Goal: Transaction & Acquisition: Download file/media

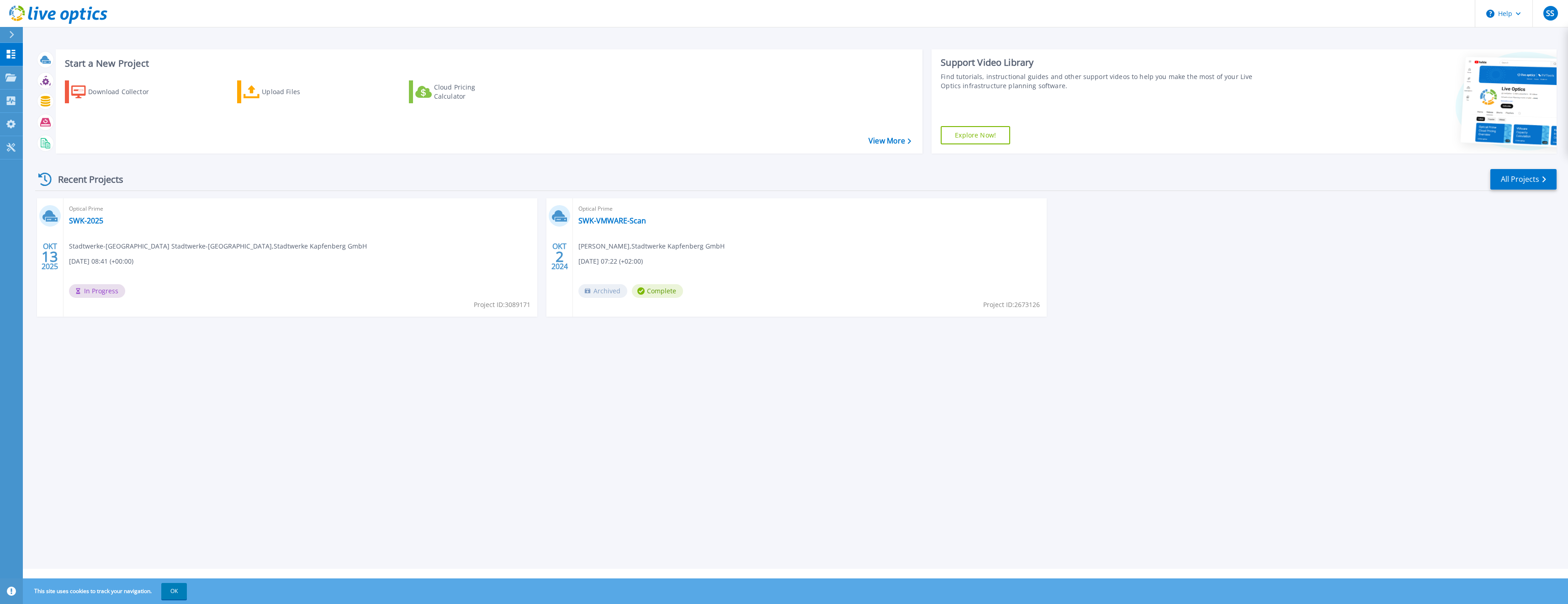
click at [378, 427] on div "Start a New Project Download Collector Upload Files Cloud Pricing Calculator Vi…" at bounding box center [796, 284] width 1545 height 569
click at [510, 363] on div "Start a New Project Download Collector Upload Files Cloud Pricing Calculator Vi…" at bounding box center [796, 284] width 1545 height 569
click at [75, 223] on link "SWK-2025" at bounding box center [86, 220] width 34 height 9
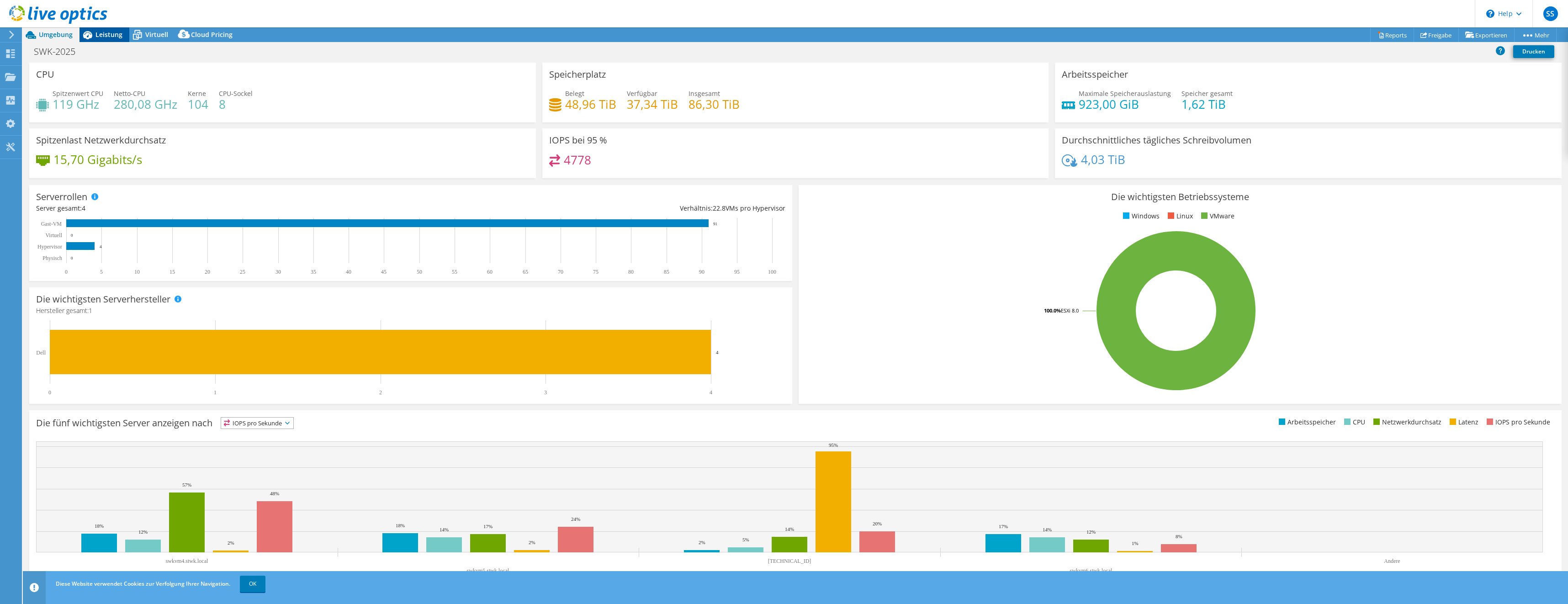
click at [95, 32] on icon at bounding box center [88, 35] width 16 height 16
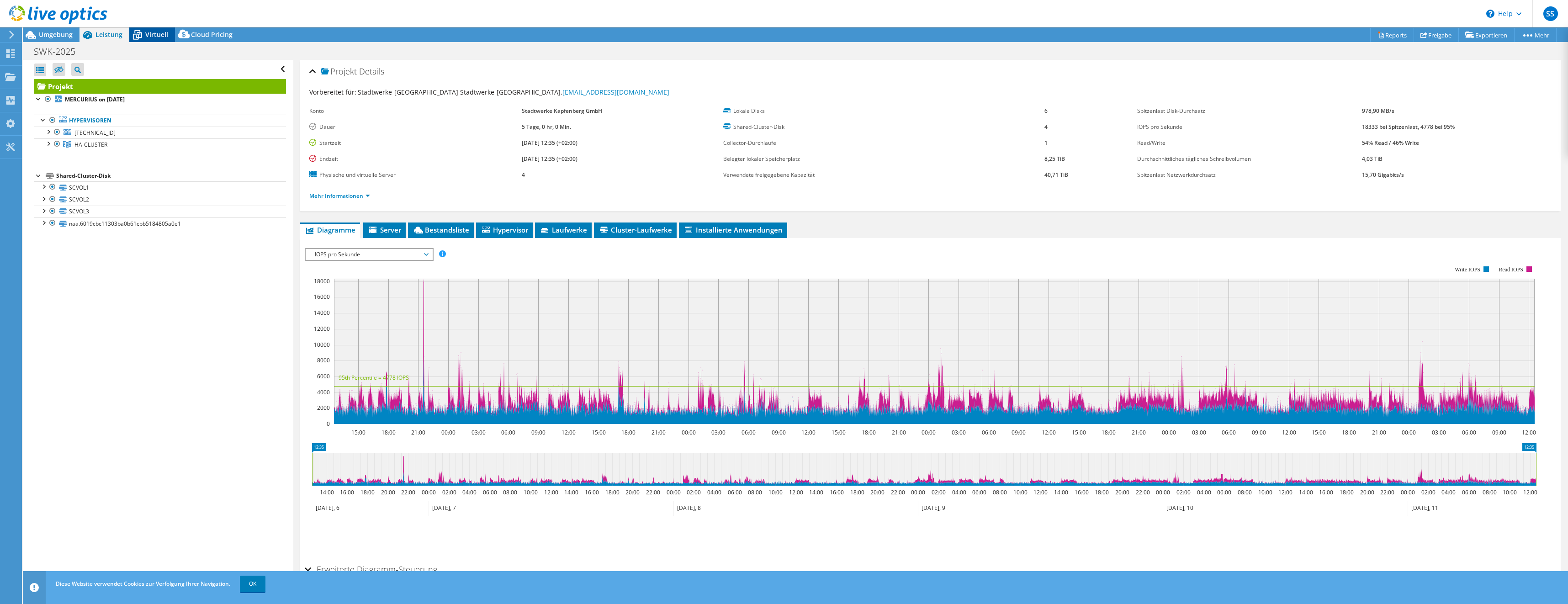
click at [159, 34] on span "Virtuell" at bounding box center [157, 35] width 23 height 9
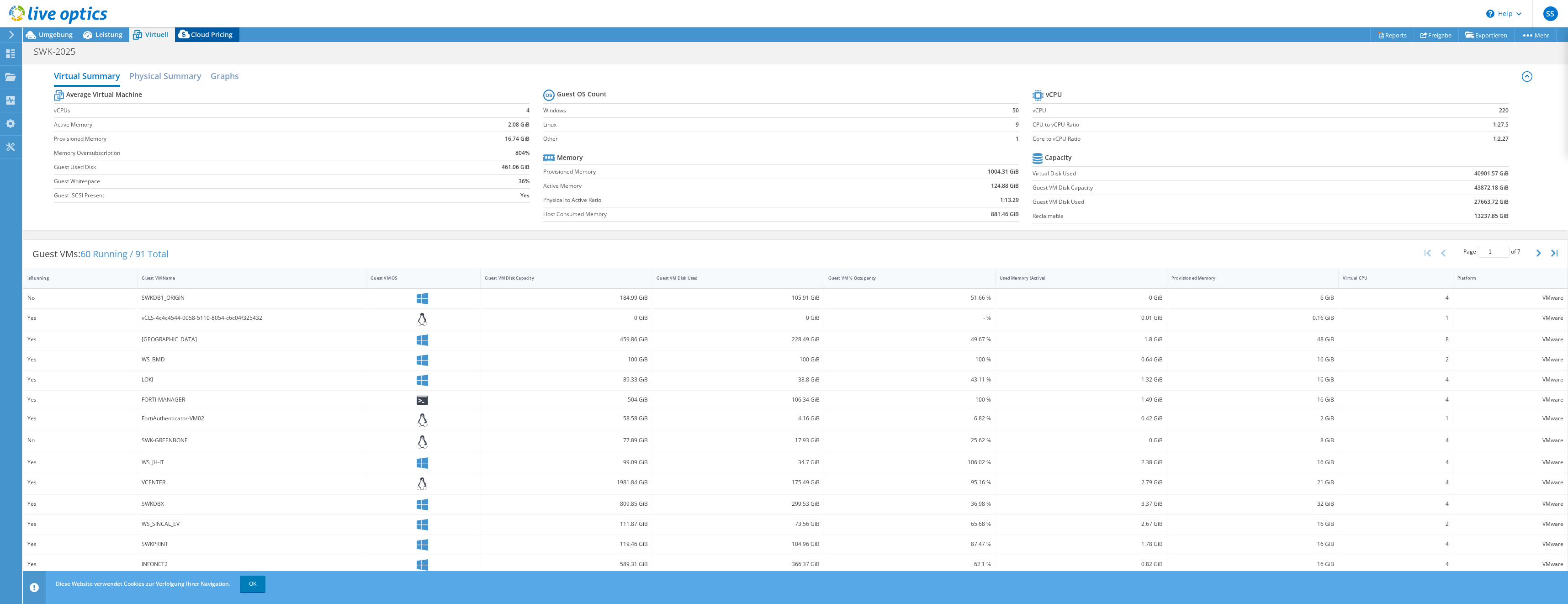
click at [206, 34] on span "Cloud Pricing" at bounding box center [212, 35] width 41 height 9
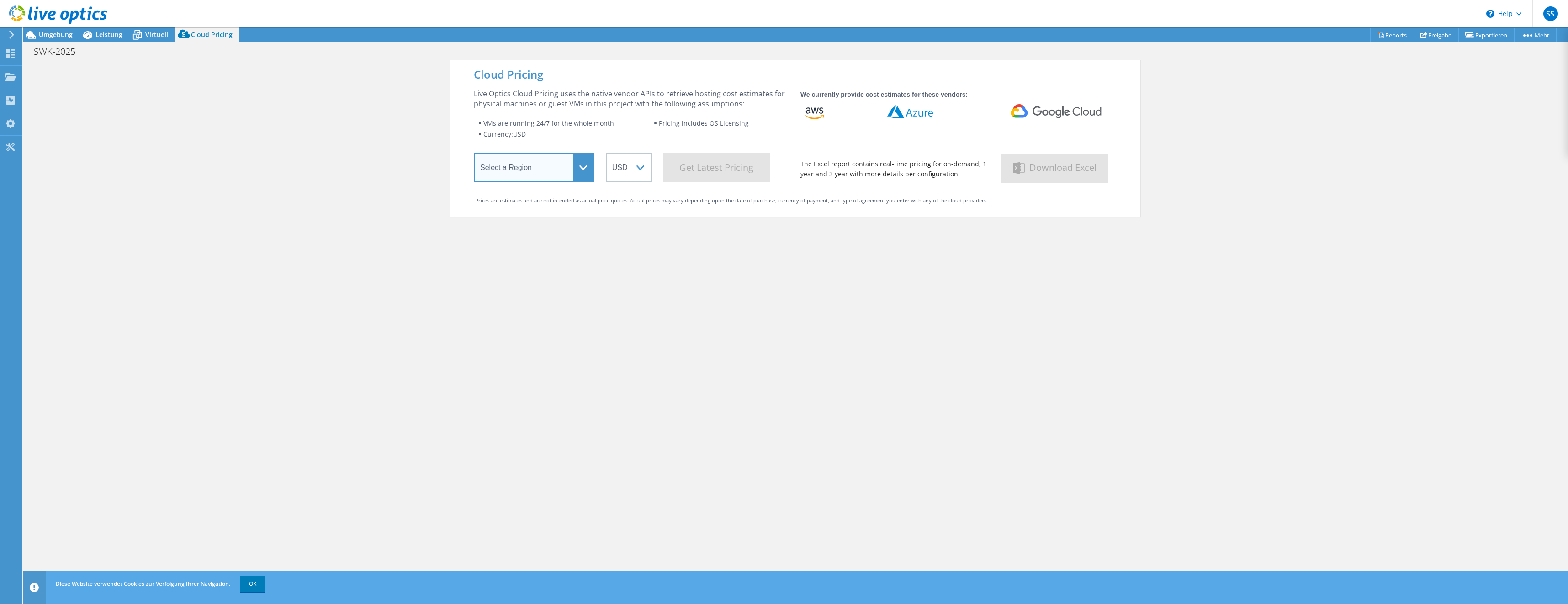
click at [572, 167] on select "Select a Region Asia Pacific (Hong Kong) Asia Pacific (Mumbai) Asia Pacific (Se…" at bounding box center [534, 167] width 121 height 30
select select "EUFrankfurt"
click at [474, 155] on select "Select a Region Asia Pacific (Hong Kong) Asia Pacific (Mumbai) Asia Pacific (Se…" at bounding box center [534, 167] width 121 height 30
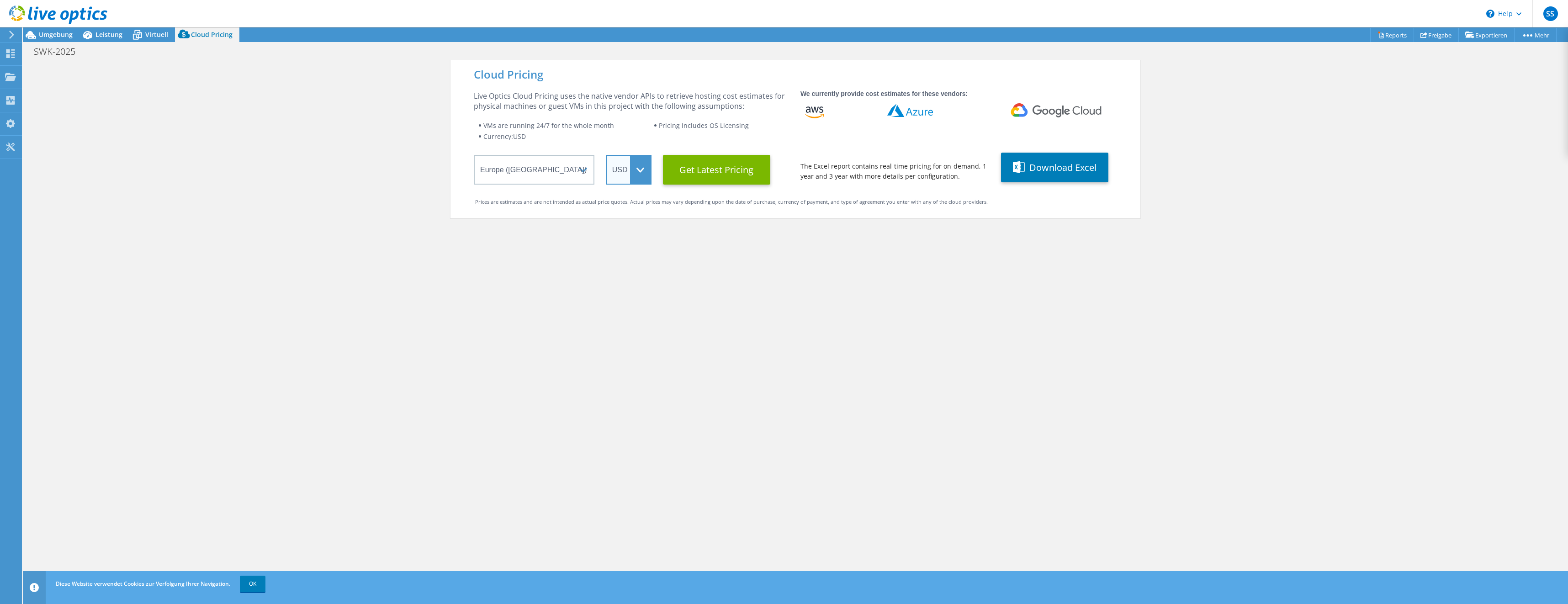
click at [634, 168] on select "ARS AUD BRL CAD CHF CLP CNY DKK EUR GBP HKD HUF INR JPY MXN MYR NOK NZD PEN SEK…" at bounding box center [628, 169] width 46 height 30
select select "EUR"
click at [606, 155] on select "ARS AUD BRL CAD CHF CLP CNY DKK EUR GBP HKD HUF INR JPY MXN MYR NOK NZD PEN SEK…" at bounding box center [628, 169] width 46 height 30
click at [767, 249] on div "Cloud Pricing Live Optics Cloud Pricing uses the native vendor APIs to retrieve…" at bounding box center [795, 362] width 690 height 604
click at [940, 269] on div "Cloud Pricing Live Optics Cloud Pricing uses the native vendor APIs to retrieve…" at bounding box center [795, 362] width 690 height 604
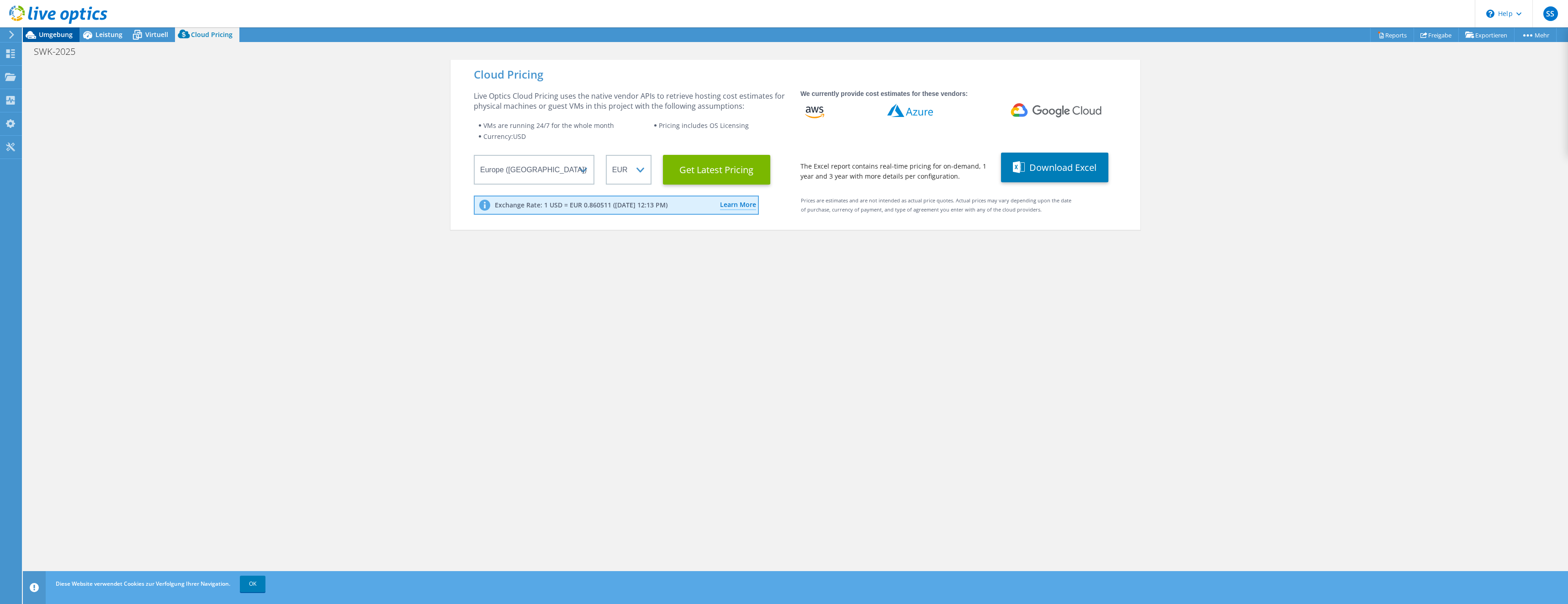
click at [54, 30] on span "Umgebung" at bounding box center [56, 35] width 34 height 9
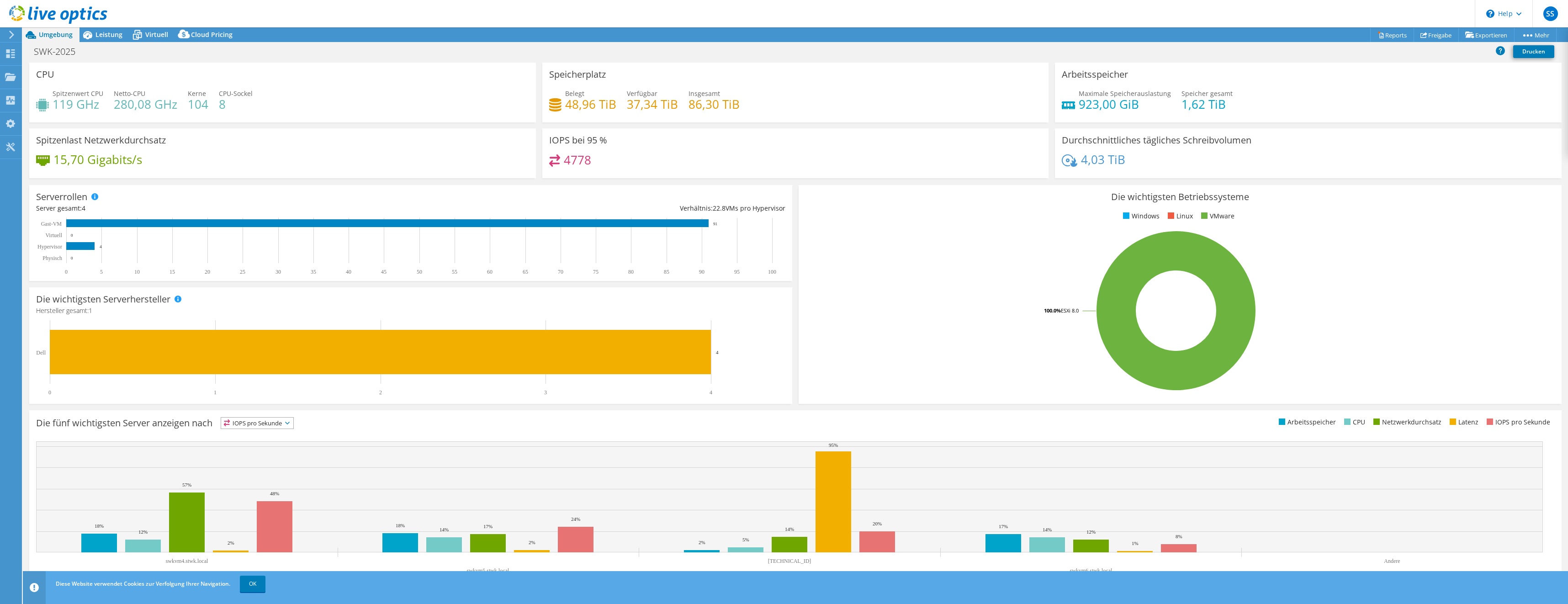
scroll to position [6, 0]
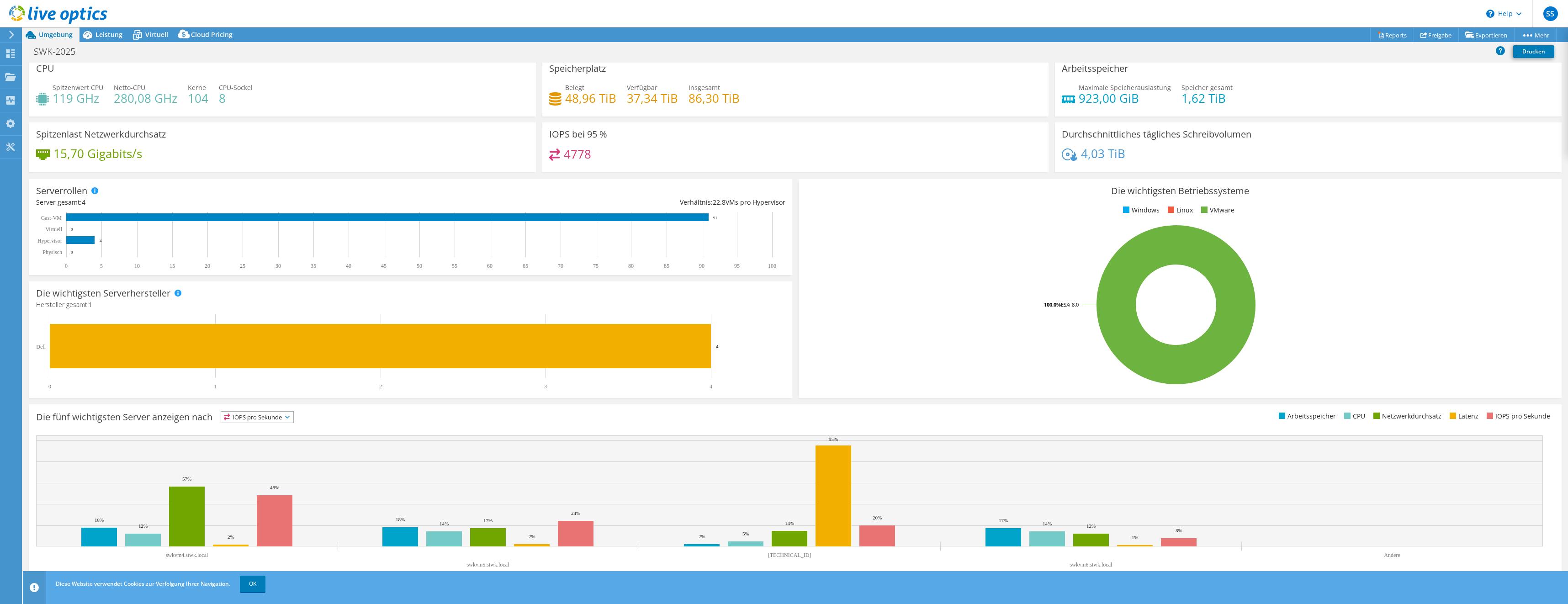
click at [10, 32] on use at bounding box center [12, 35] width 5 height 9
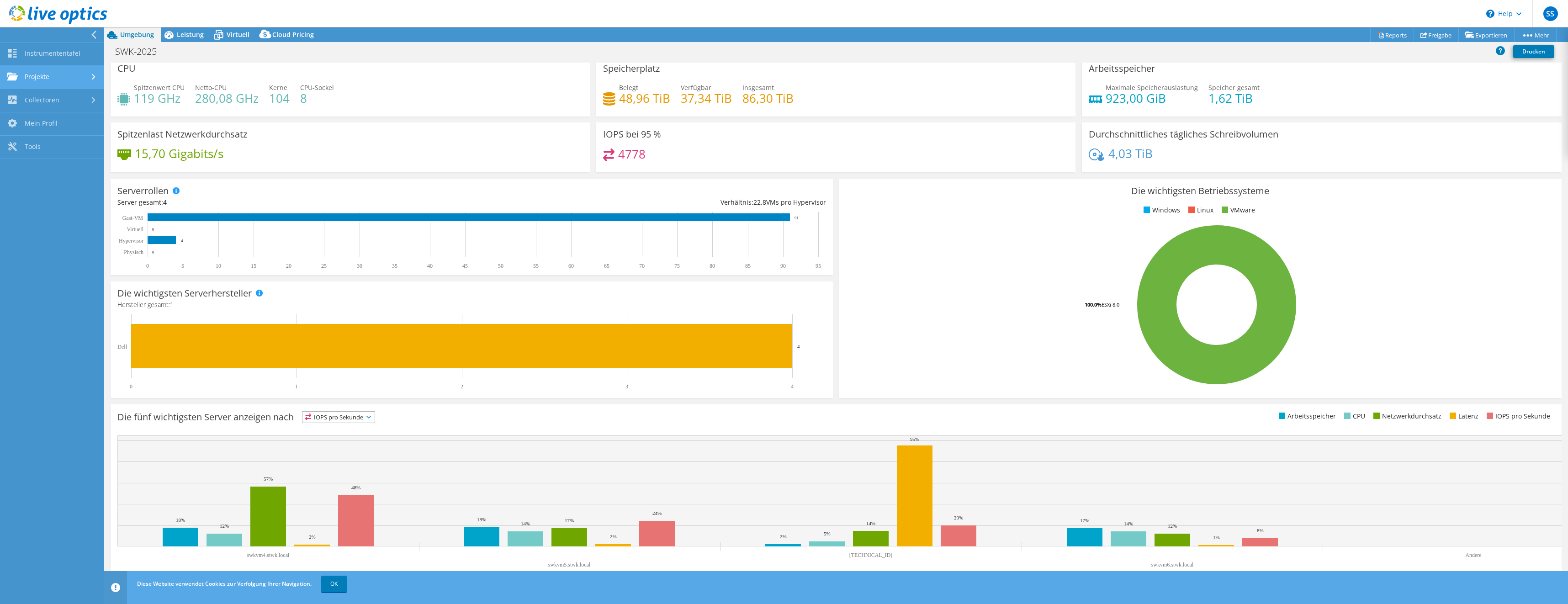
click at [46, 76] on link "Projekte" at bounding box center [52, 77] width 104 height 23
click at [47, 100] on link "Projekte suchen" at bounding box center [52, 100] width 104 height 23
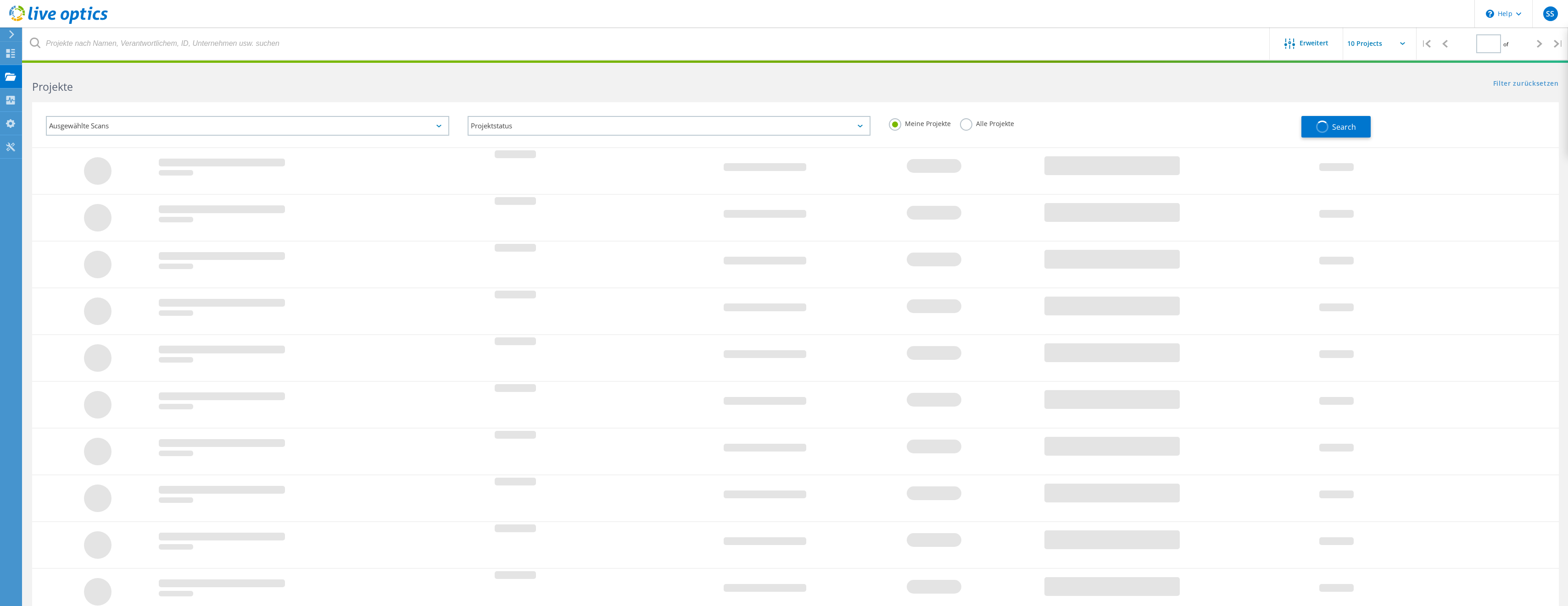
type input "1"
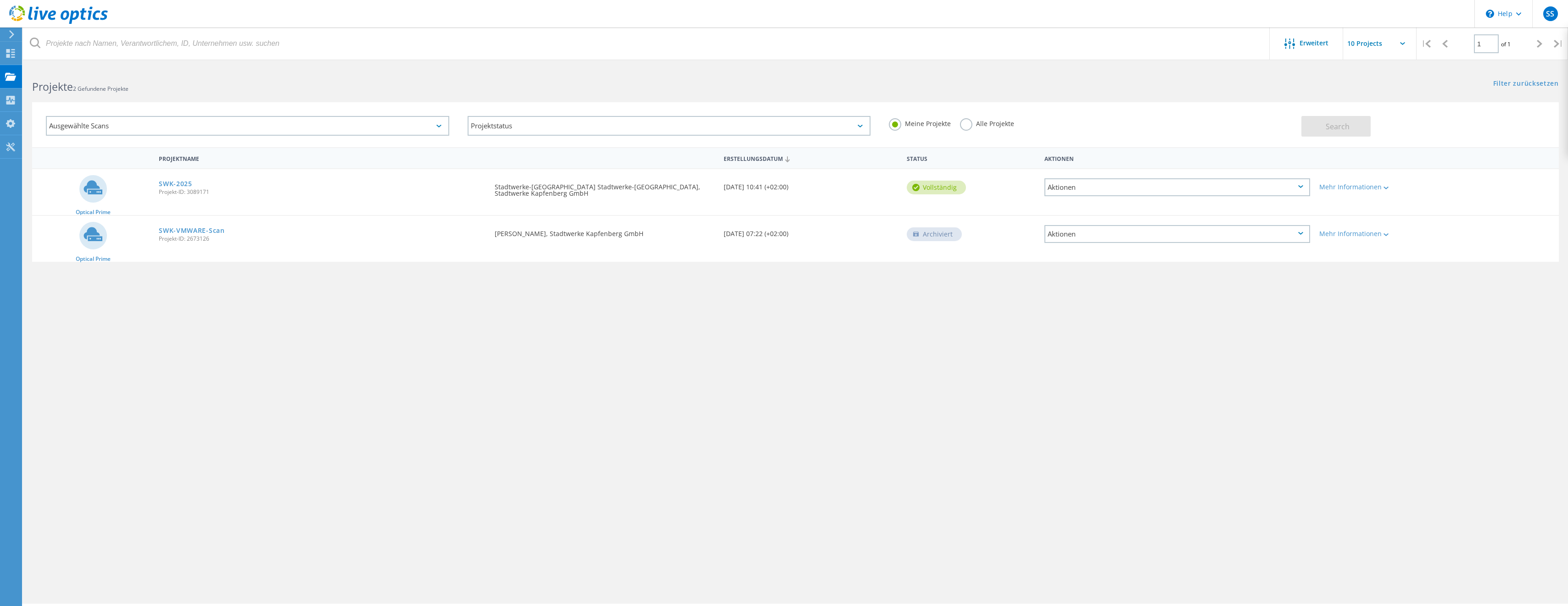
click at [95, 187] on icon at bounding box center [93, 187] width 19 height 14
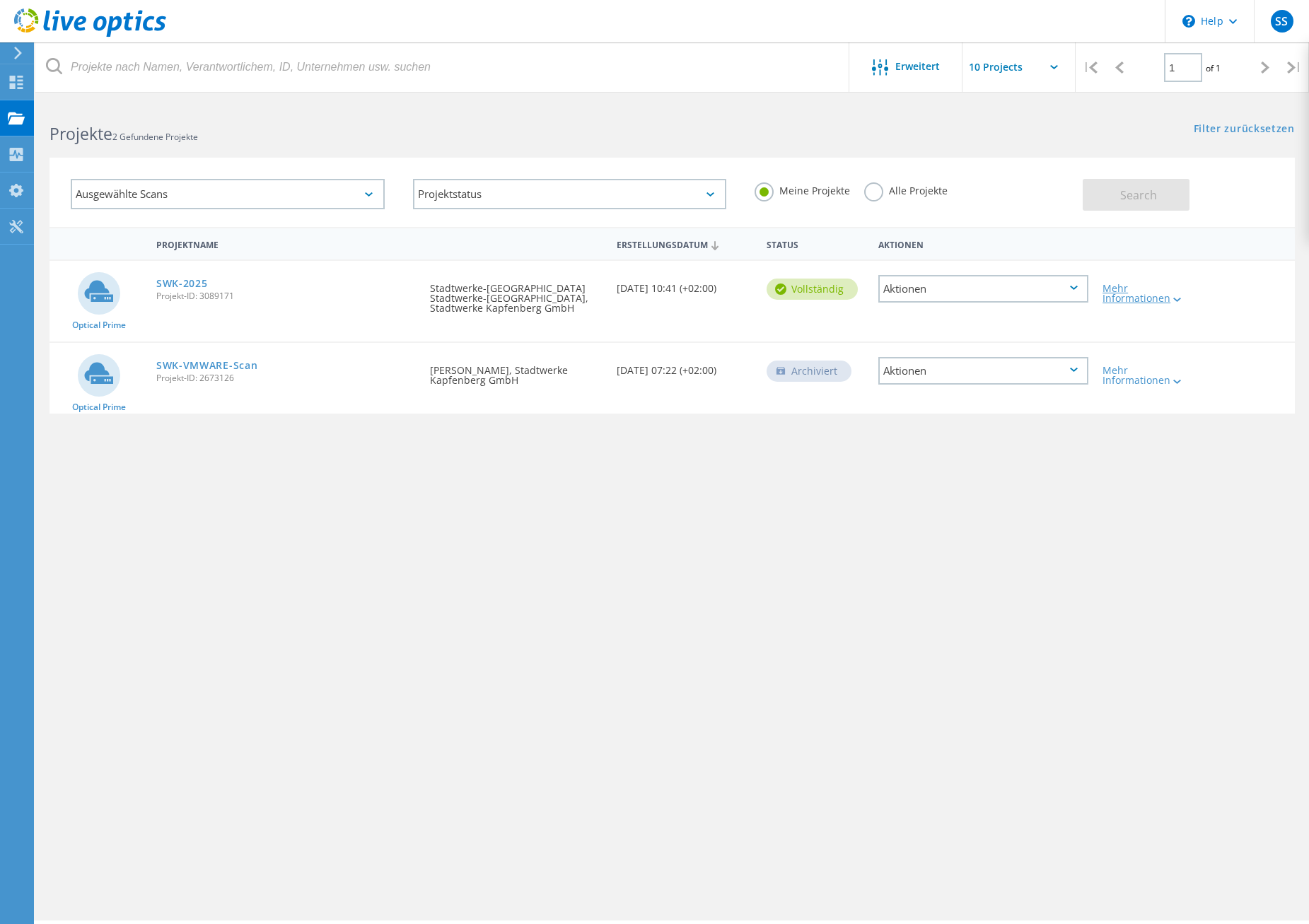
click at [1136, 301] on div "Mehr Informationen" at bounding box center [1145, 293] width 86 height 20
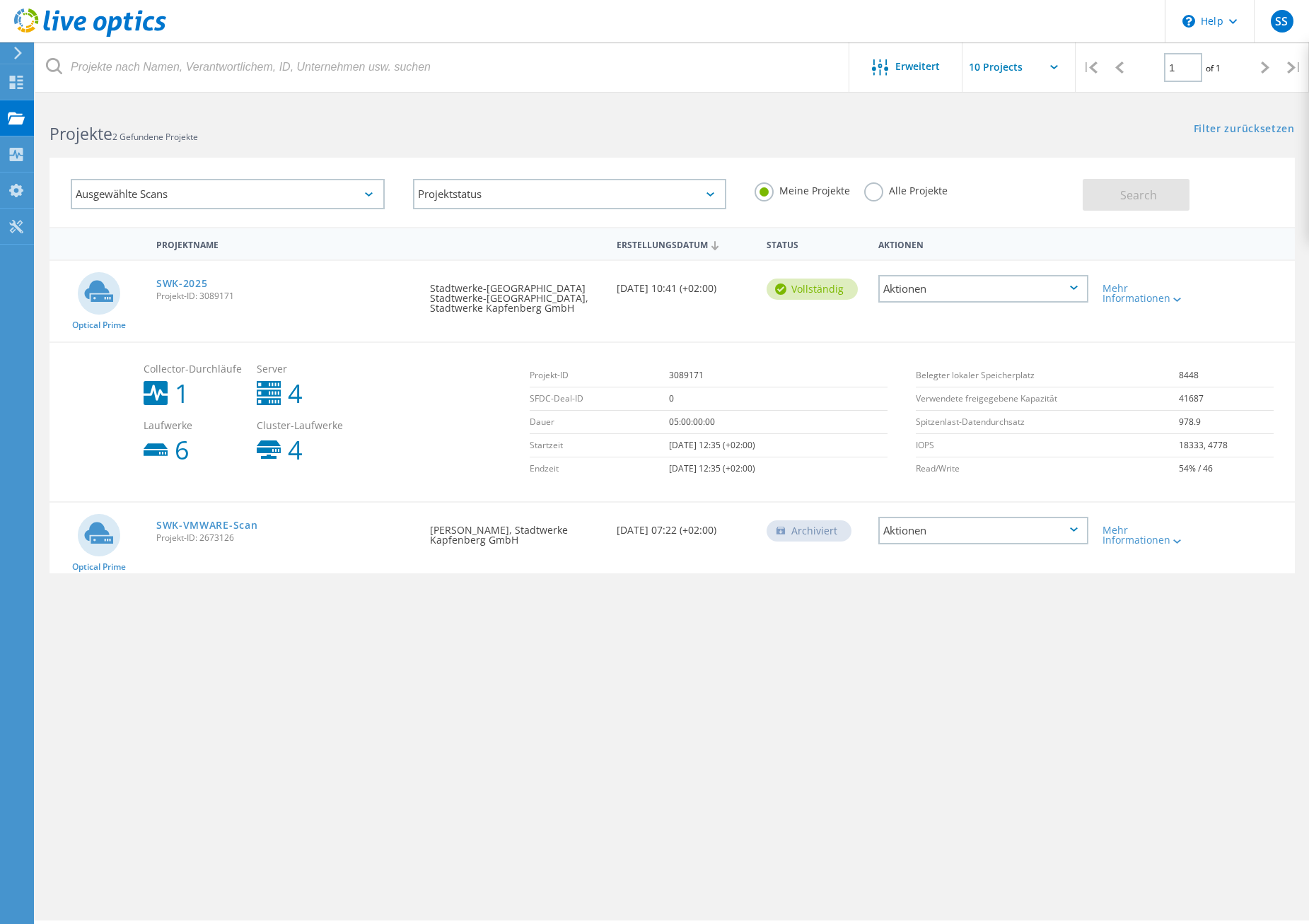
click at [915, 704] on div "Erweitert | 1 of 1 | E-Mail-Adresse Projektname Firma Erstellungsdatum Projekt-…" at bounding box center [673, 511] width 1274 height 818
click at [1073, 292] on div "Aktionen" at bounding box center [983, 288] width 210 height 27
click at [925, 693] on div "Erweitert | 1 of 1 | E-Mail-Adresse Projektname Firma Erstellungsdatum Projekt-…" at bounding box center [673, 511] width 1274 height 818
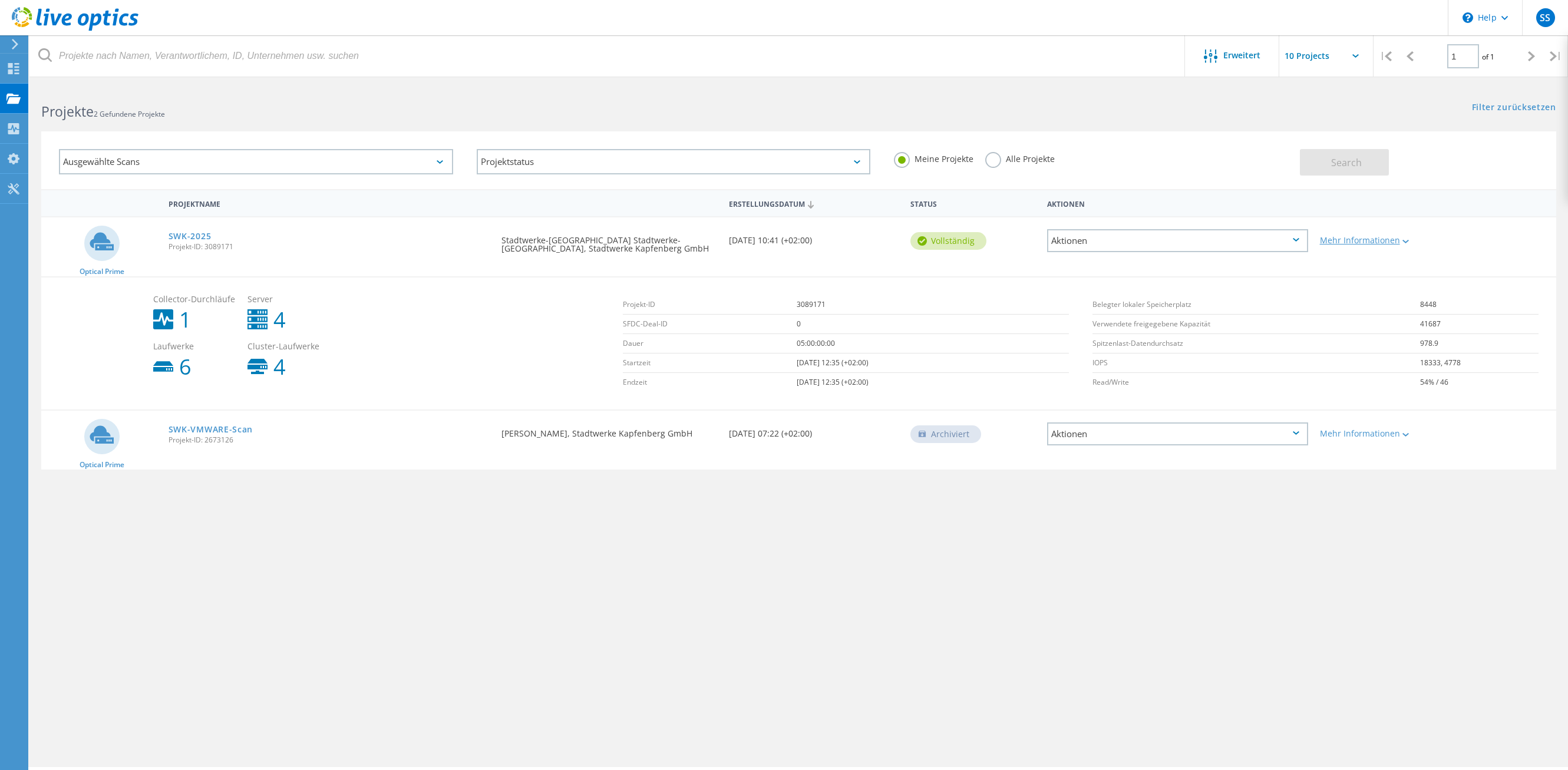
click at [1343, 239] on div "Mehr Informationen" at bounding box center [1375, 240] width 110 height 9
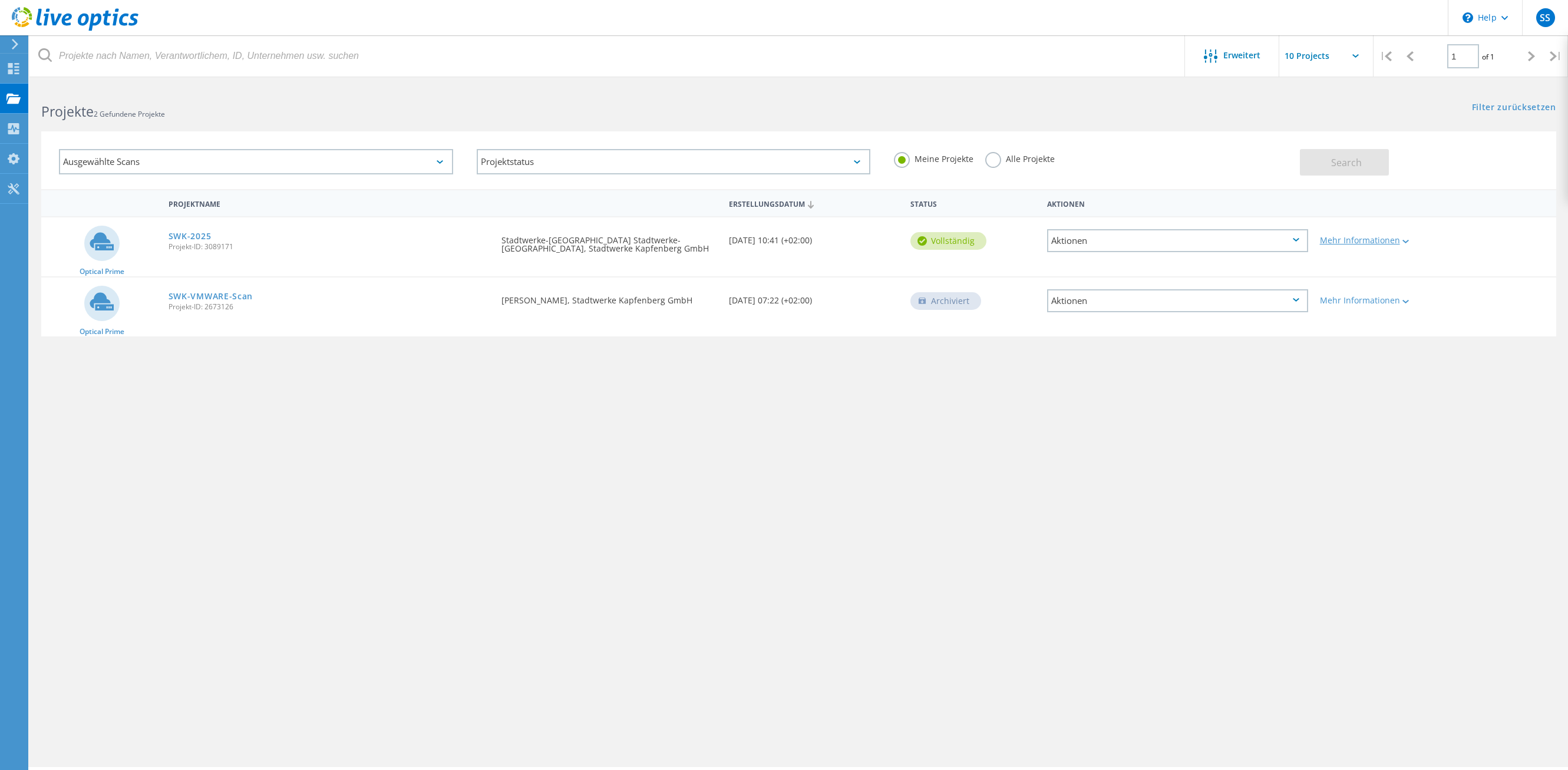
click at [1343, 239] on div "Mehr Informationen" at bounding box center [1375, 240] width 110 height 9
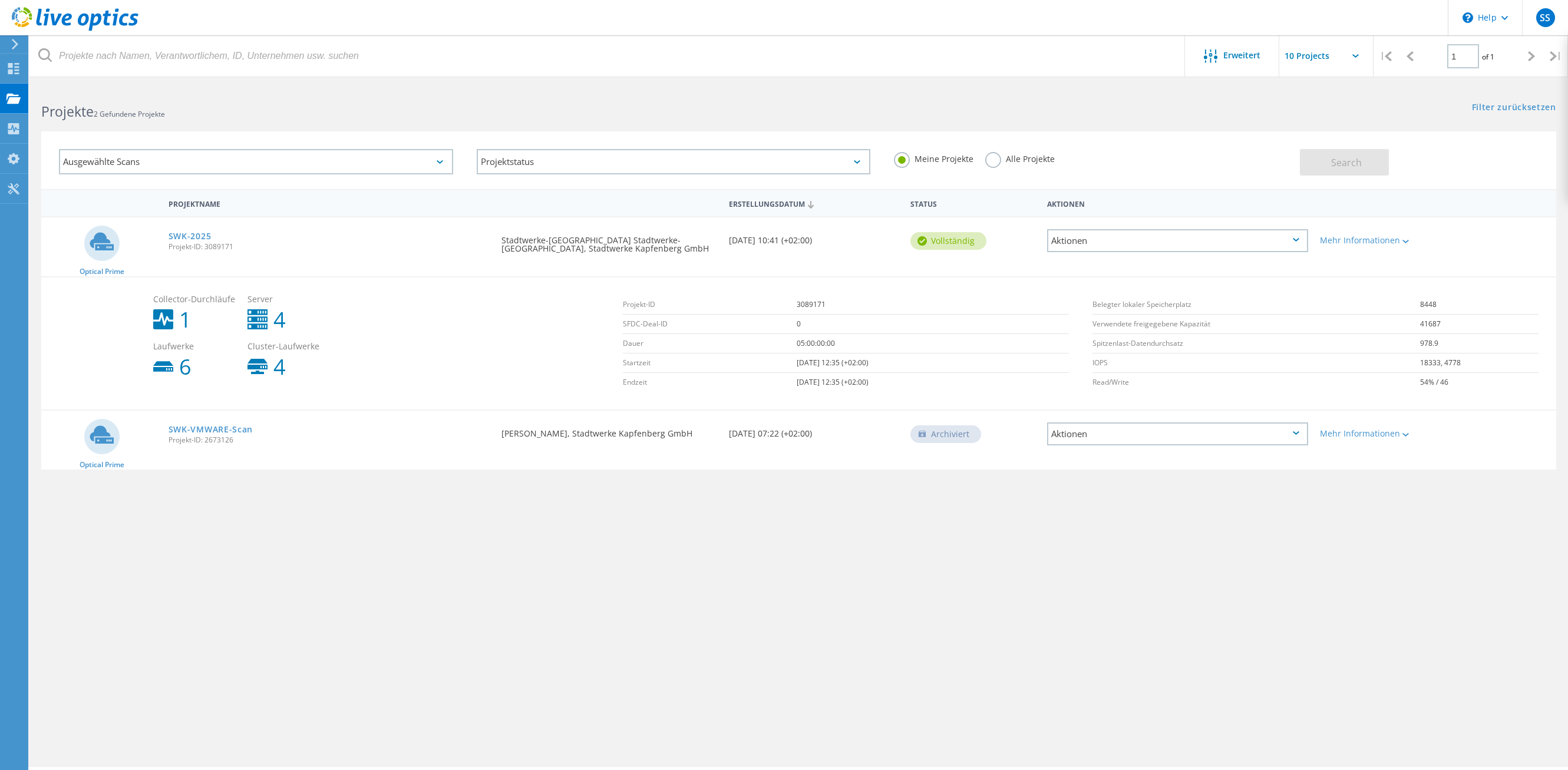
click at [1291, 241] on div "Aktionen" at bounding box center [1178, 240] width 261 height 23
click at [1152, 237] on div "Projektdetails" at bounding box center [1178, 232] width 259 height 18
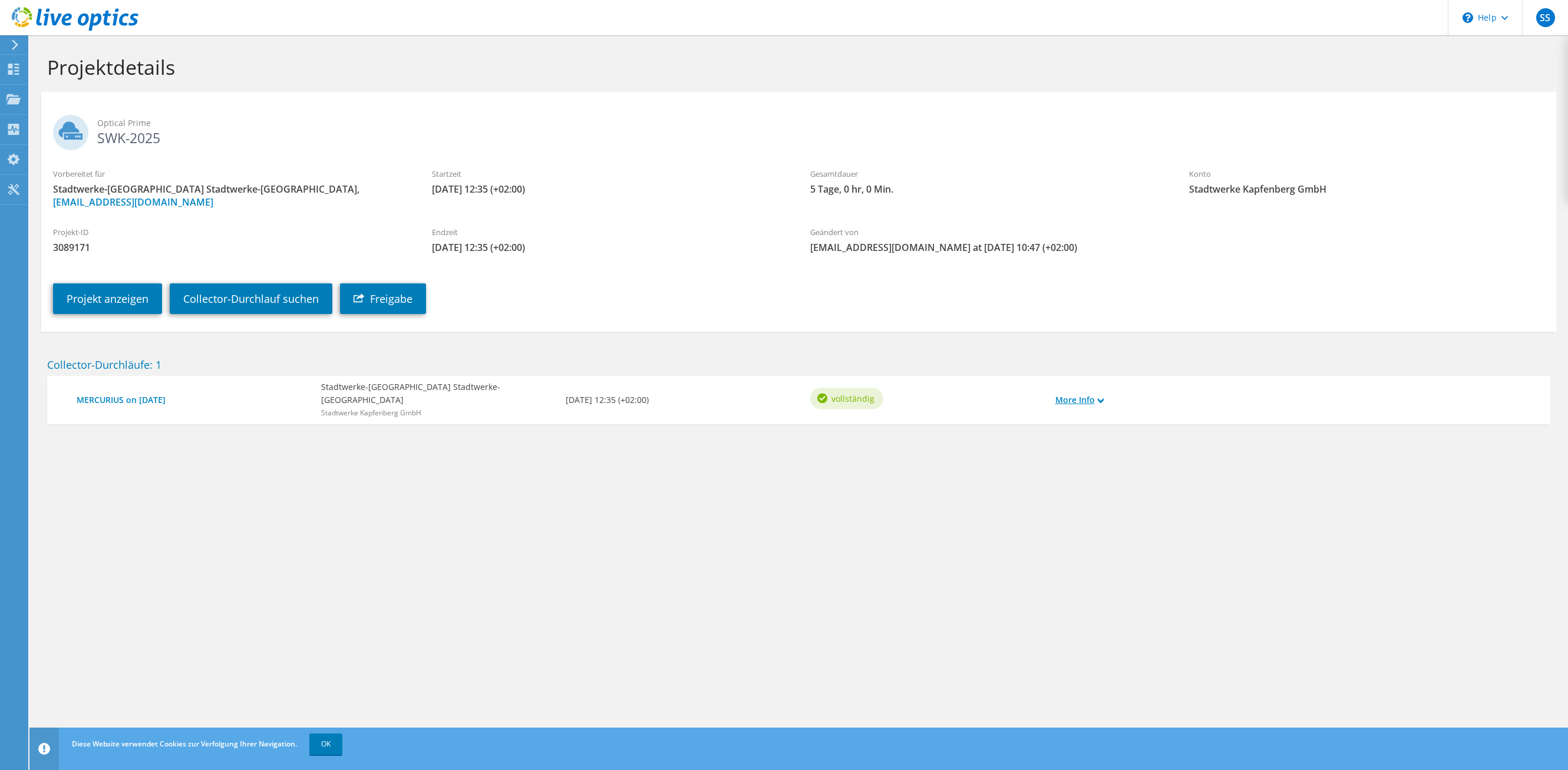
click at [1081, 401] on link "More Info" at bounding box center [1080, 400] width 49 height 13
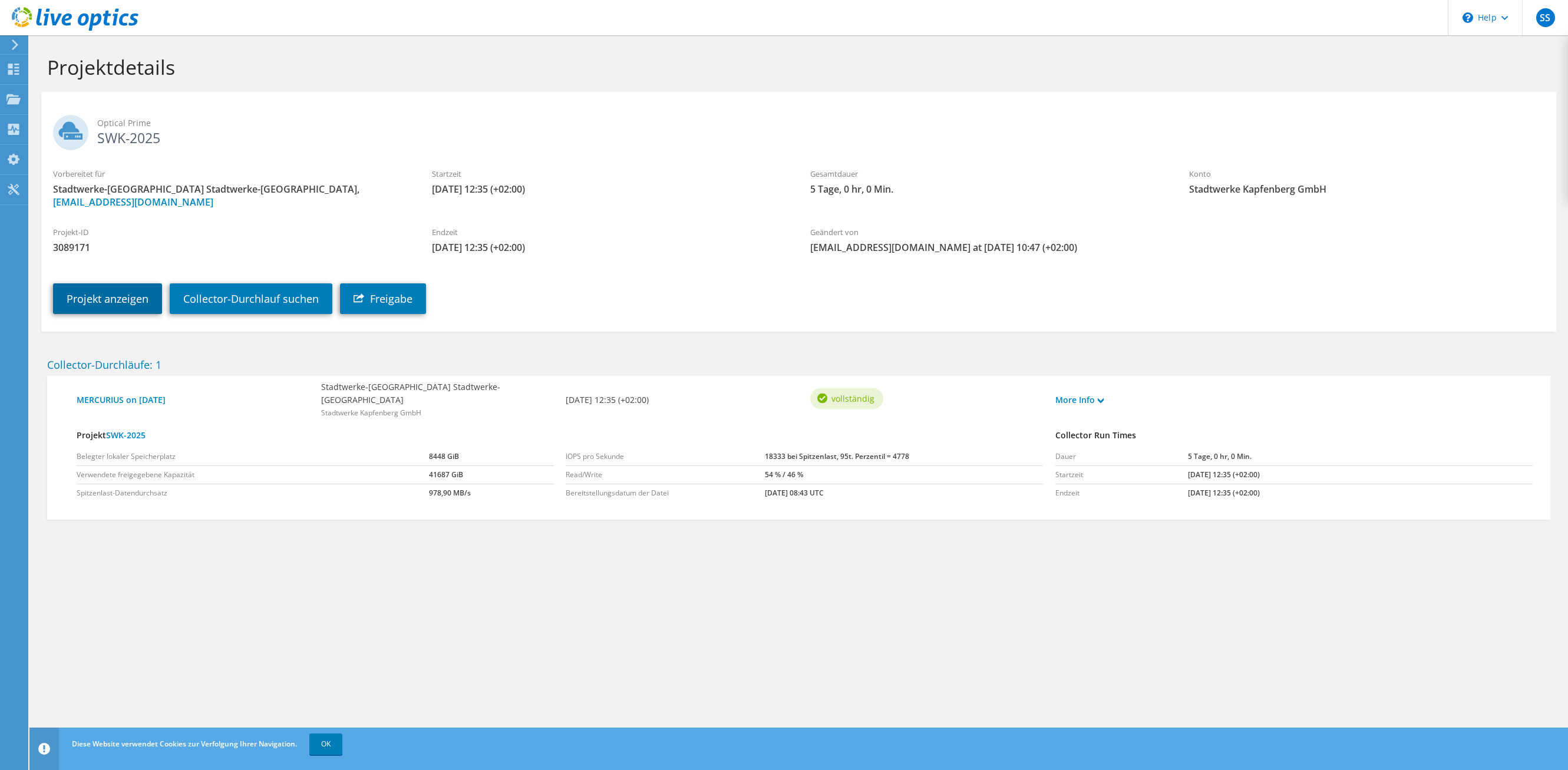
click at [115, 304] on link "Projekt anzeigen" at bounding box center [108, 298] width 109 height 31
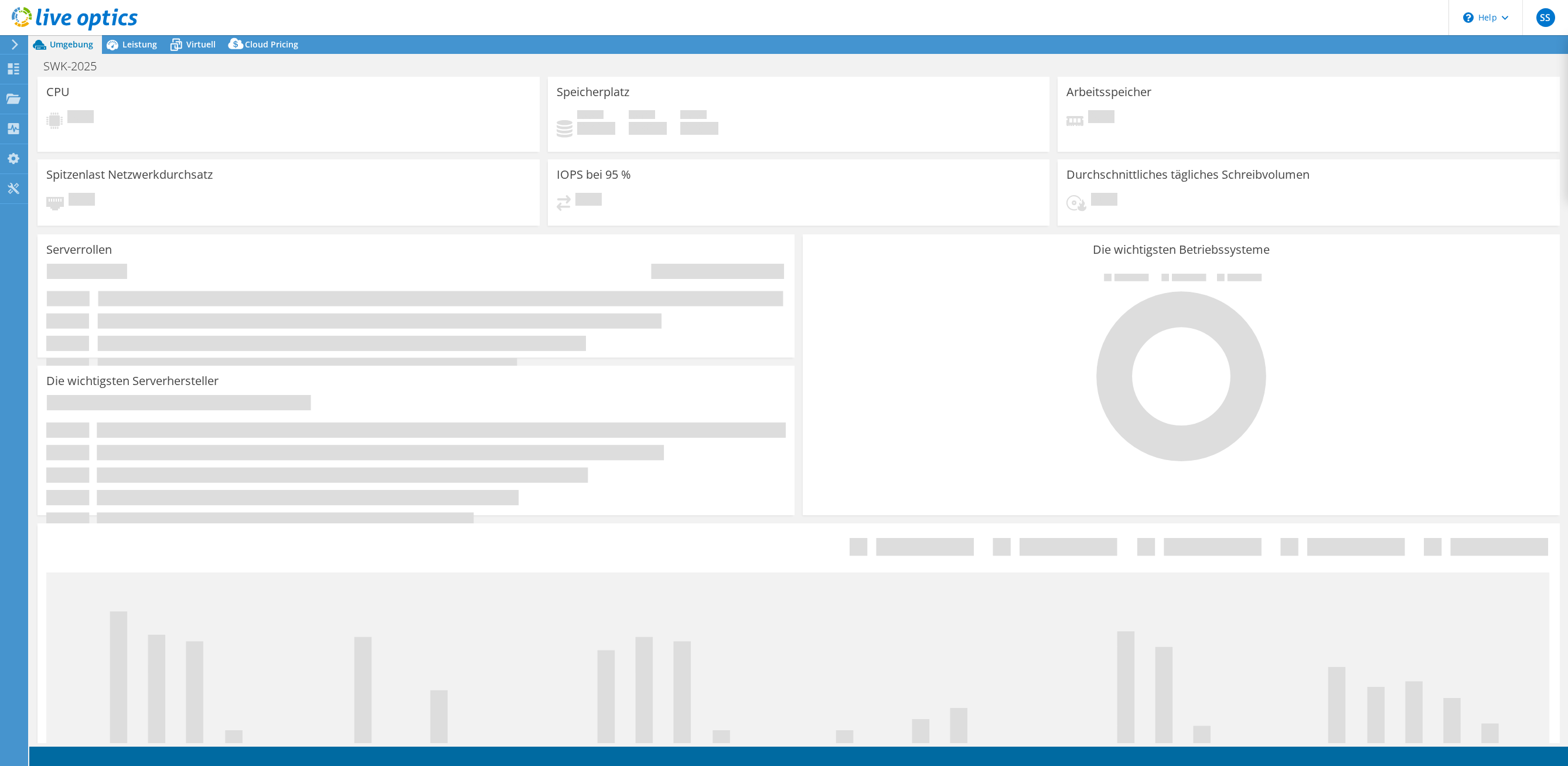
select select "USD"
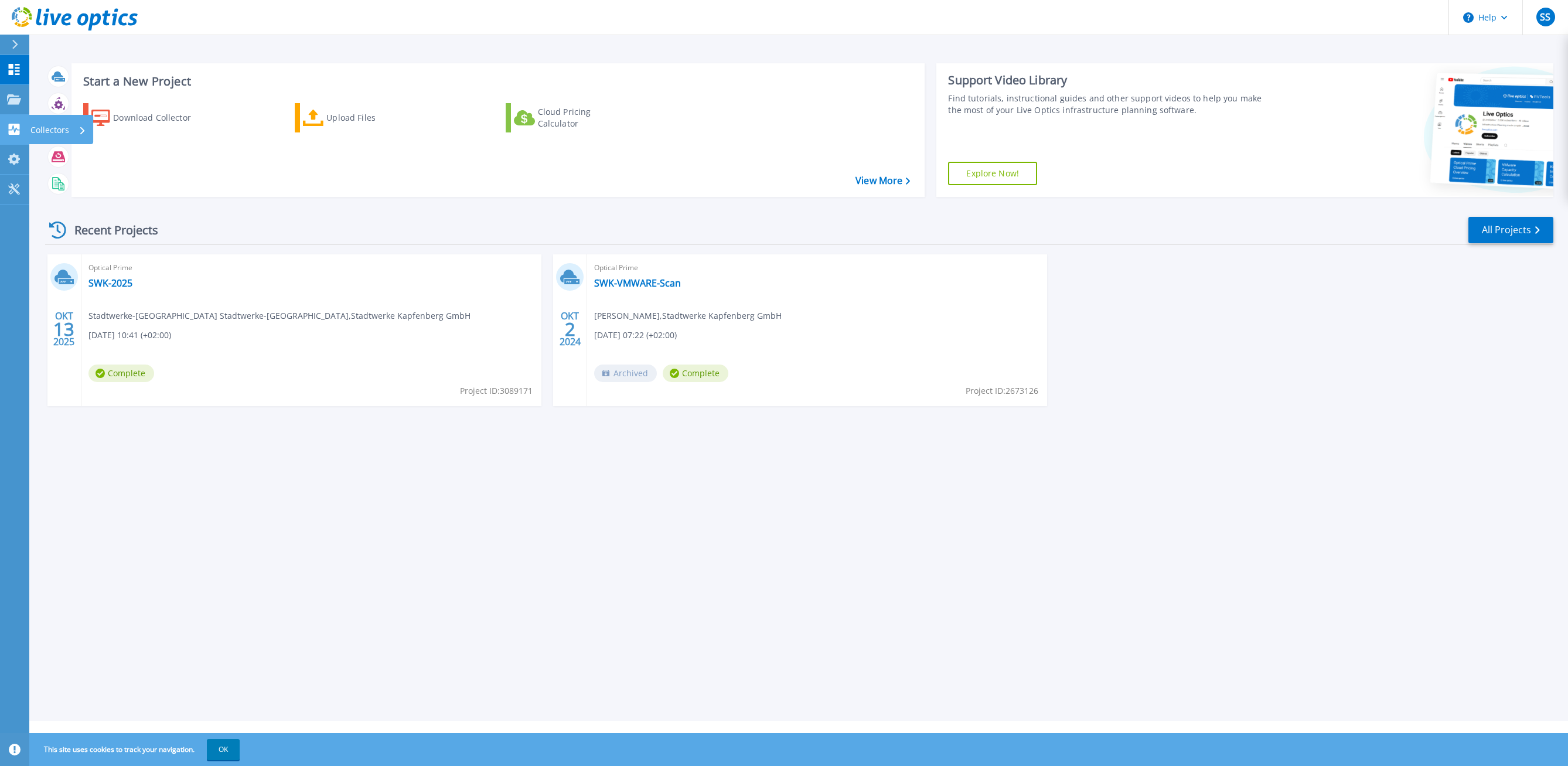
click at [60, 130] on p "Collectors" at bounding box center [50, 130] width 39 height 30
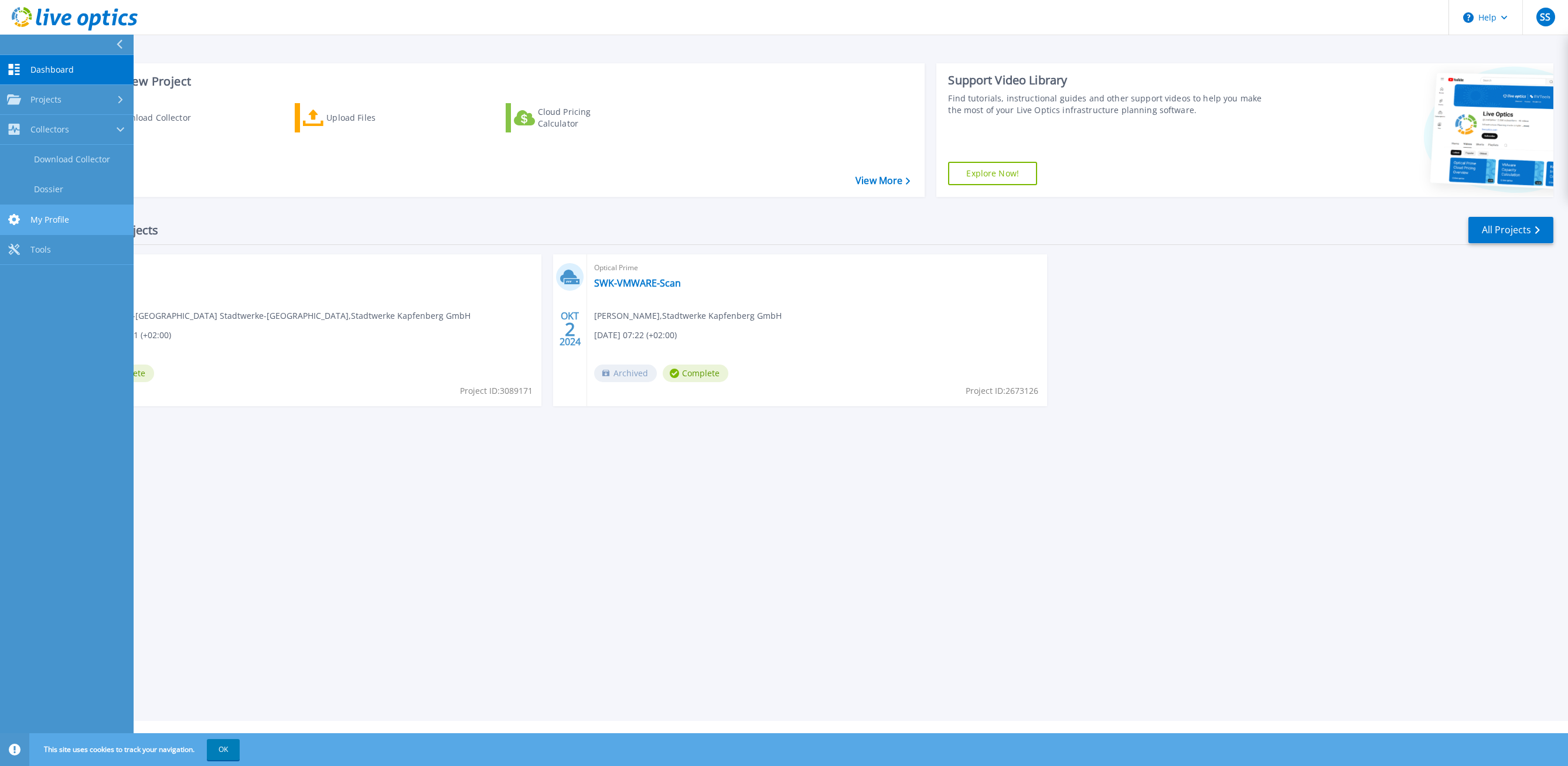
click at [43, 226] on link "My Profile My Profile" at bounding box center [66, 220] width 133 height 30
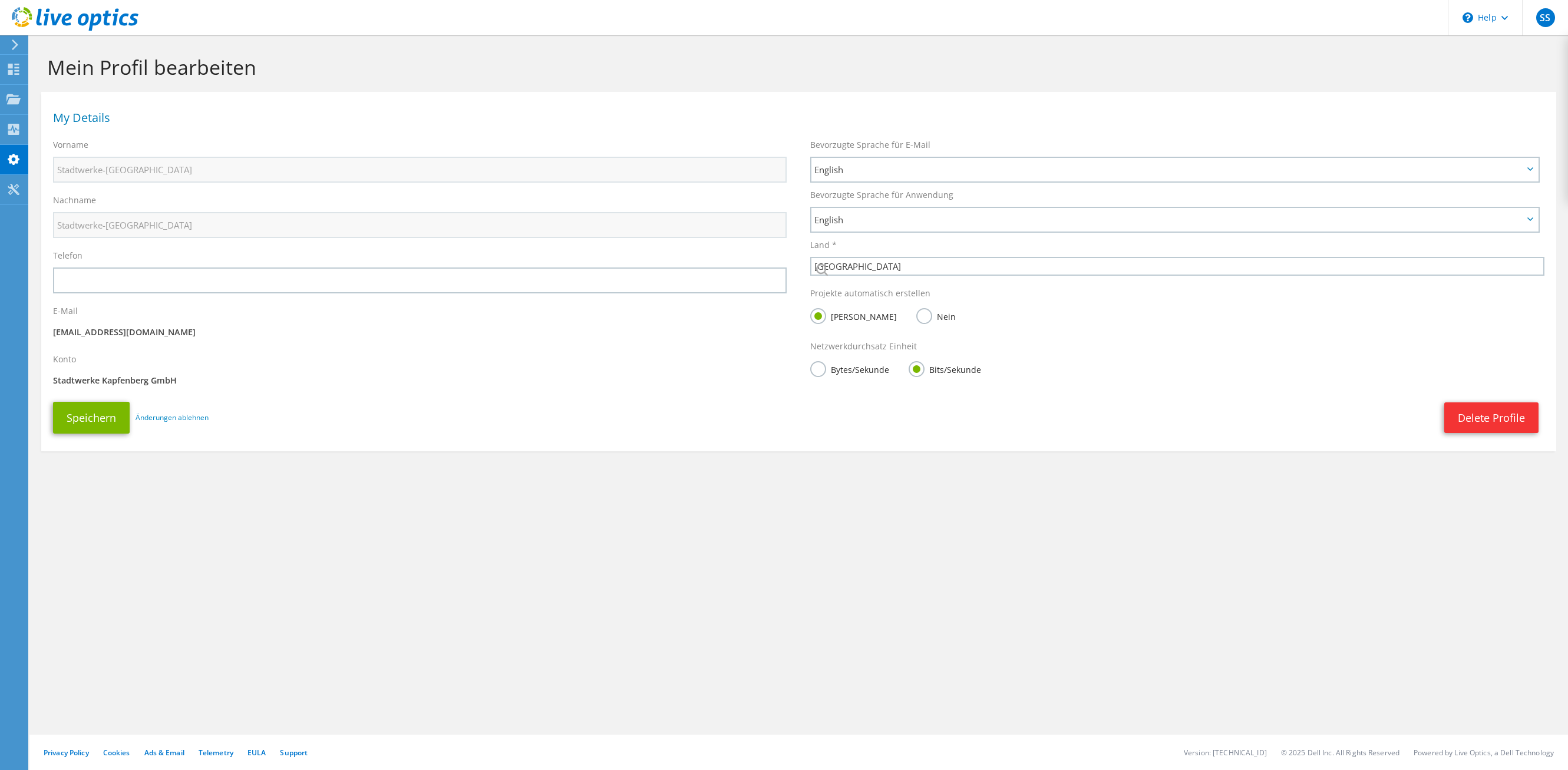
select select "11"
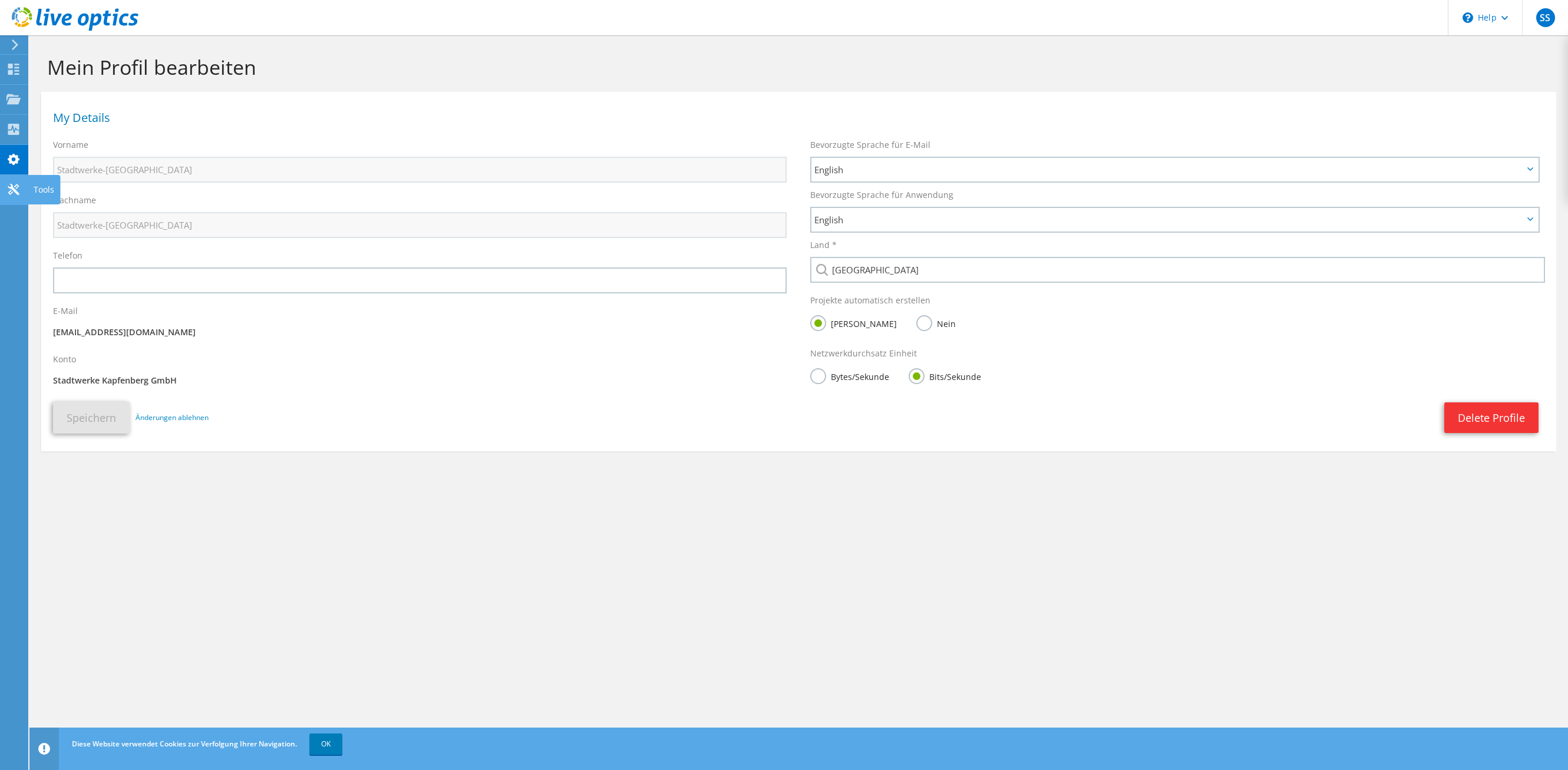
click at [32, 196] on div "Tools" at bounding box center [43, 190] width 32 height 30
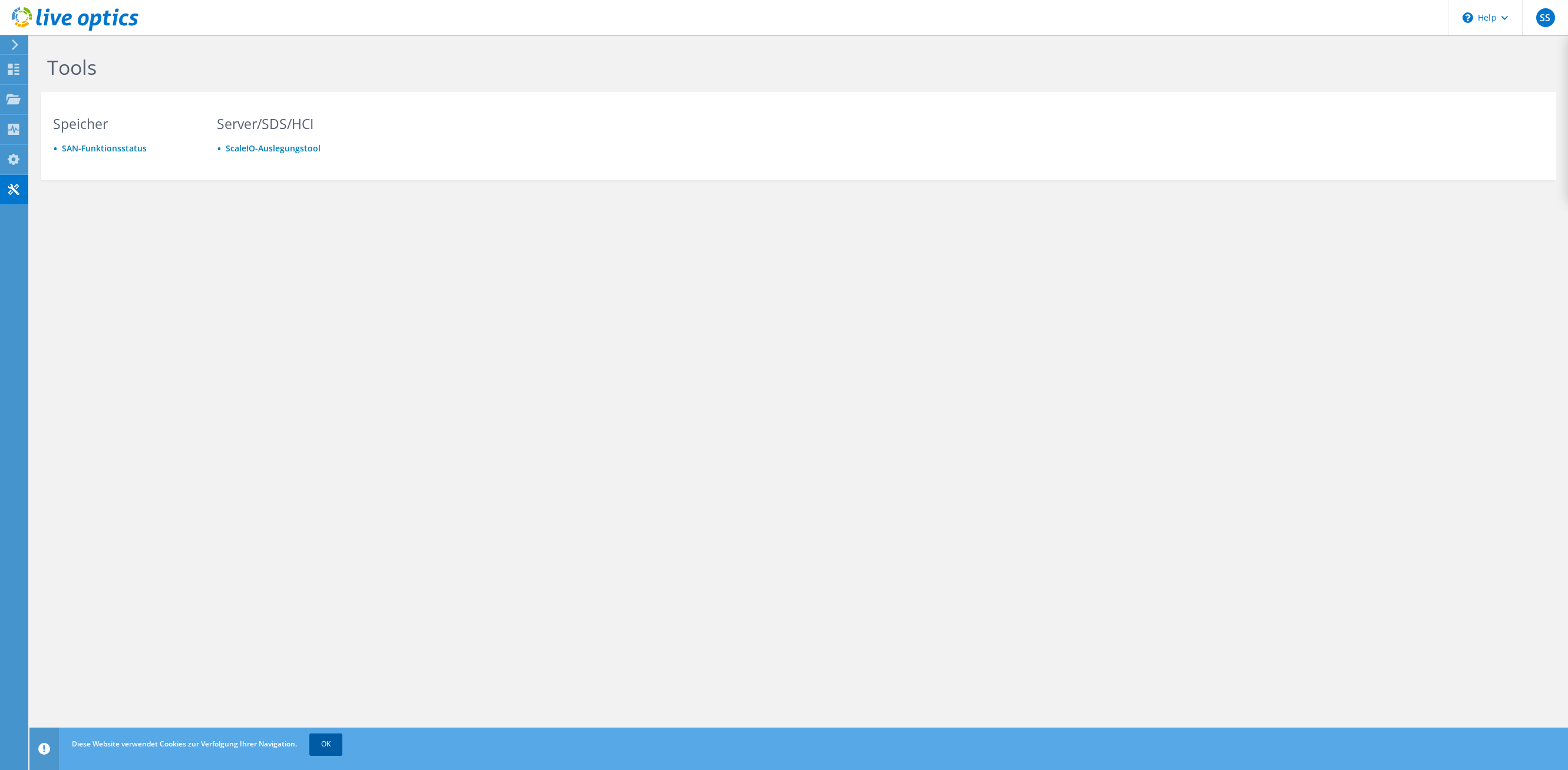
click at [325, 744] on link "OK" at bounding box center [326, 743] width 33 height 21
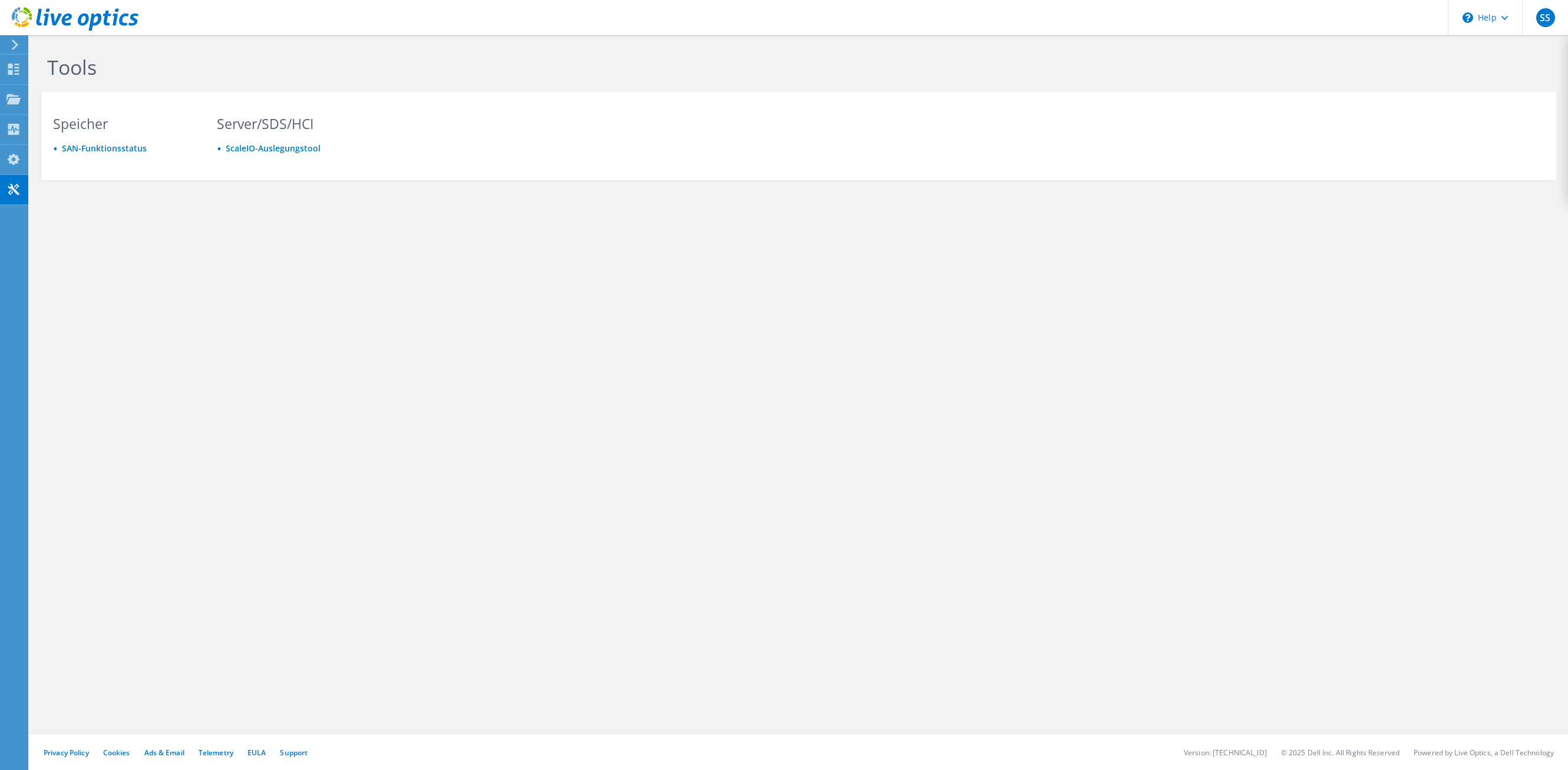
click at [18, 43] on icon at bounding box center [15, 45] width 9 height 11
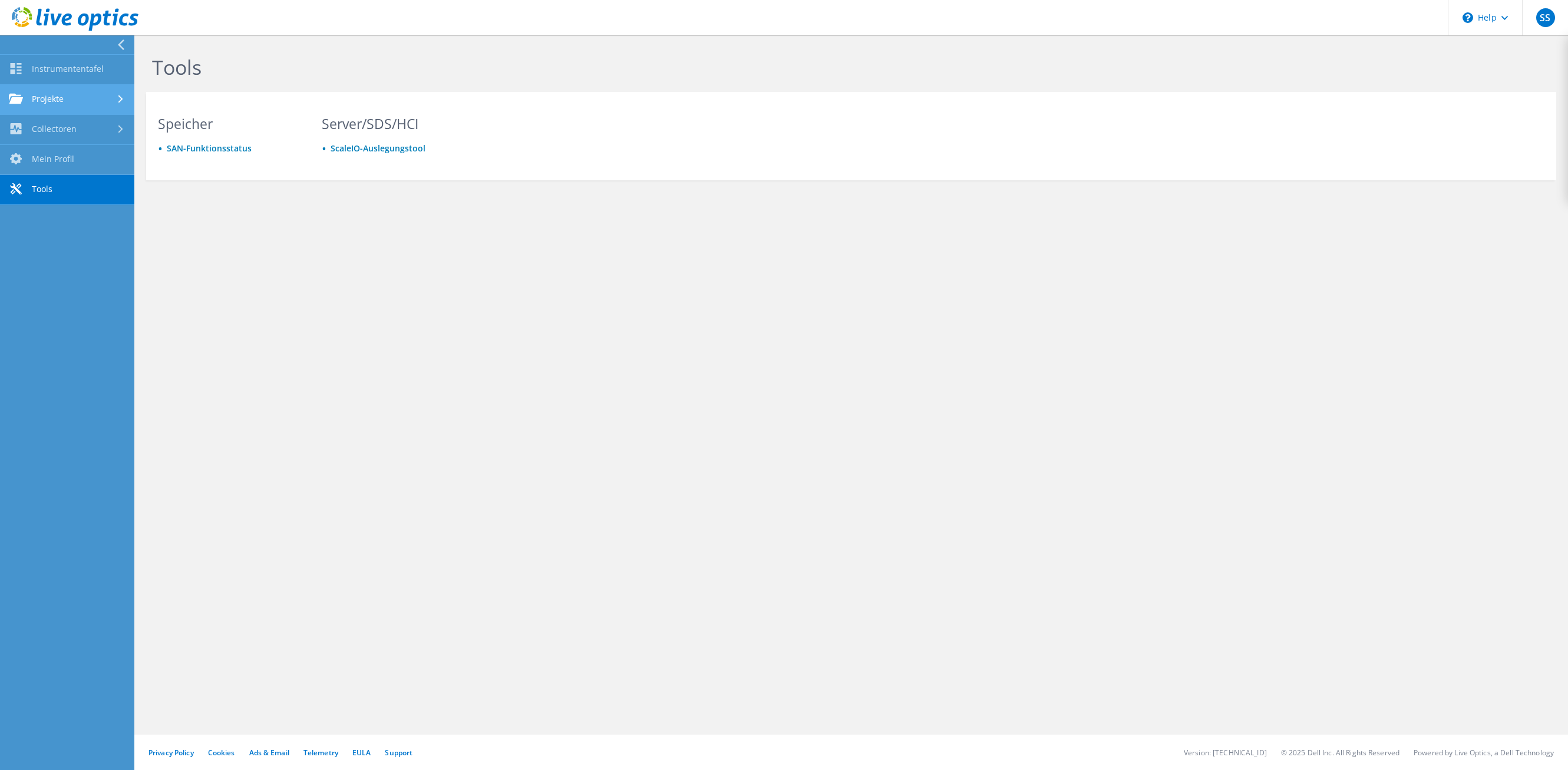
click at [38, 103] on link "Projekte" at bounding box center [67, 100] width 134 height 30
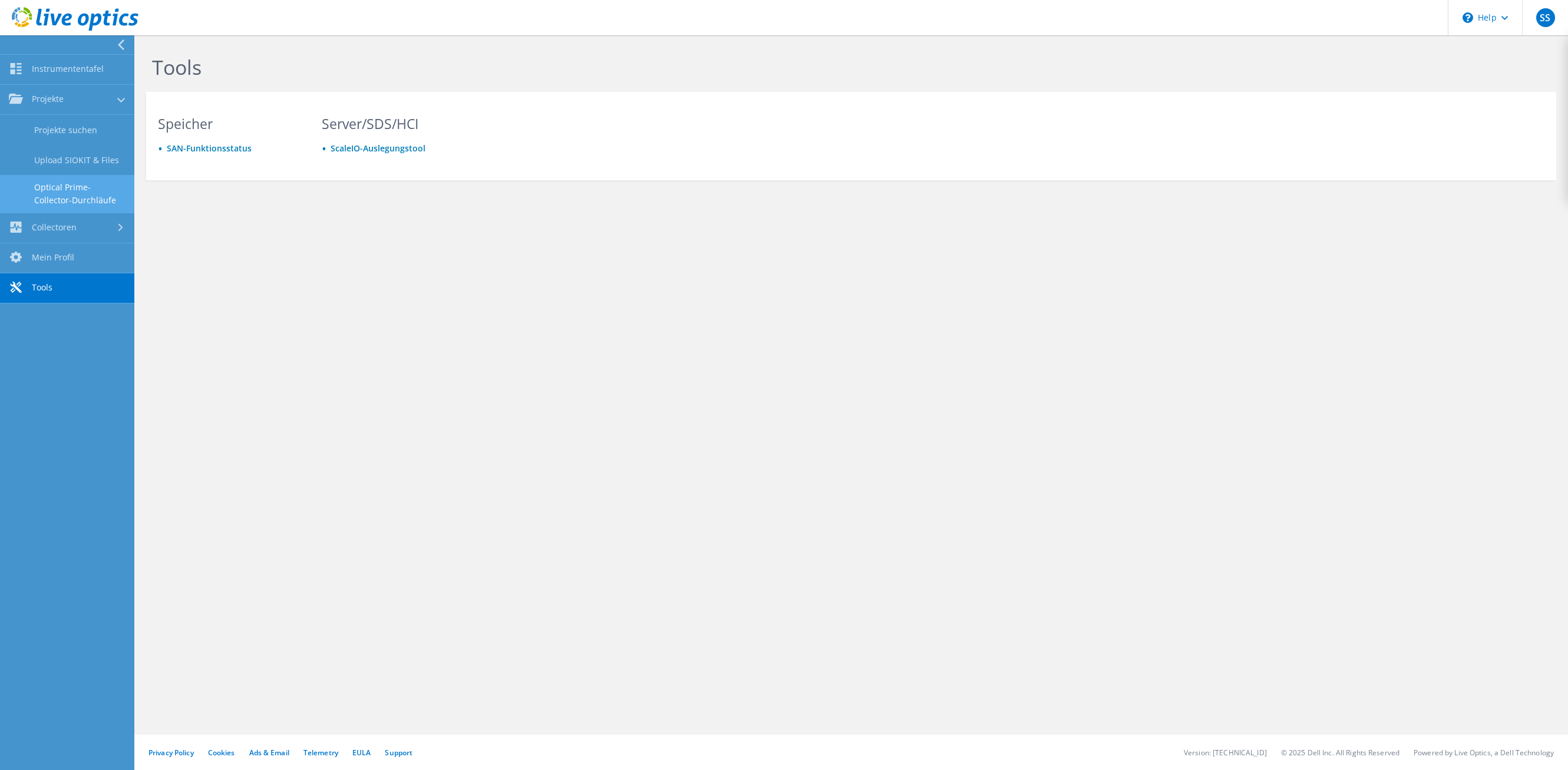
click at [57, 188] on link "Optical Prime-Collector-Durchläufe" at bounding box center [67, 194] width 134 height 38
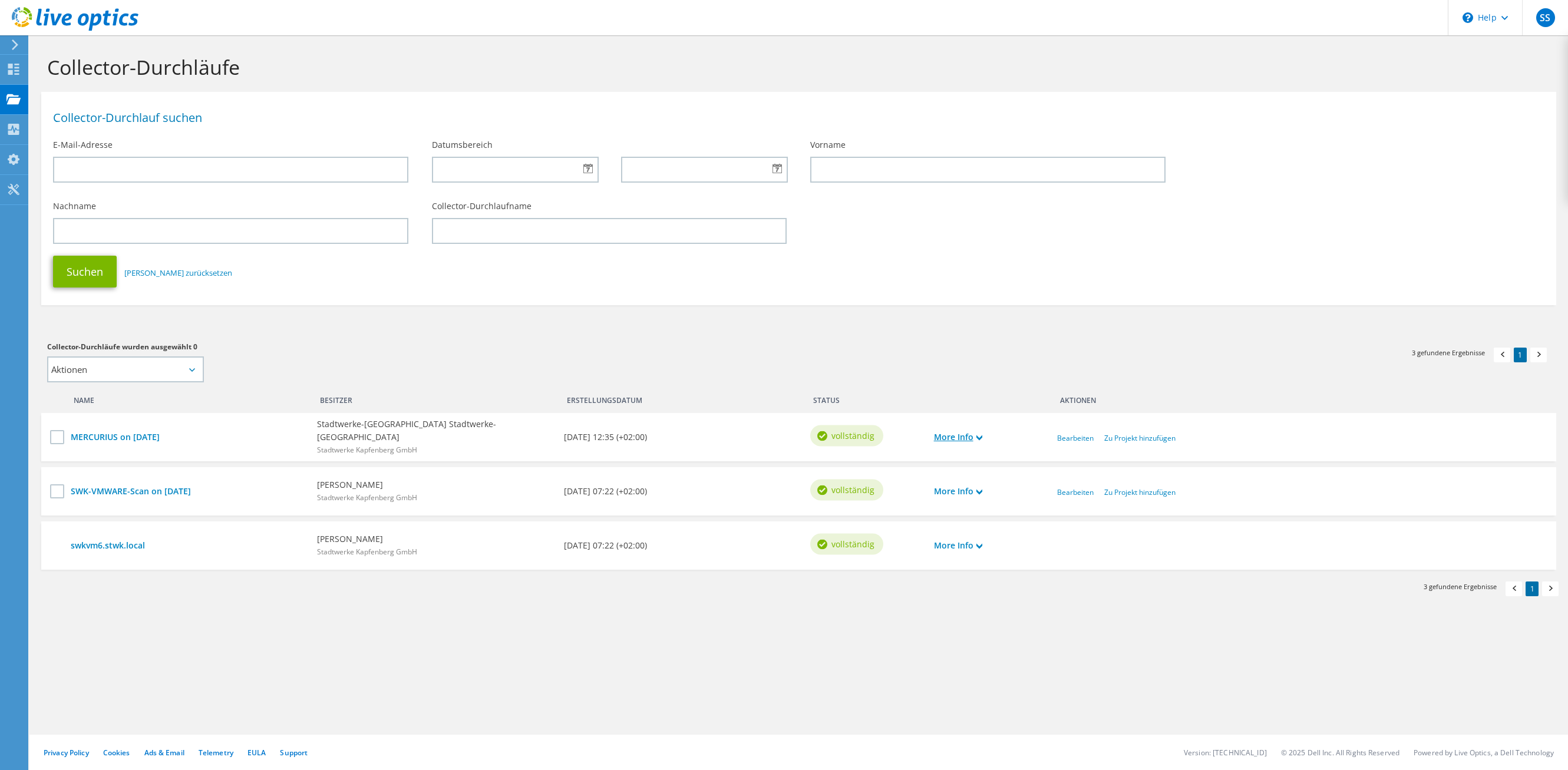
click at [982, 438] on use at bounding box center [980, 438] width 6 height 5
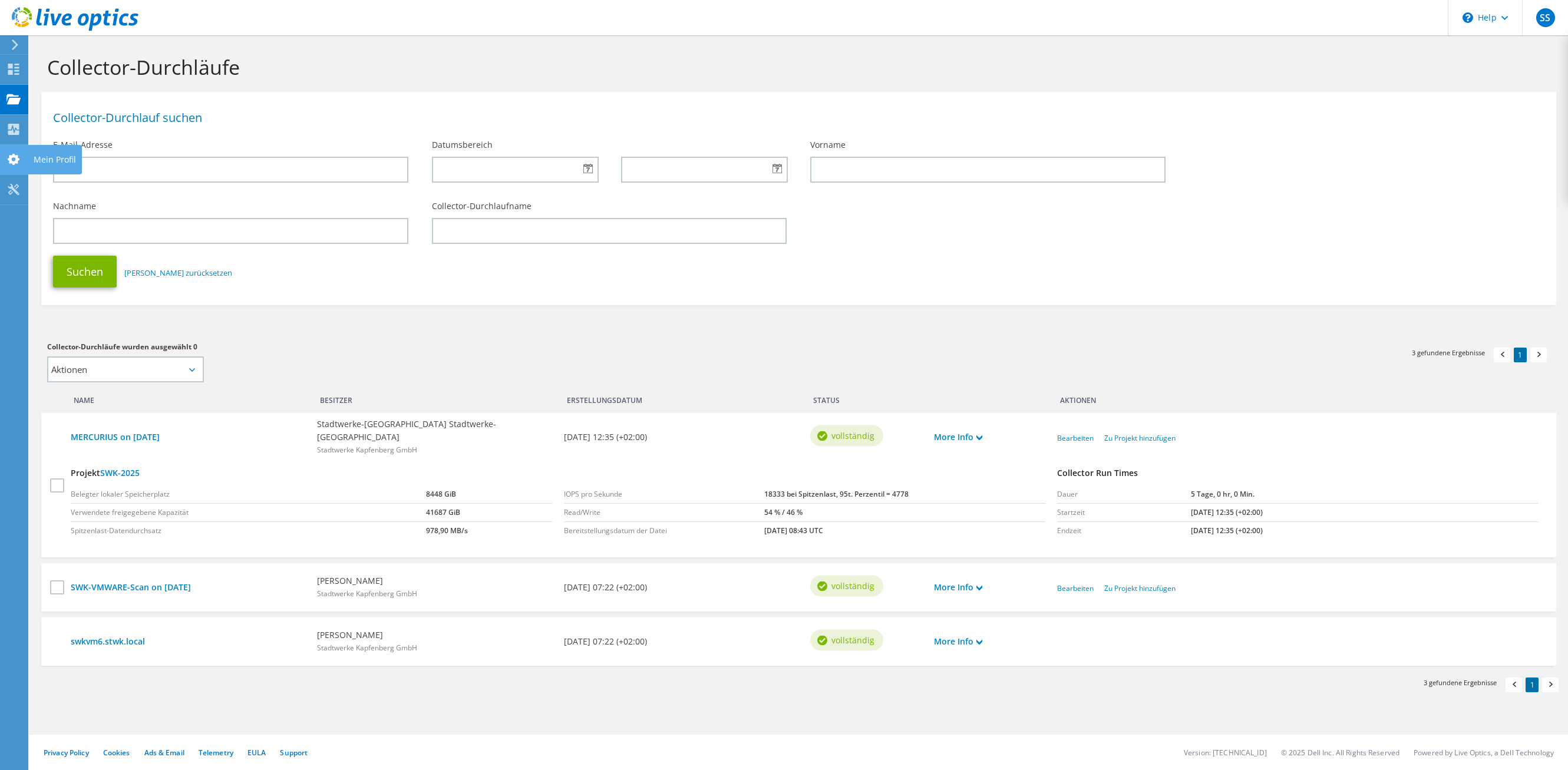
click at [18, 165] on div at bounding box center [13, 161] width 14 height 13
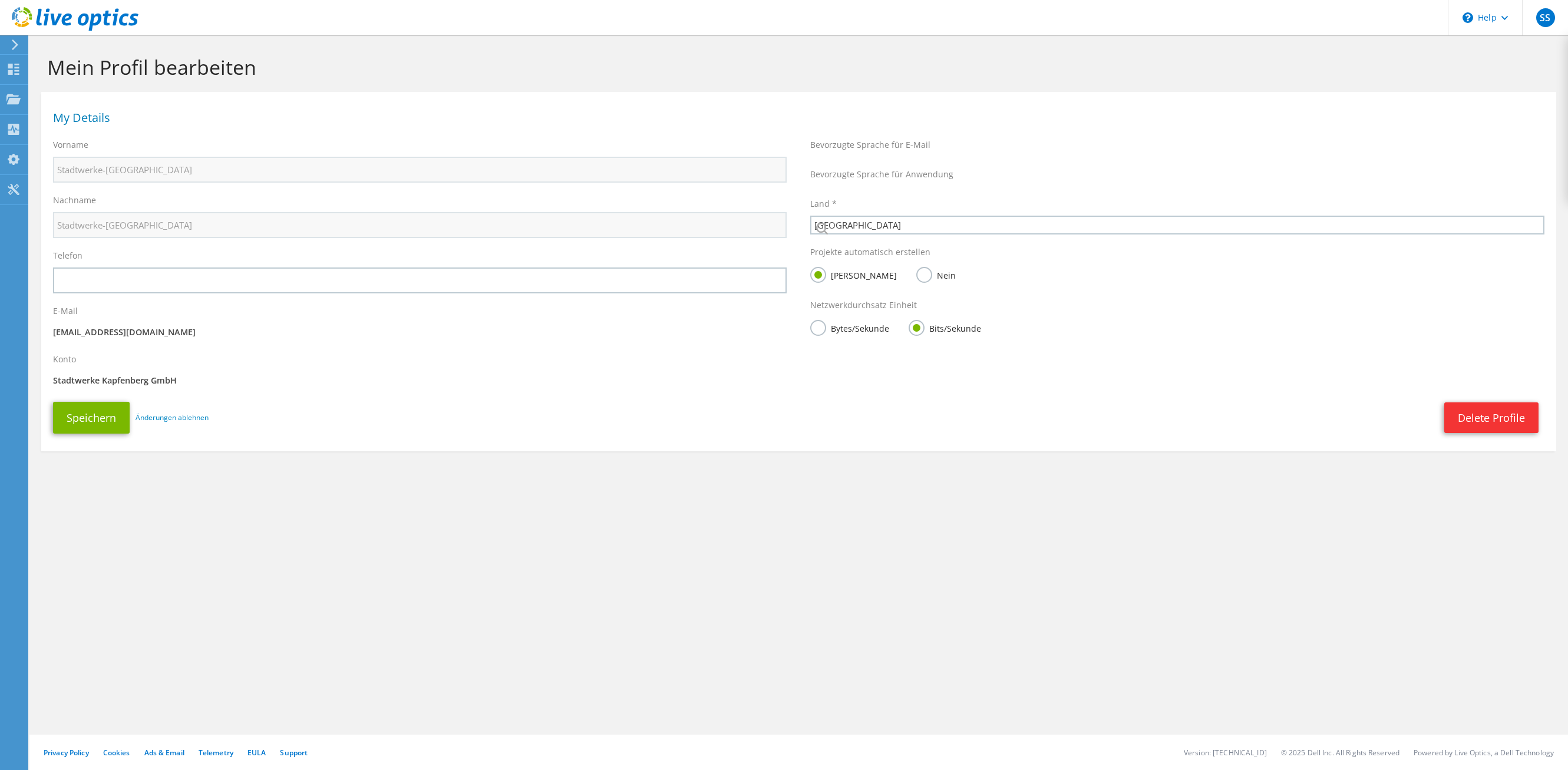
select select "11"
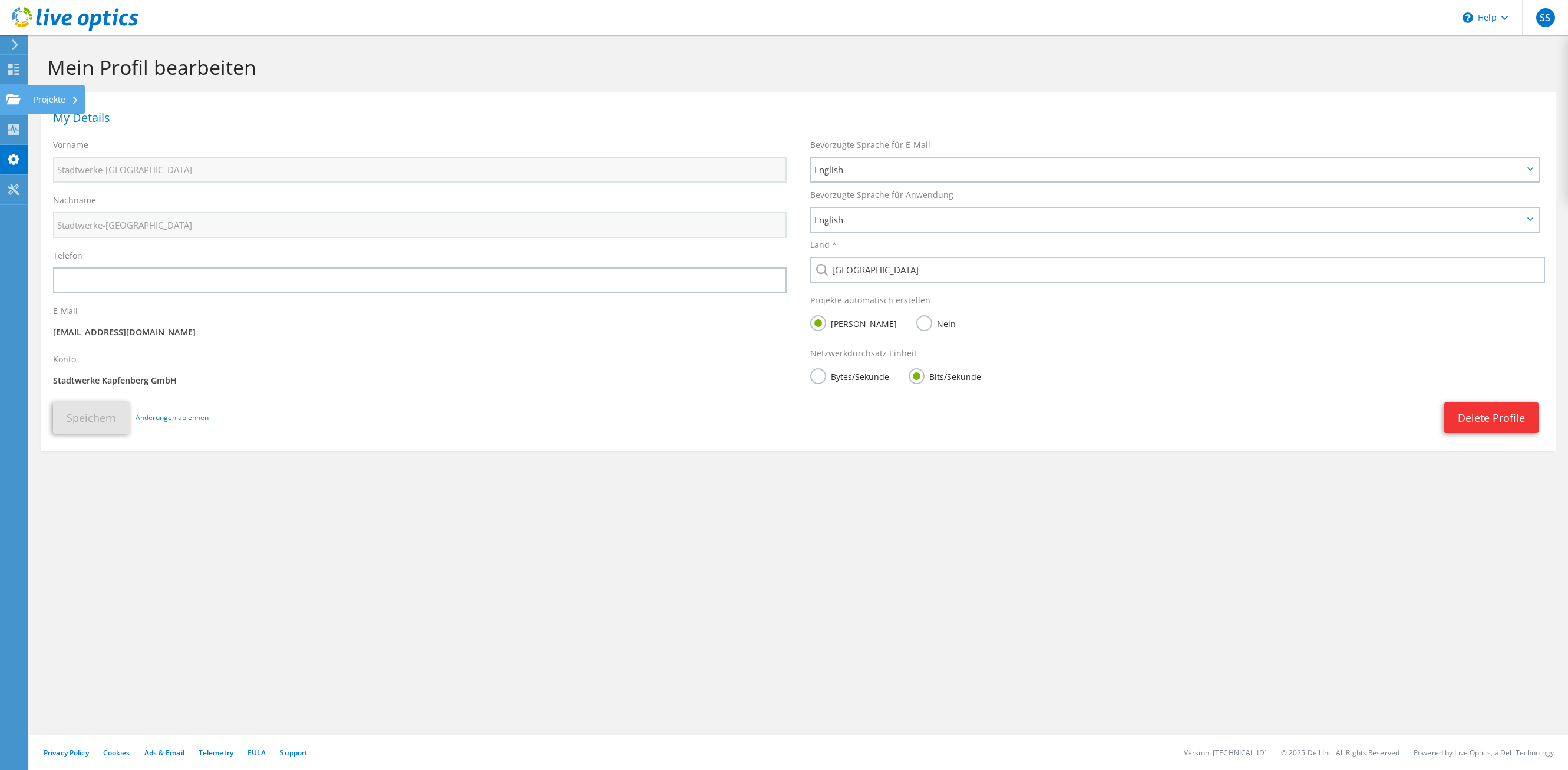
click at [13, 100] on use at bounding box center [13, 98] width 14 height 10
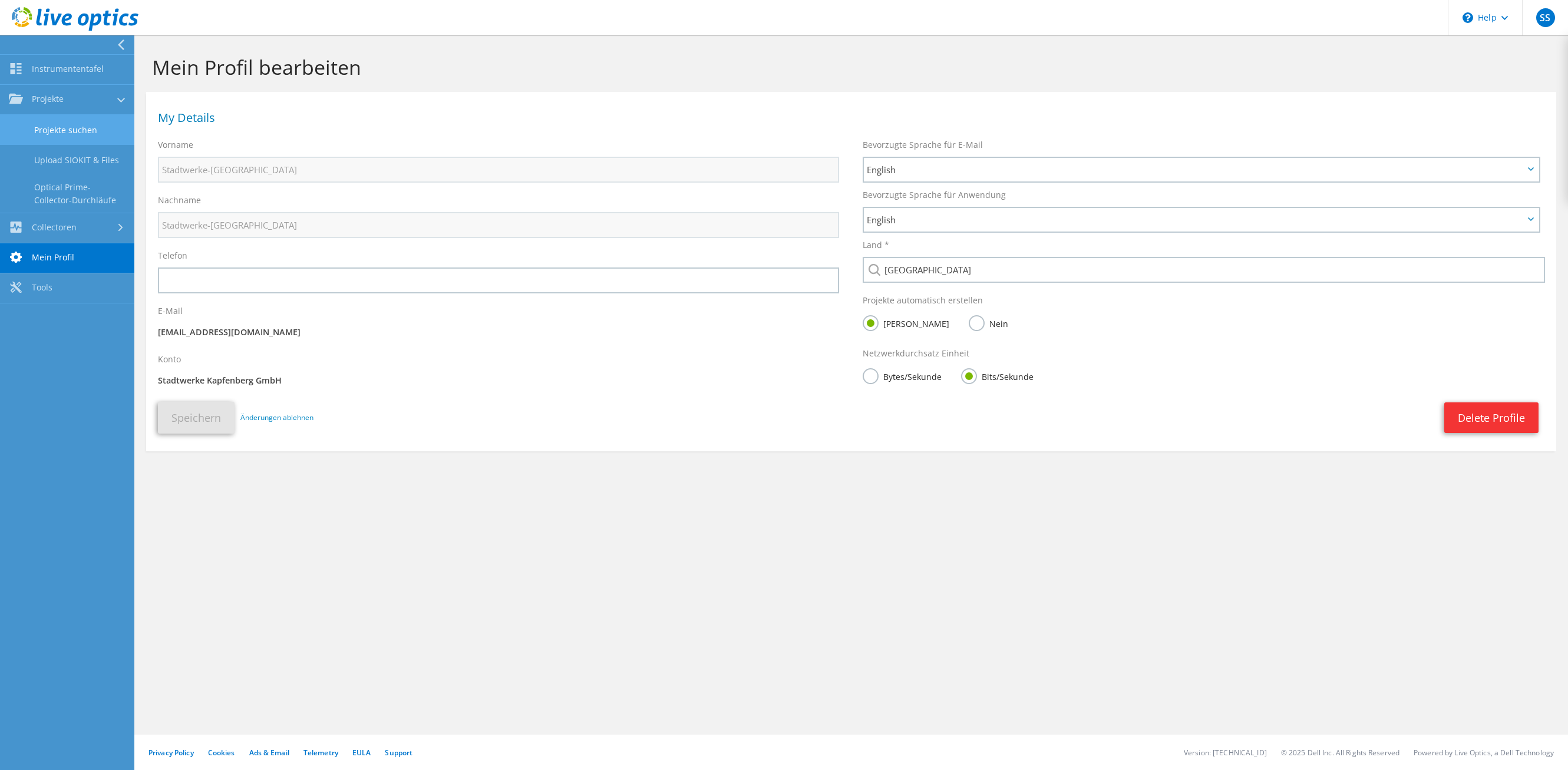
click at [79, 128] on link "Projekte suchen" at bounding box center [67, 130] width 134 height 30
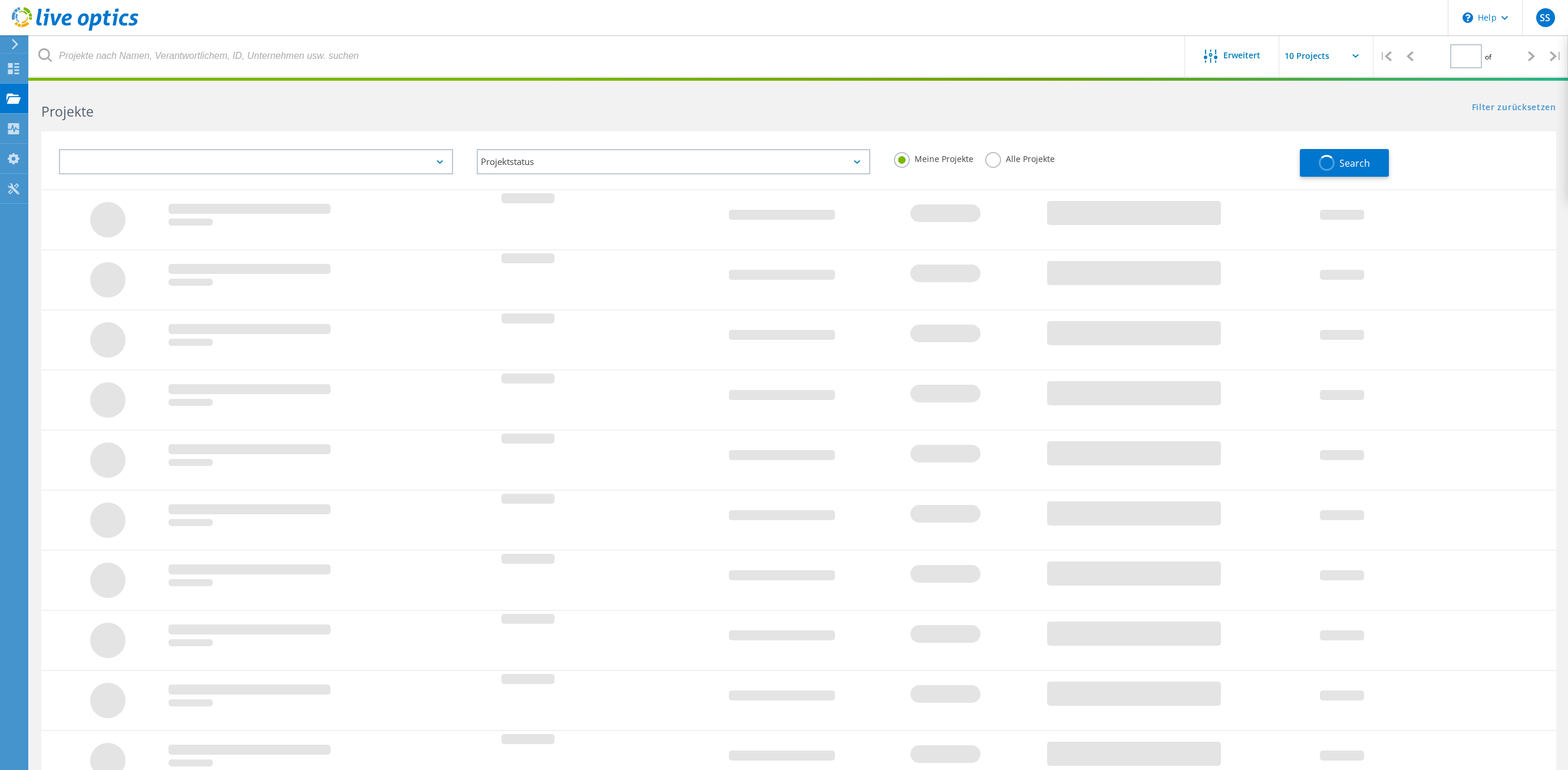
type input "1"
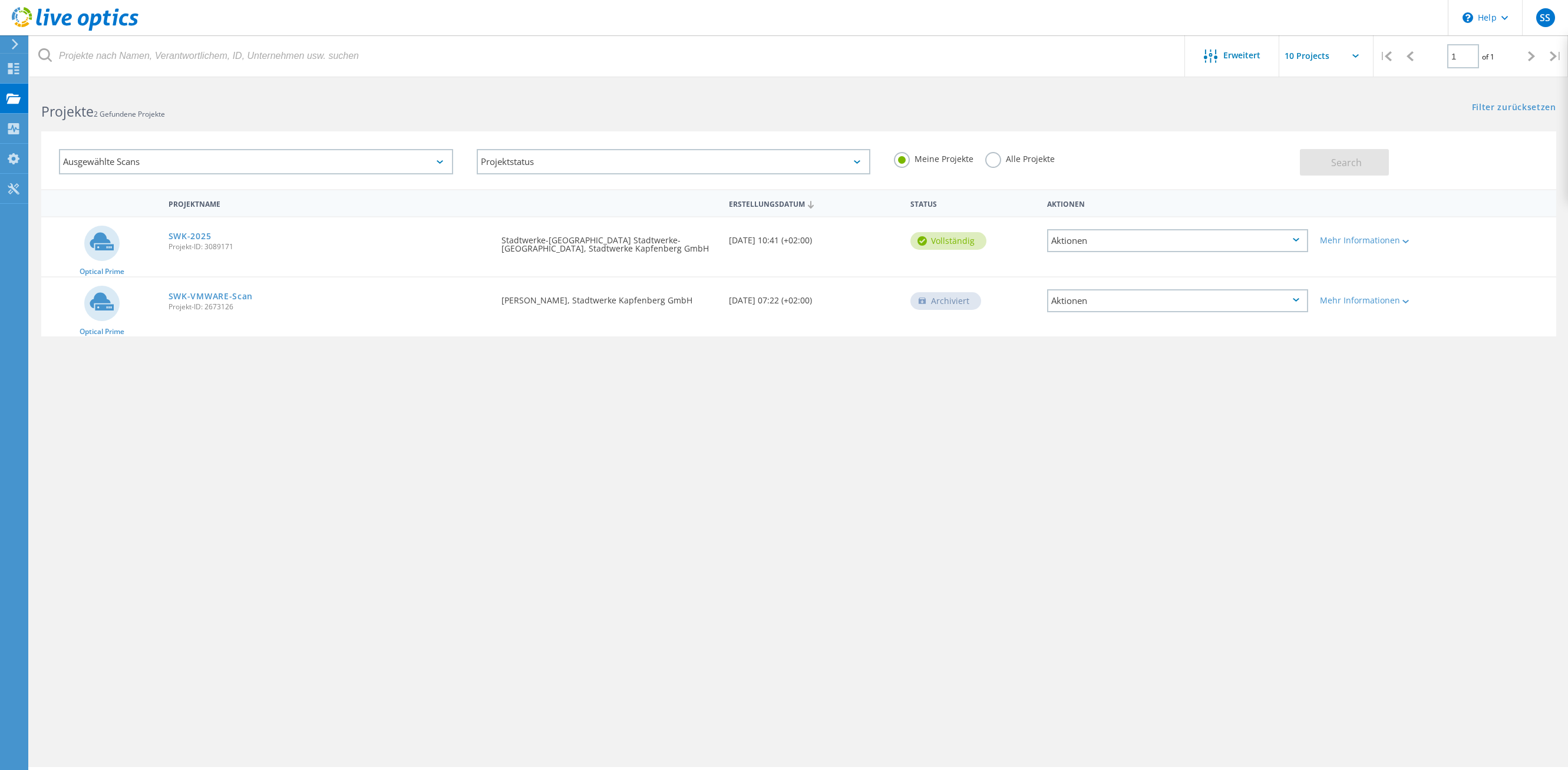
click at [1295, 243] on div "Aktionen" at bounding box center [1178, 240] width 261 height 23
click at [1256, 257] on div "Freigabe" at bounding box center [1178, 250] width 259 height 18
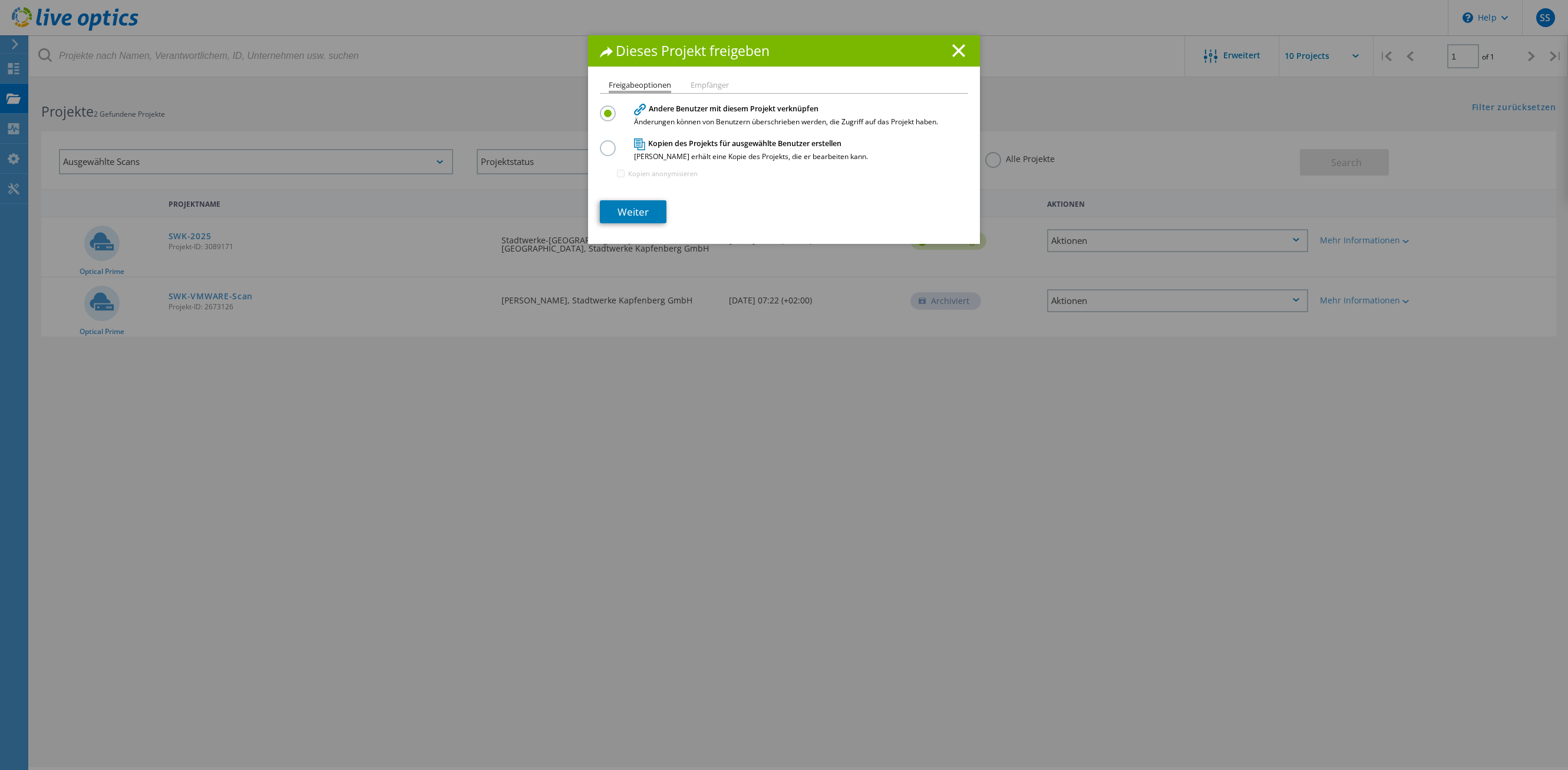
click at [705, 84] on li "Empfänger" at bounding box center [710, 86] width 38 height 9
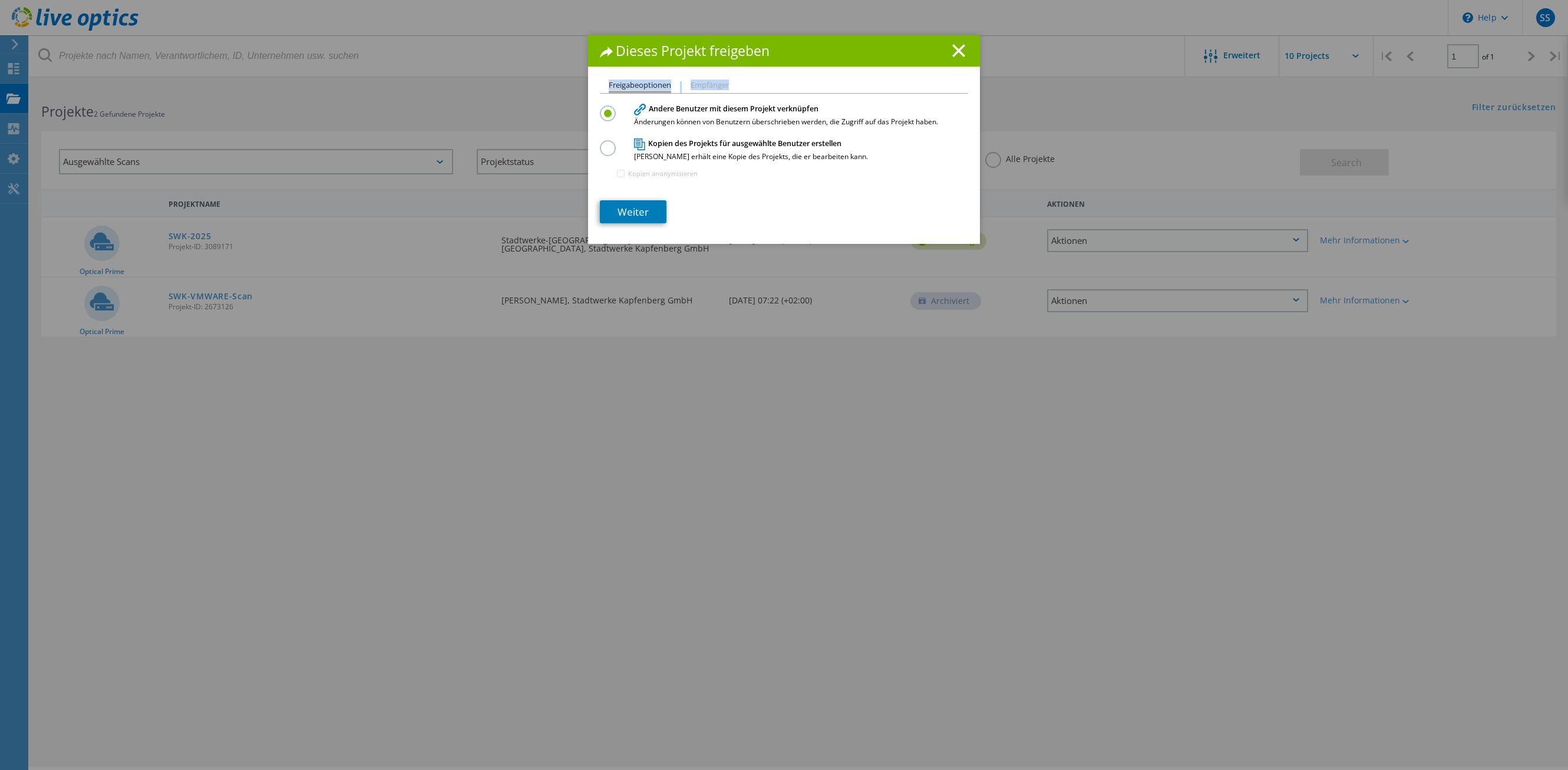
click at [705, 84] on li "Empfänger" at bounding box center [710, 86] width 38 height 9
click at [600, 143] on label at bounding box center [610, 142] width 20 height 3
click at [0, 0] on input "radio" at bounding box center [0, 0] width 0 height 0
click at [616, 210] on link "Weiter" at bounding box center [633, 211] width 67 height 23
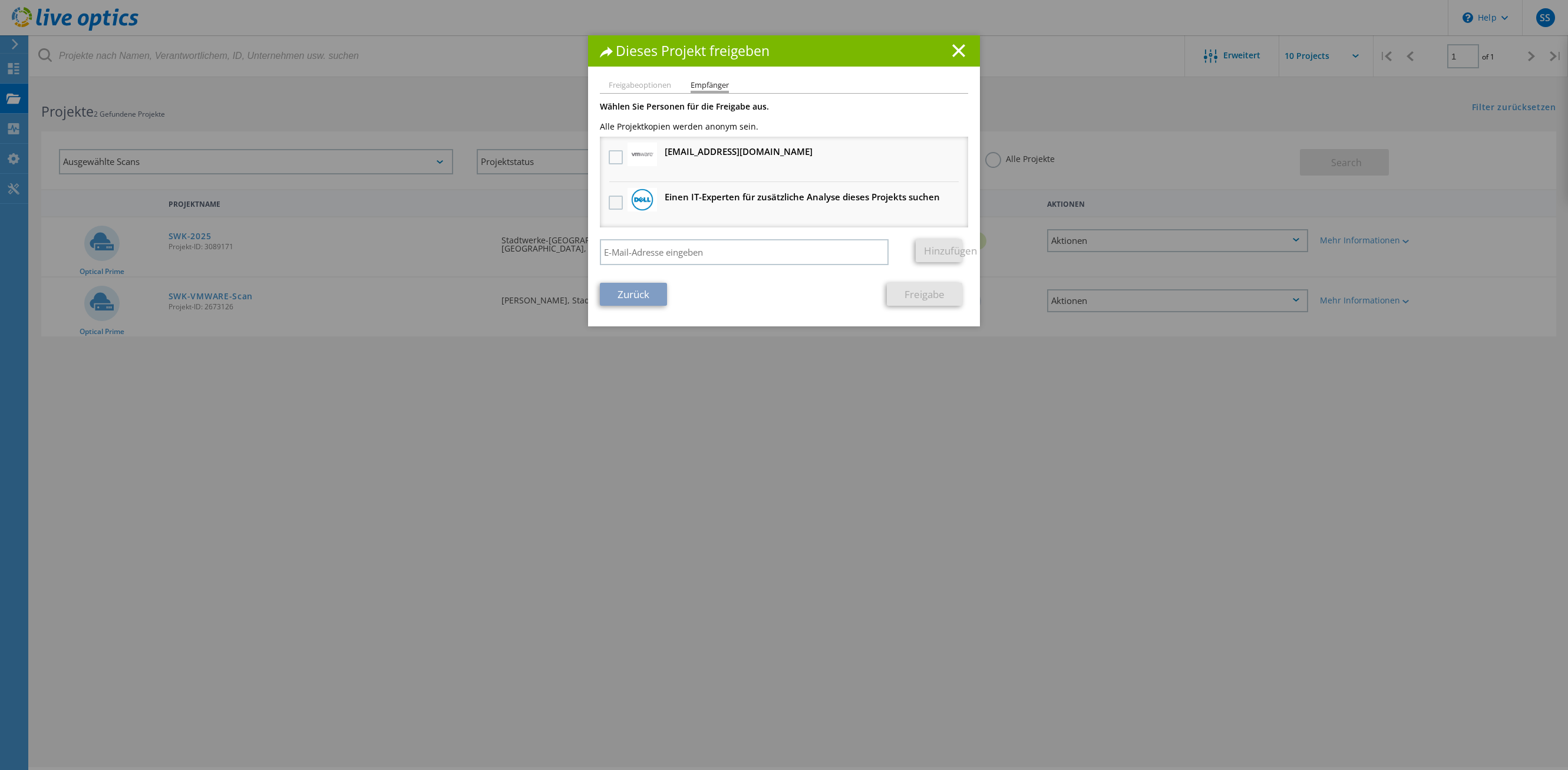
click at [613, 199] on label at bounding box center [617, 203] width 17 height 14
click at [0, 0] on input "checkbox" at bounding box center [0, 0] width 0 height 0
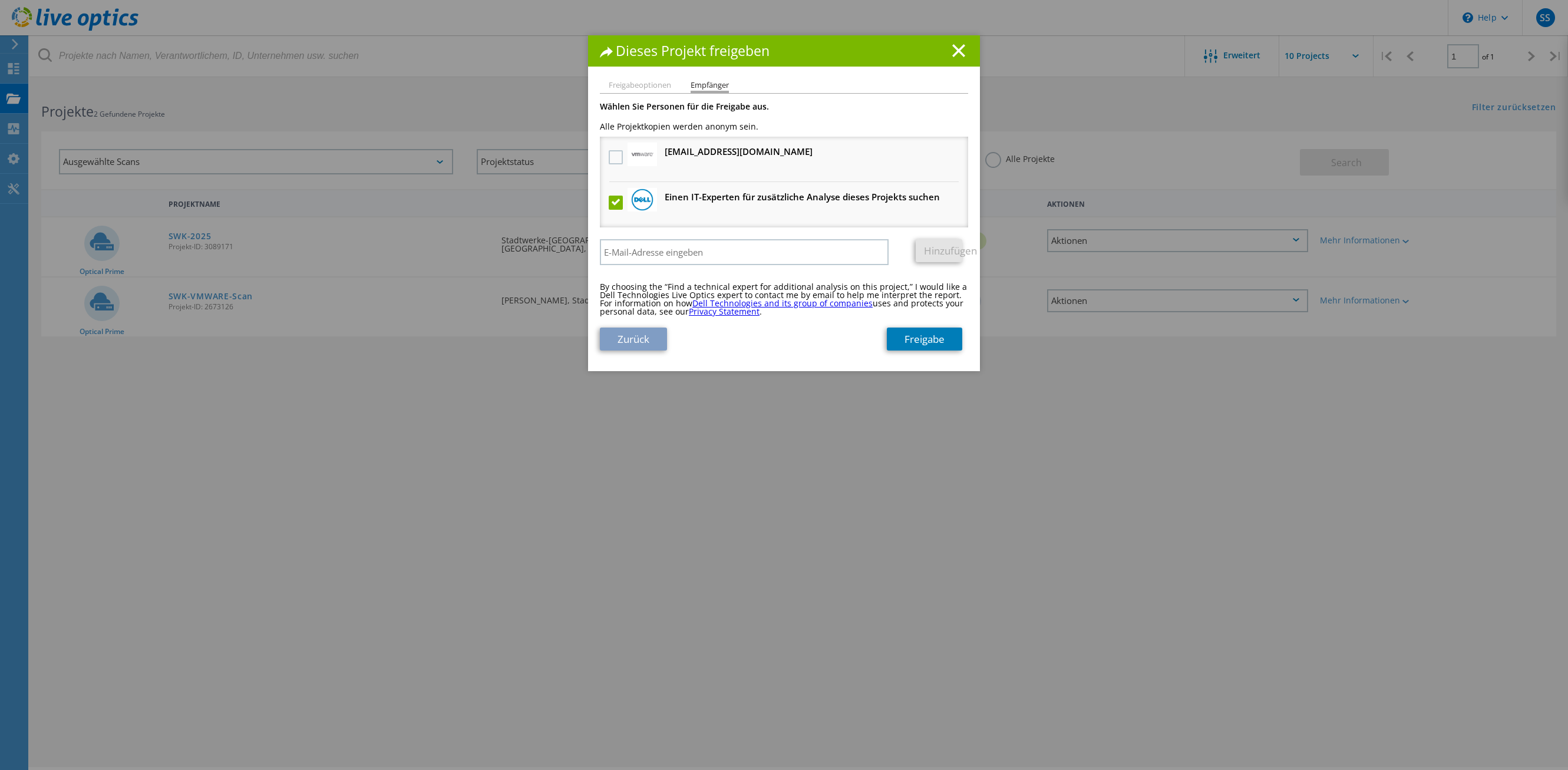
click at [609, 207] on label at bounding box center [617, 203] width 17 height 14
click at [0, 0] on input "checkbox" at bounding box center [0, 0] width 0 height 0
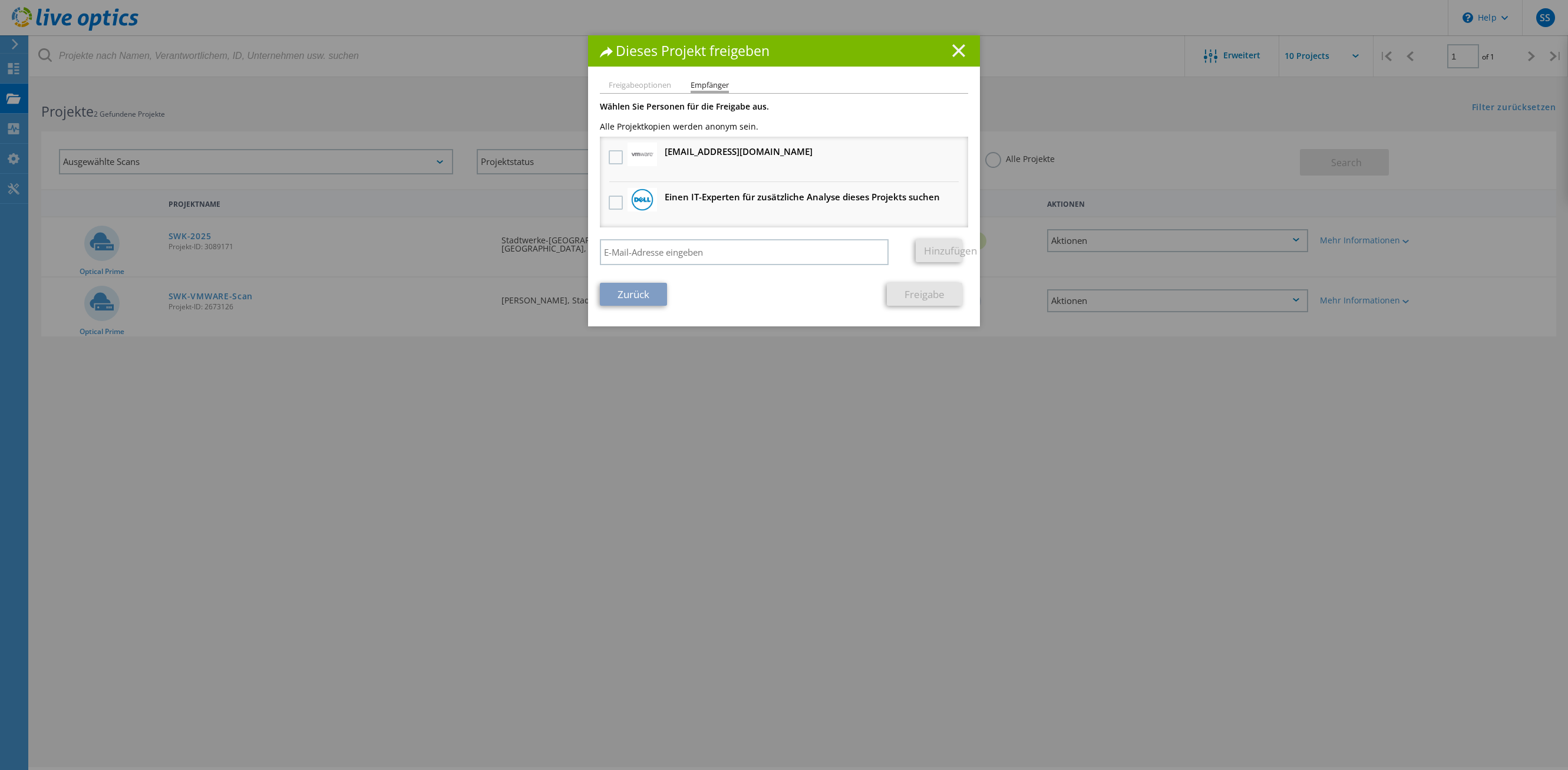
click at [957, 56] on icon at bounding box center [959, 50] width 13 height 13
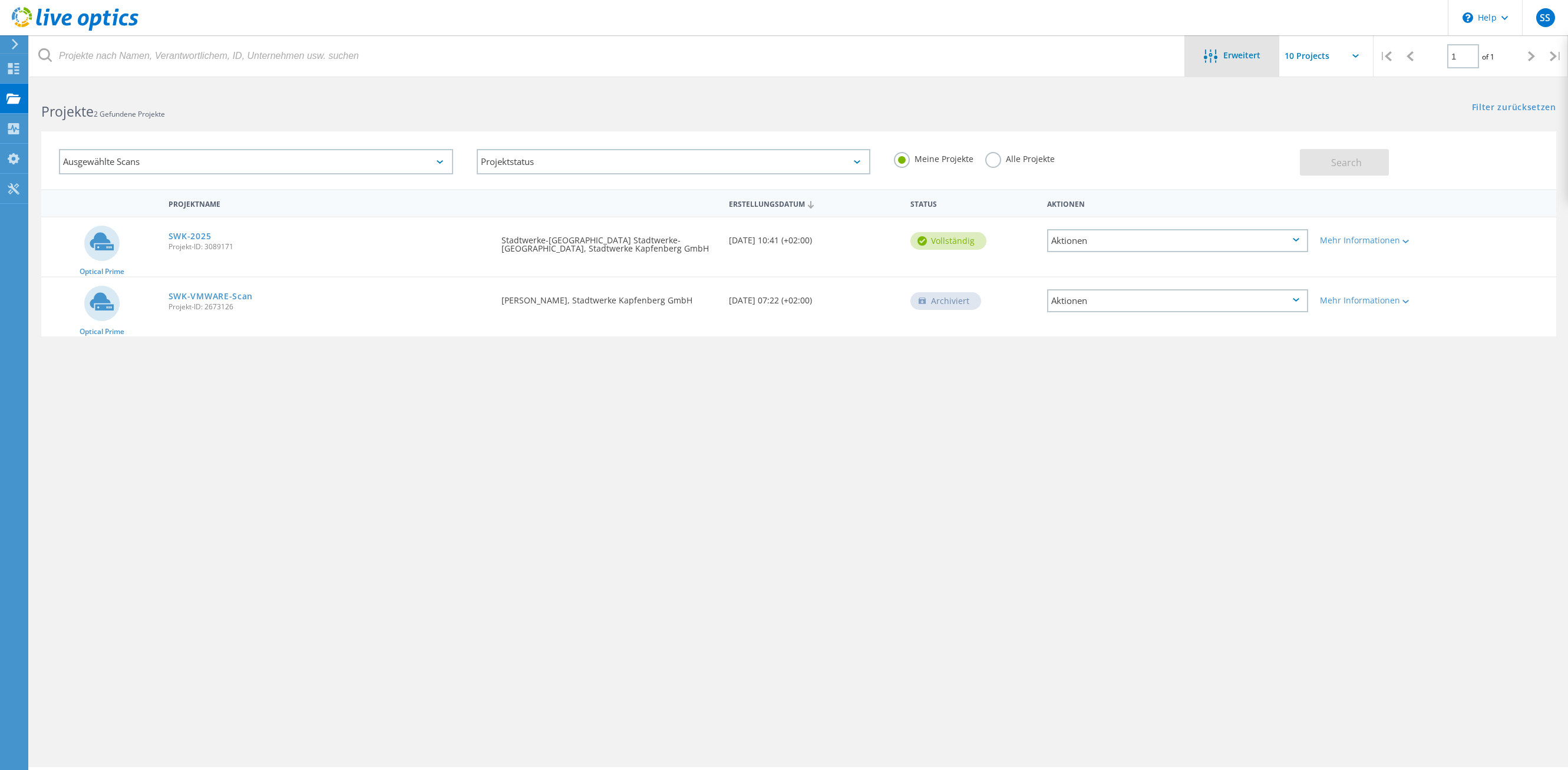
click at [1239, 63] on div "Erweitert" at bounding box center [1232, 57] width 94 height 15
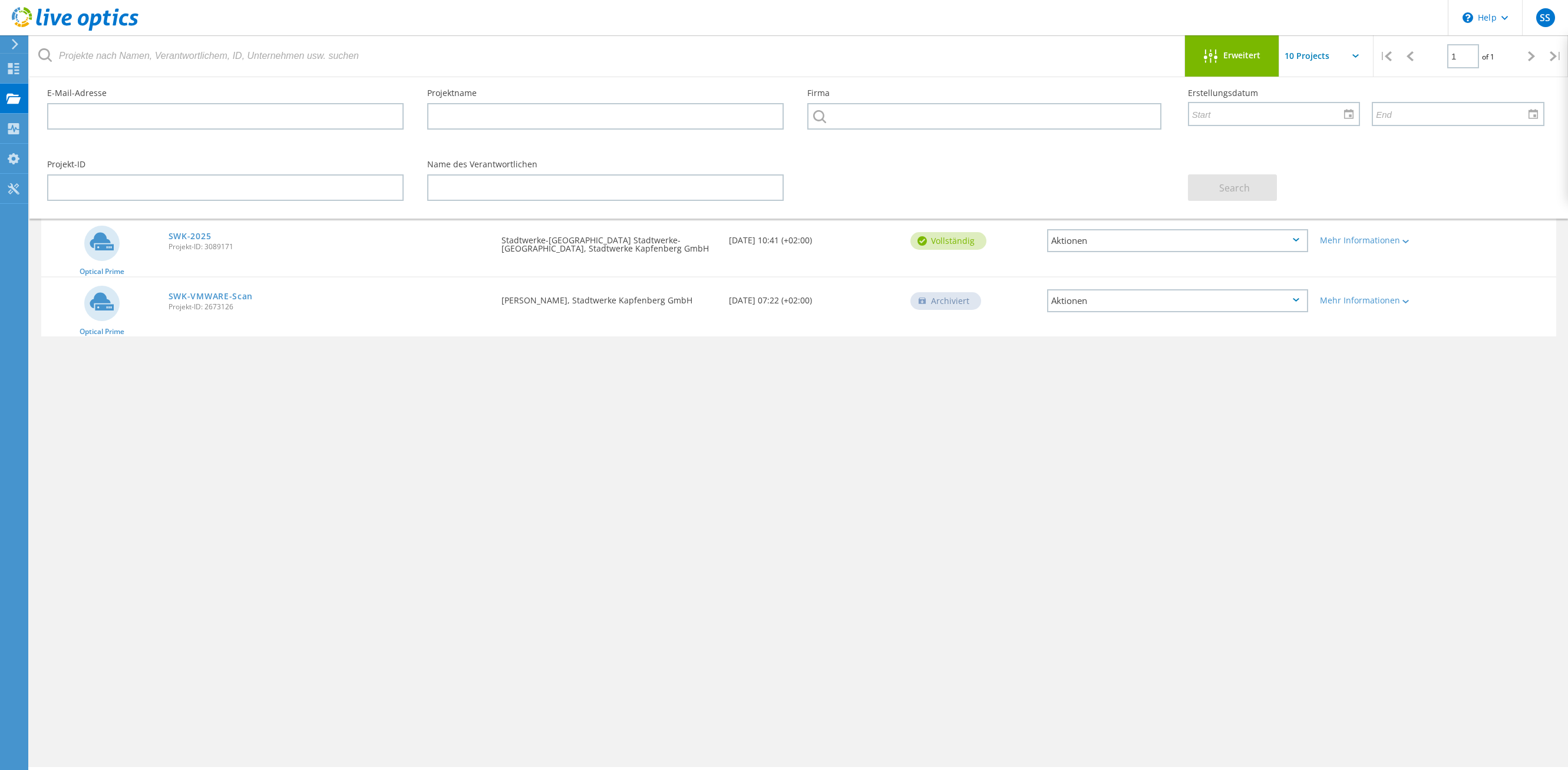
click at [1239, 63] on div "Erweitert" at bounding box center [1232, 57] width 94 height 15
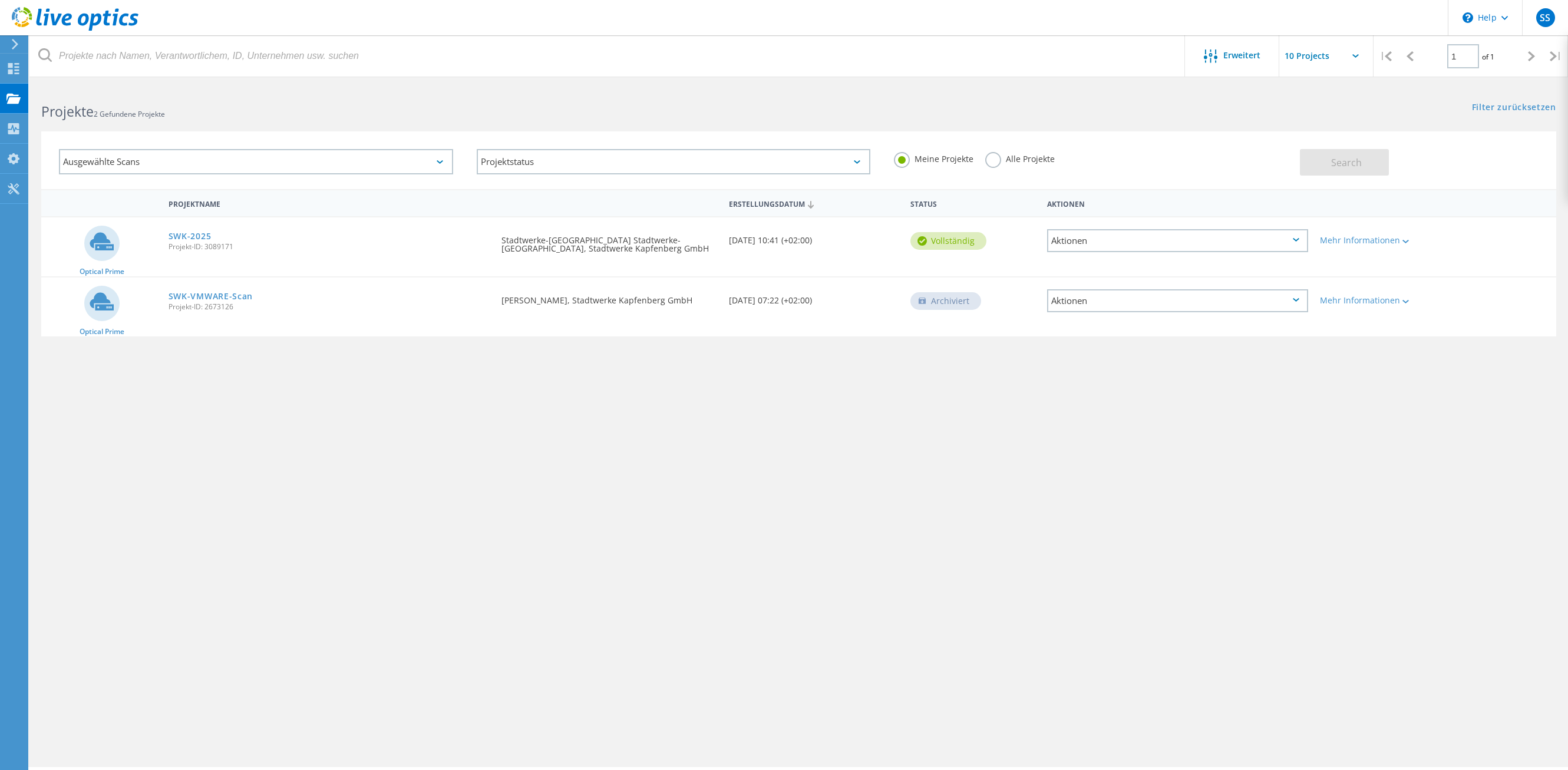
click at [1358, 53] on input "text" at bounding box center [1339, 56] width 118 height 42
click at [1102, 236] on div "Aktionen" at bounding box center [1178, 240] width 261 height 23
click at [1102, 213] on div "Projekt anzeigen" at bounding box center [1178, 213] width 259 height 18
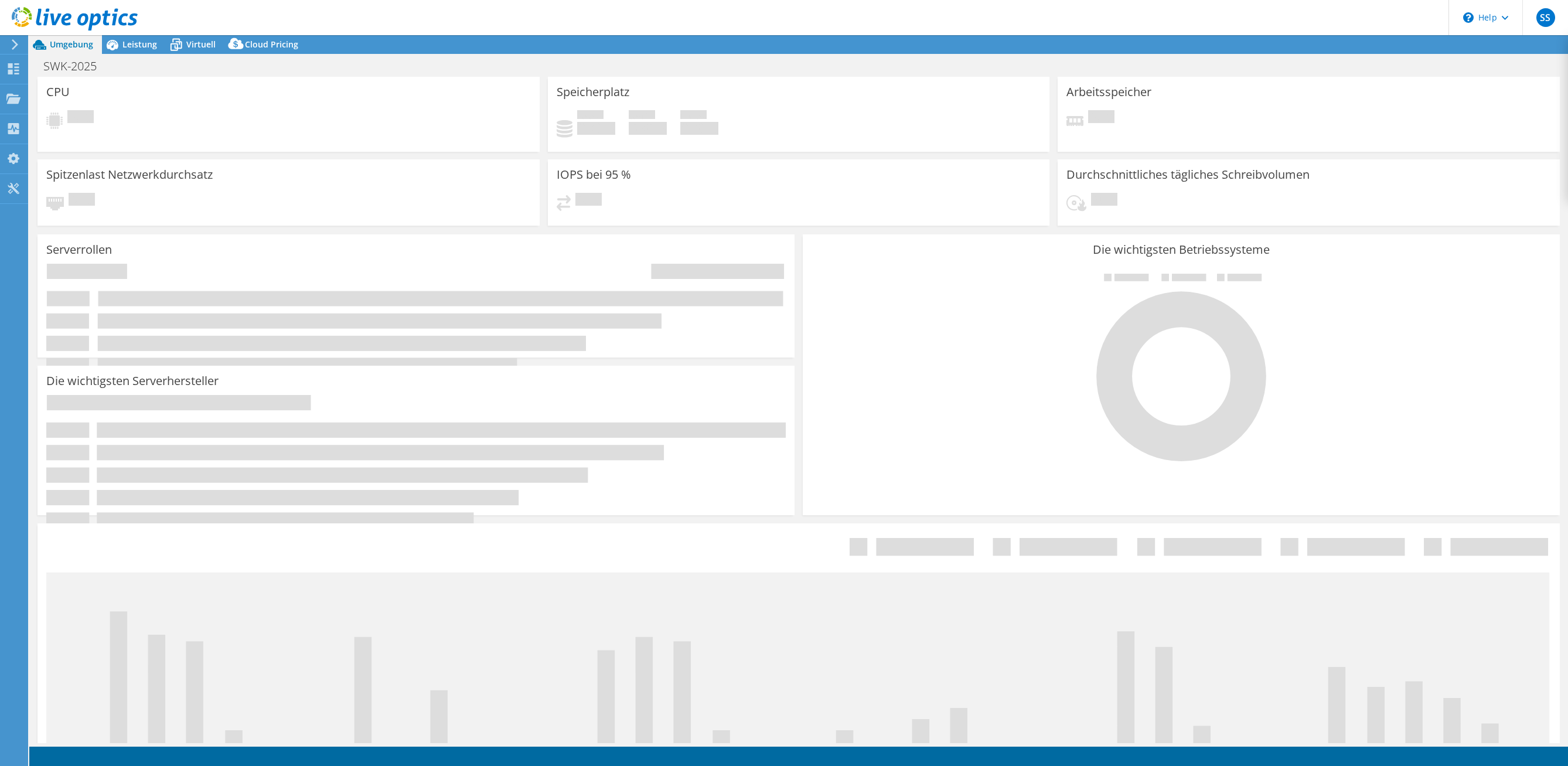
select select "USD"
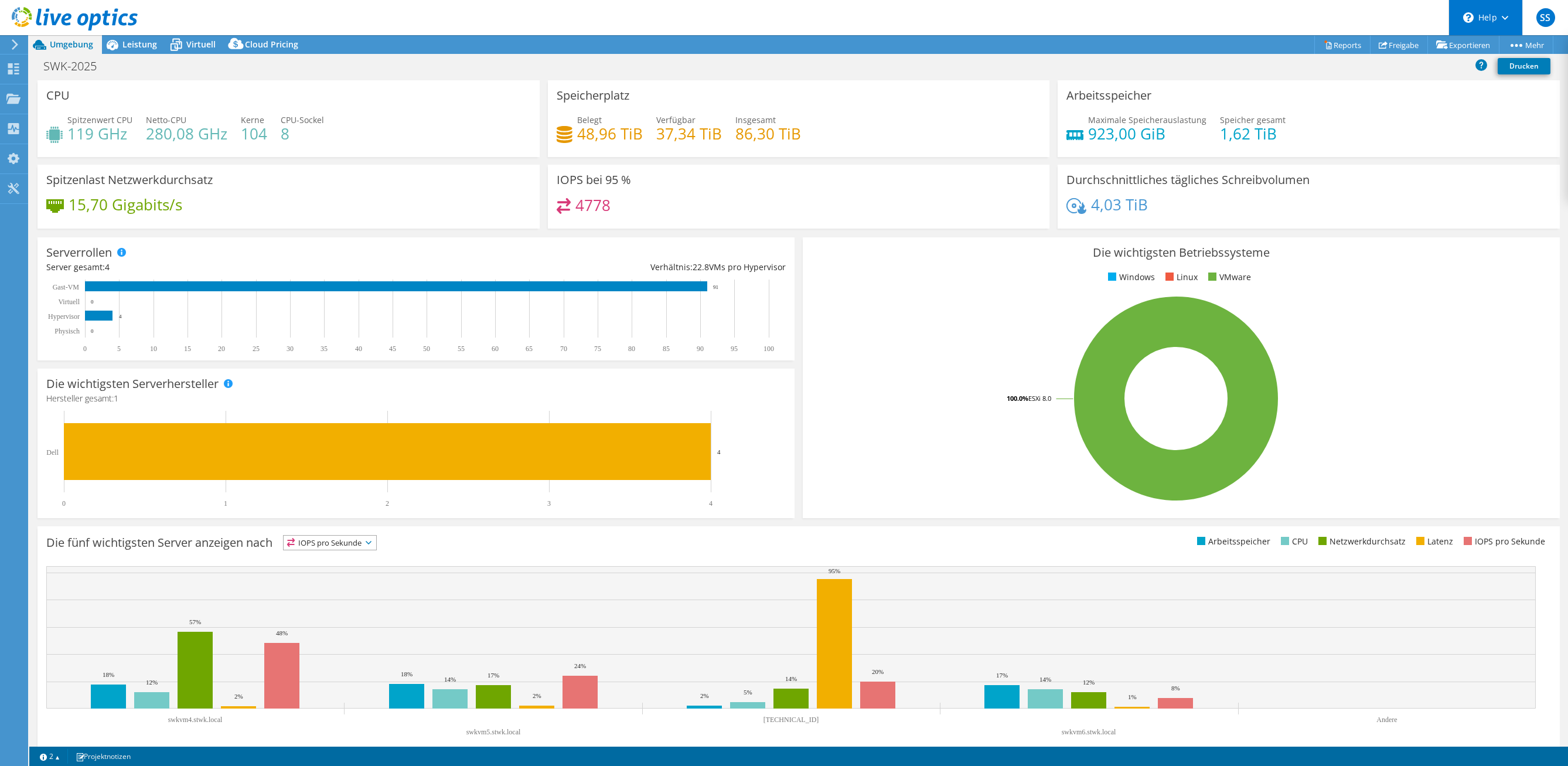
click at [1499, 23] on div "\n Help" at bounding box center [1484, 17] width 74 height 35
click at [55, 756] on link "2" at bounding box center [50, 756] width 37 height 15
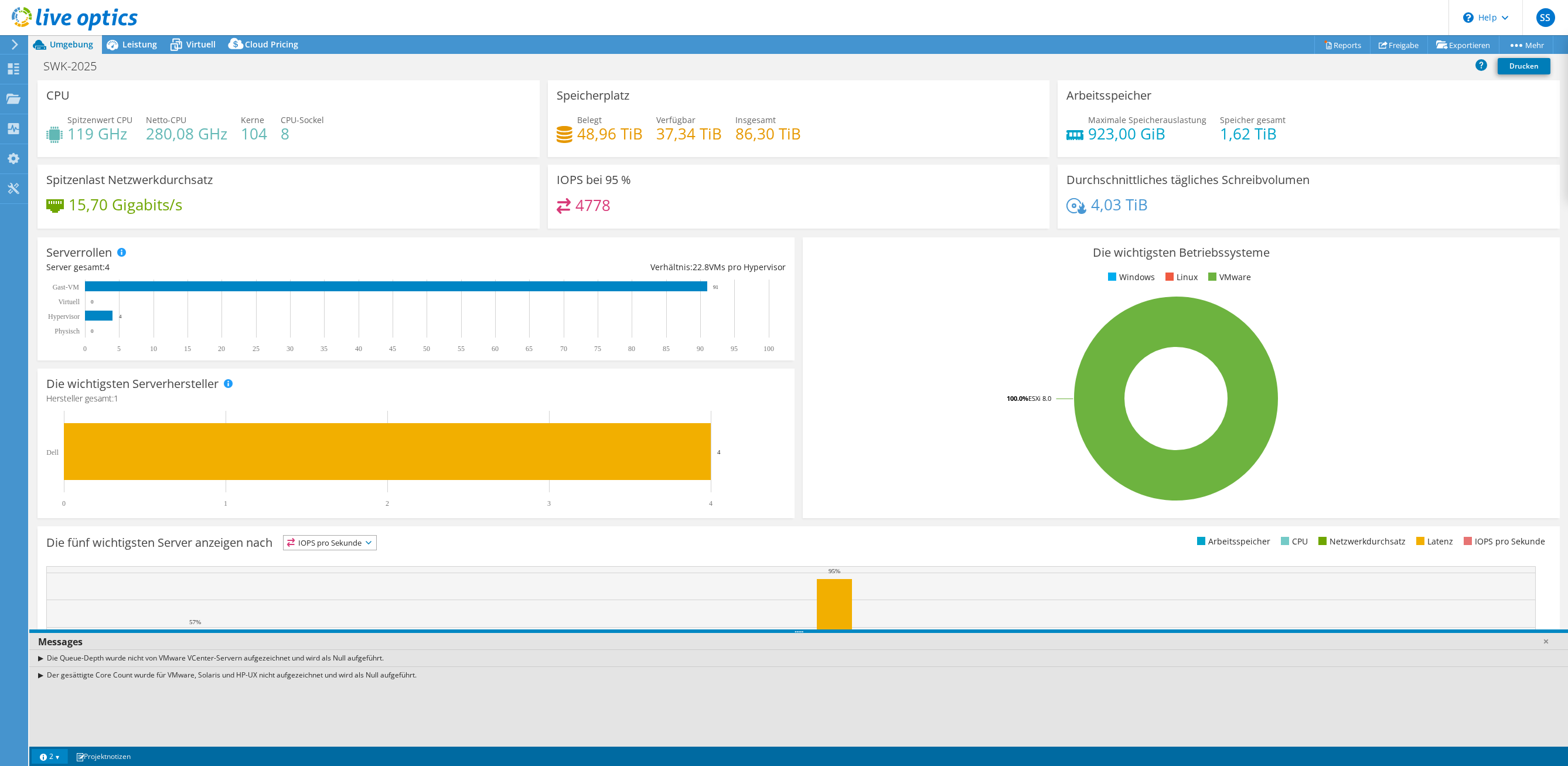
click at [55, 756] on link "2" at bounding box center [50, 756] width 37 height 15
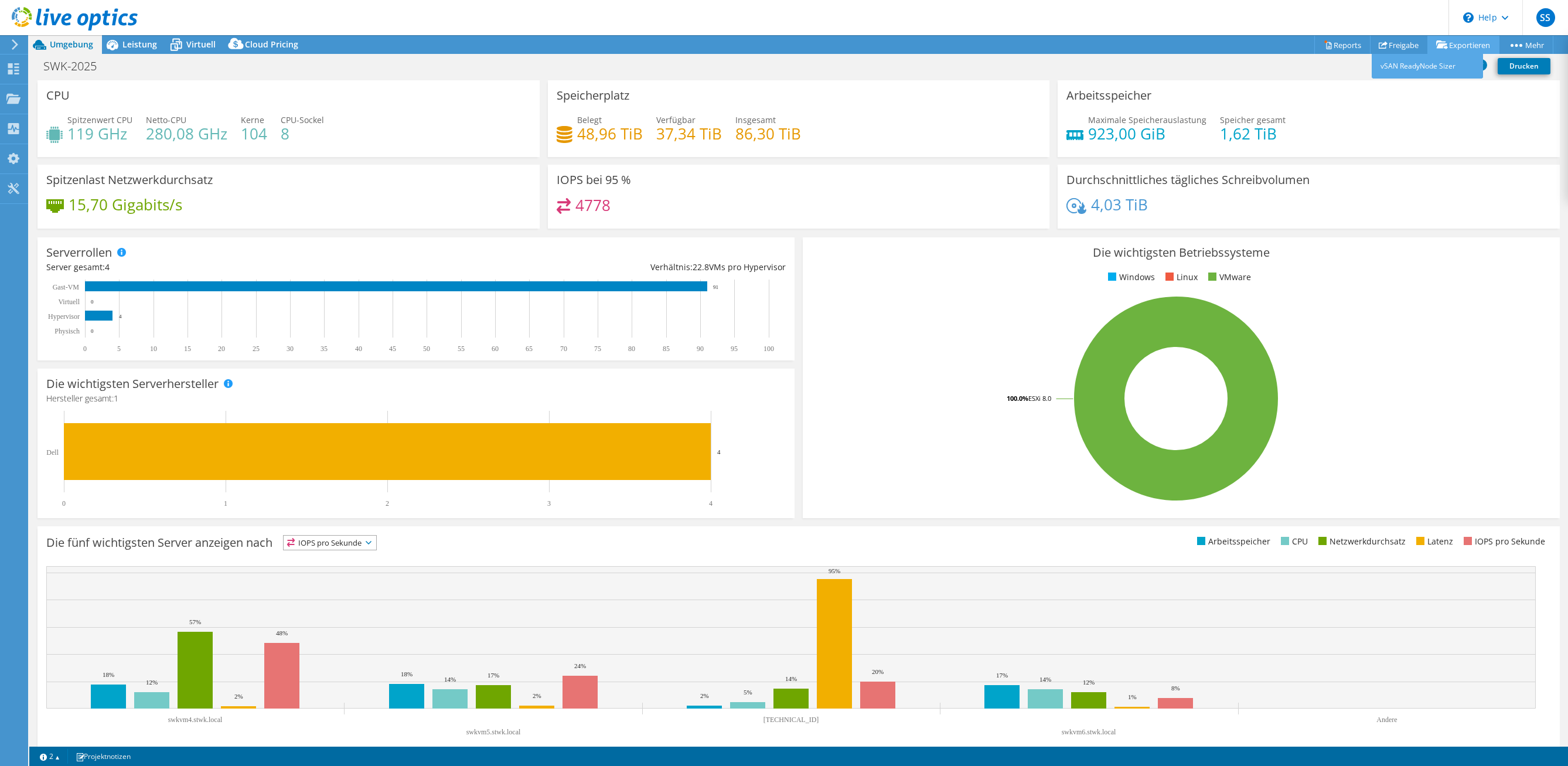
click at [1460, 45] on link "Exportieren" at bounding box center [1463, 45] width 72 height 18
click at [1426, 127] on div "Maximale Speicherauslastung 923,00 [PERSON_NAME] gesamt 1,62 TiB" at bounding box center [1308, 133] width 485 height 38
click at [1329, 43] on link "Reports" at bounding box center [1342, 45] width 56 height 18
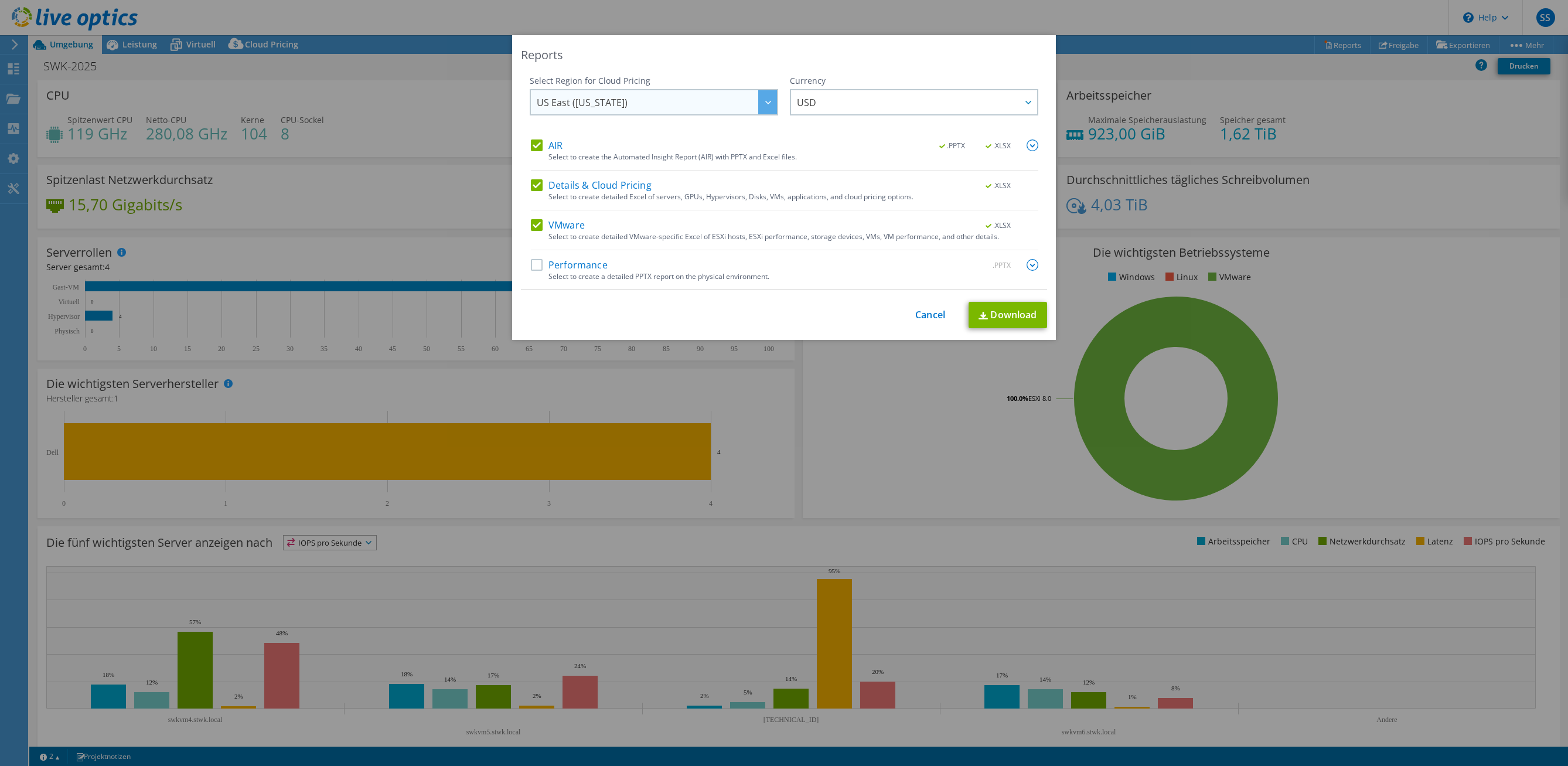
click at [762, 99] on div at bounding box center [767, 102] width 19 height 24
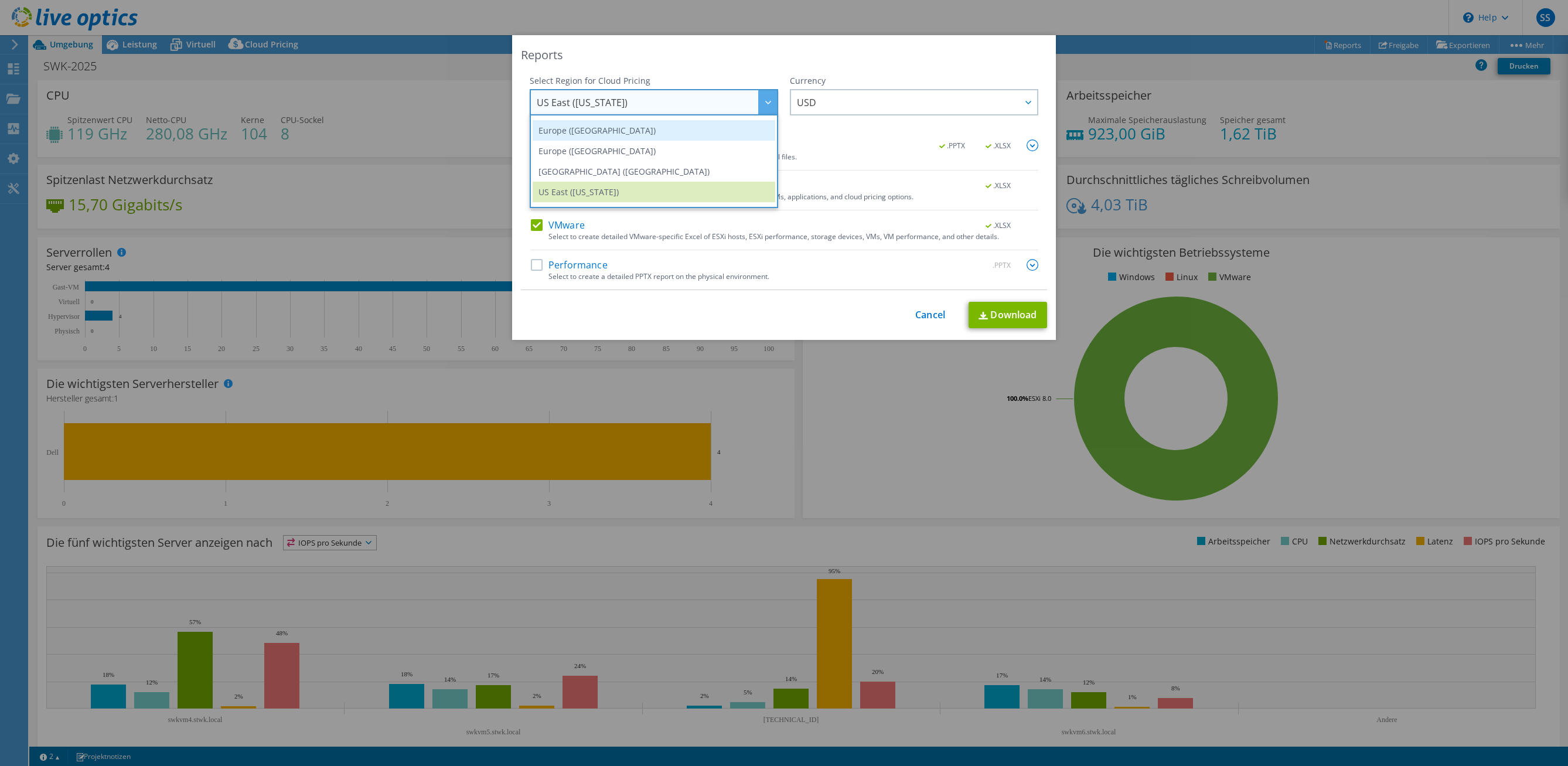
click at [647, 133] on li "Europe ([GEOGRAPHIC_DATA])" at bounding box center [653, 130] width 243 height 20
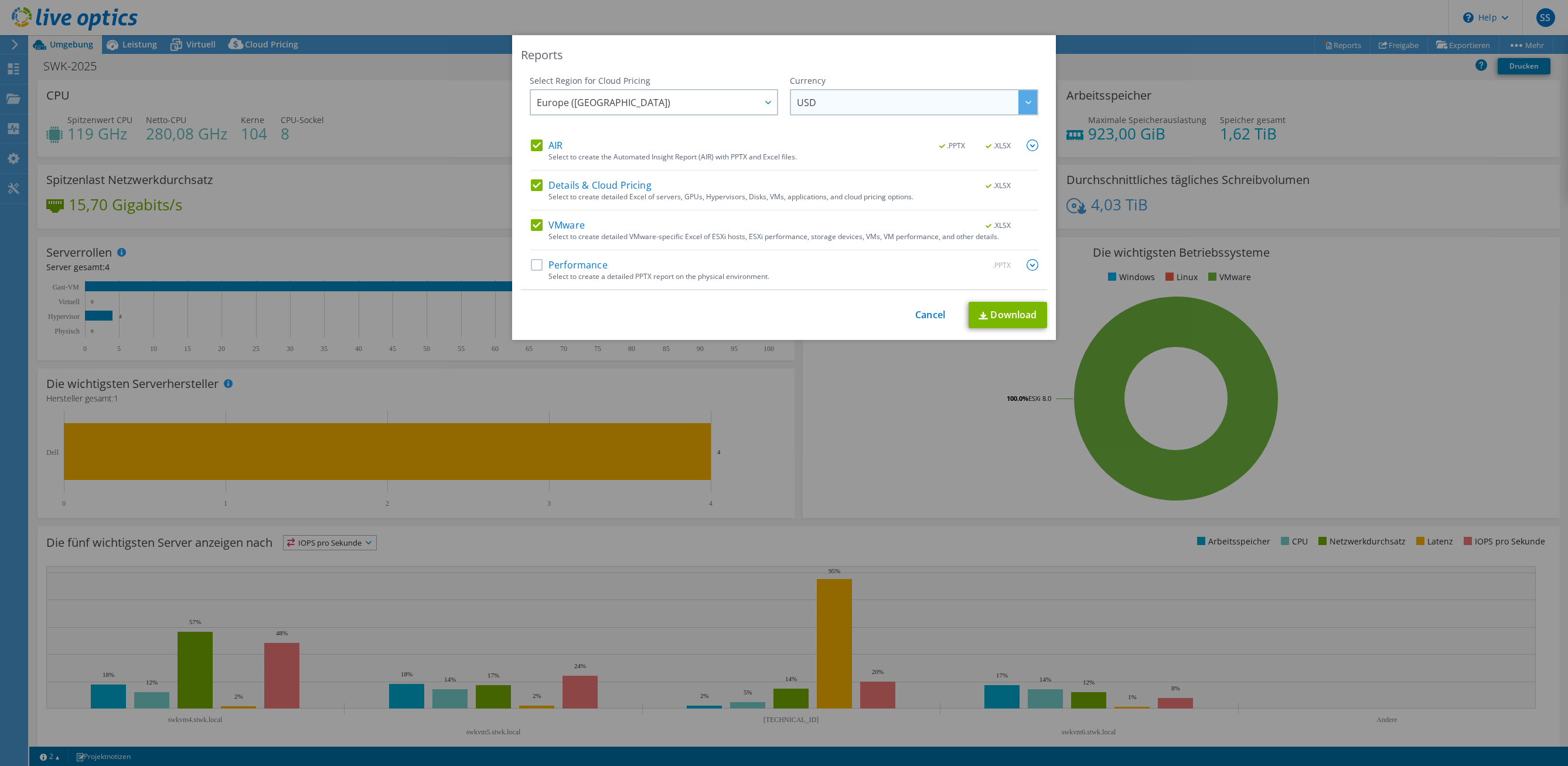
click at [873, 97] on span "USD" at bounding box center [917, 102] width 240 height 24
click at [818, 170] on li "EUR" at bounding box center [914, 169] width 243 height 20
click at [533, 147] on label "AIR" at bounding box center [546, 145] width 32 height 12
click at [0, 0] on input "AIR" at bounding box center [0, 0] width 0 height 0
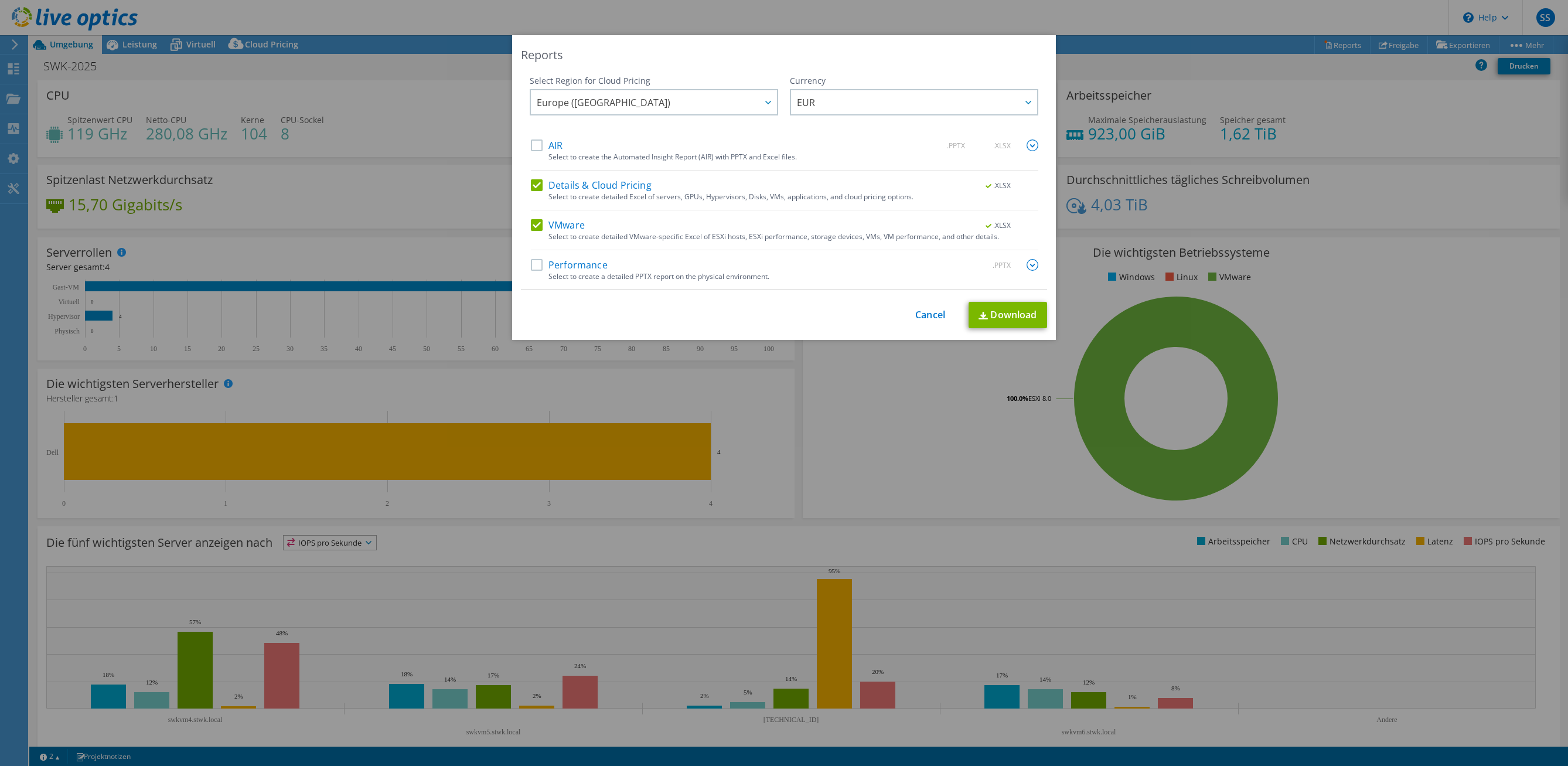
click at [531, 191] on div "Details & Cloud Pricing .XLSX" at bounding box center [784, 186] width 507 height 13
click at [531, 188] on label "Details & Cloud Pricing" at bounding box center [591, 185] width 121 height 12
click at [0, 0] on input "Details & Cloud Pricing" at bounding box center [0, 0] width 0 height 0
click at [531, 188] on label "Details & Cloud Pricing" at bounding box center [591, 185] width 121 height 12
click at [0, 0] on input "Details & Cloud Pricing" at bounding box center [0, 0] width 0 height 0
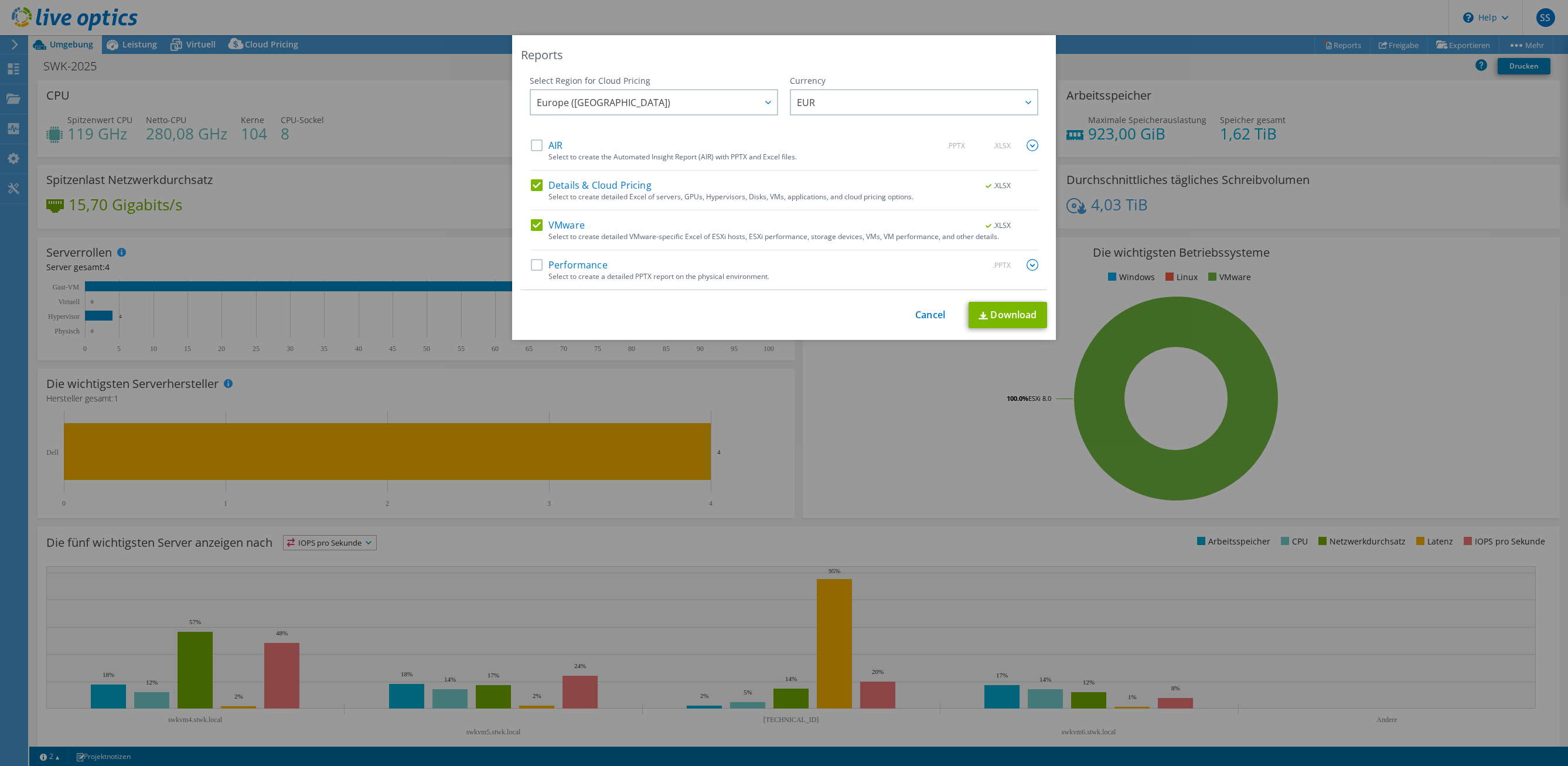
click at [531, 188] on label "Details & Cloud Pricing" at bounding box center [591, 185] width 121 height 12
click at [0, 0] on input "Details & Cloud Pricing" at bounding box center [0, 0] width 0 height 0
click at [531, 188] on label "Details & Cloud Pricing" at bounding box center [591, 185] width 121 height 12
click at [0, 0] on input "Details & Cloud Pricing" at bounding box center [0, 0] width 0 height 0
click at [535, 142] on label "AIR" at bounding box center [546, 145] width 32 height 12
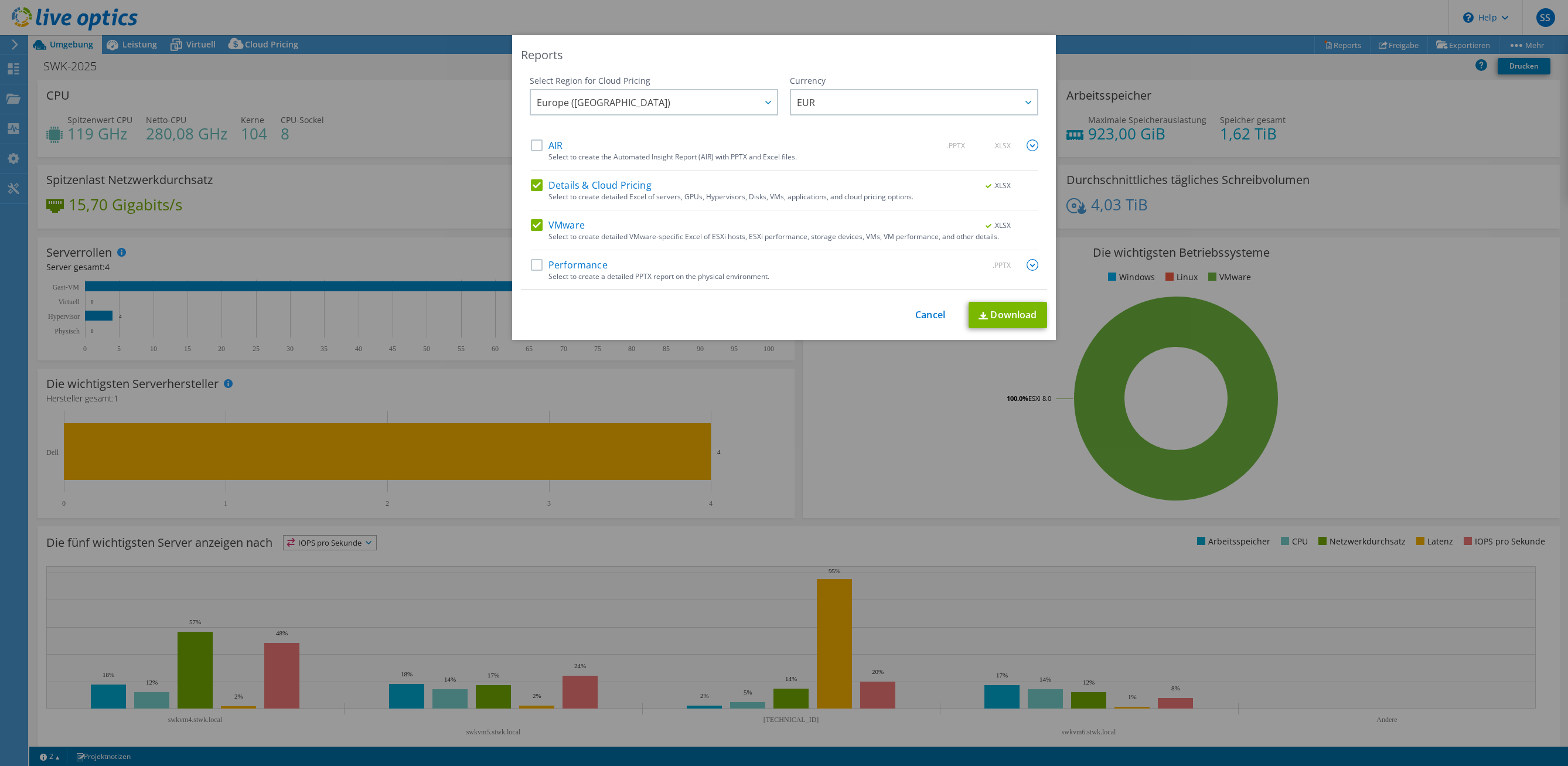
click at [0, 0] on input "AIR" at bounding box center [0, 0] width 0 height 0
click at [532, 268] on label "Performance" at bounding box center [569, 265] width 76 height 12
click at [0, 0] on input "Performance" at bounding box center [0, 0] width 0 height 0
click at [1026, 266] on img at bounding box center [1032, 265] width 12 height 12
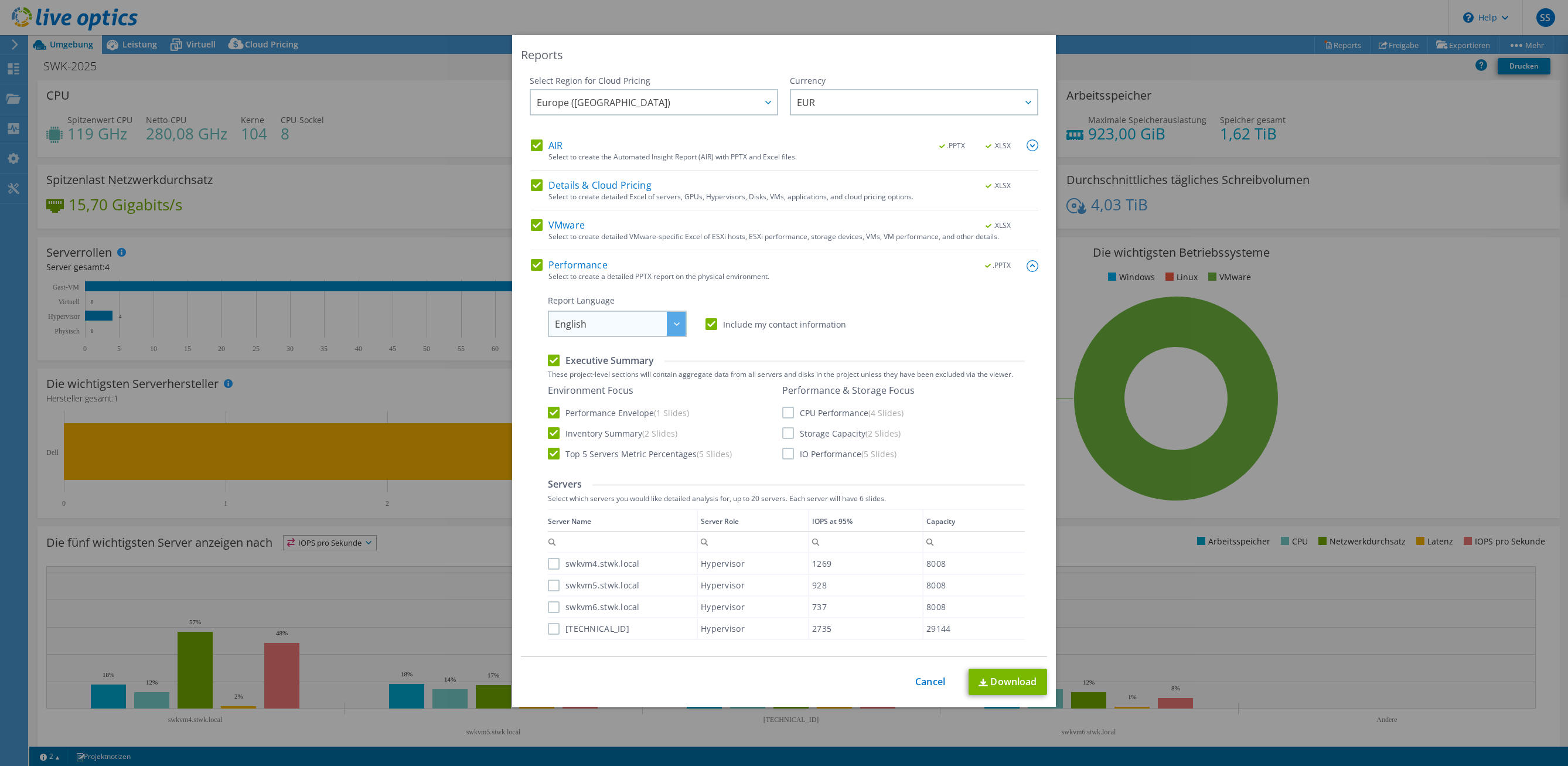
click at [659, 320] on span "English" at bounding box center [620, 323] width 130 height 24
click at [624, 369] on li "Deutsch" at bounding box center [617, 369] width 133 height 20
click at [782, 410] on label "CPU Performance (4 Slides)" at bounding box center [842, 412] width 121 height 12
click at [0, 0] on input "CPU Performance (4 Slides)" at bounding box center [0, 0] width 0 height 0
click at [790, 436] on label "Storage Capacity (2 Slides)" at bounding box center [841, 433] width 119 height 12
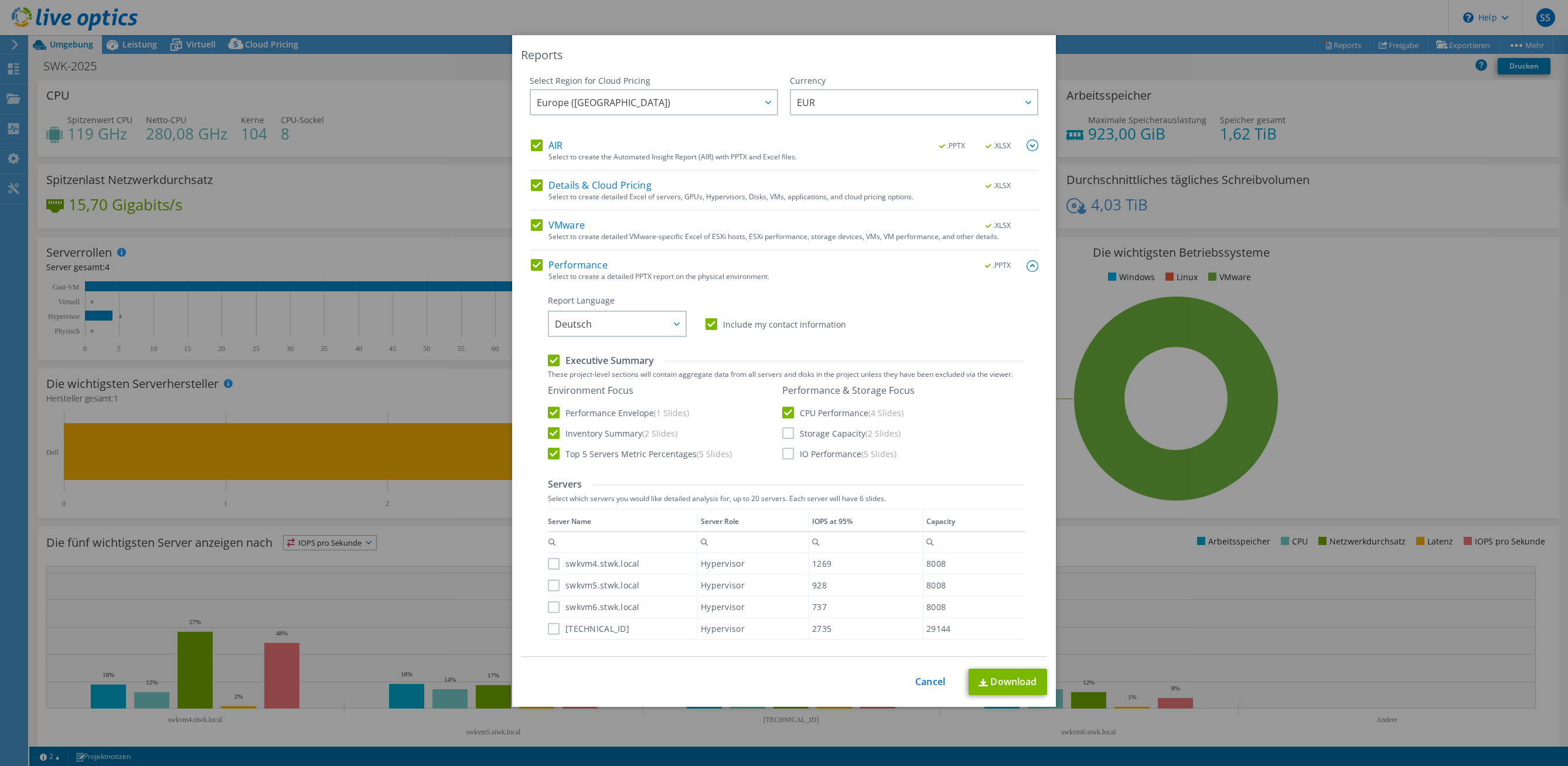
click at [0, 0] on input "Storage Capacity (2 Slides)" at bounding box center [0, 0] width 0 height 0
click at [788, 456] on label "IO Performance (5 Slides)" at bounding box center [839, 453] width 114 height 12
click at [0, 0] on input "IO Performance (5 Slides)" at bounding box center [0, 0] width 0 height 0
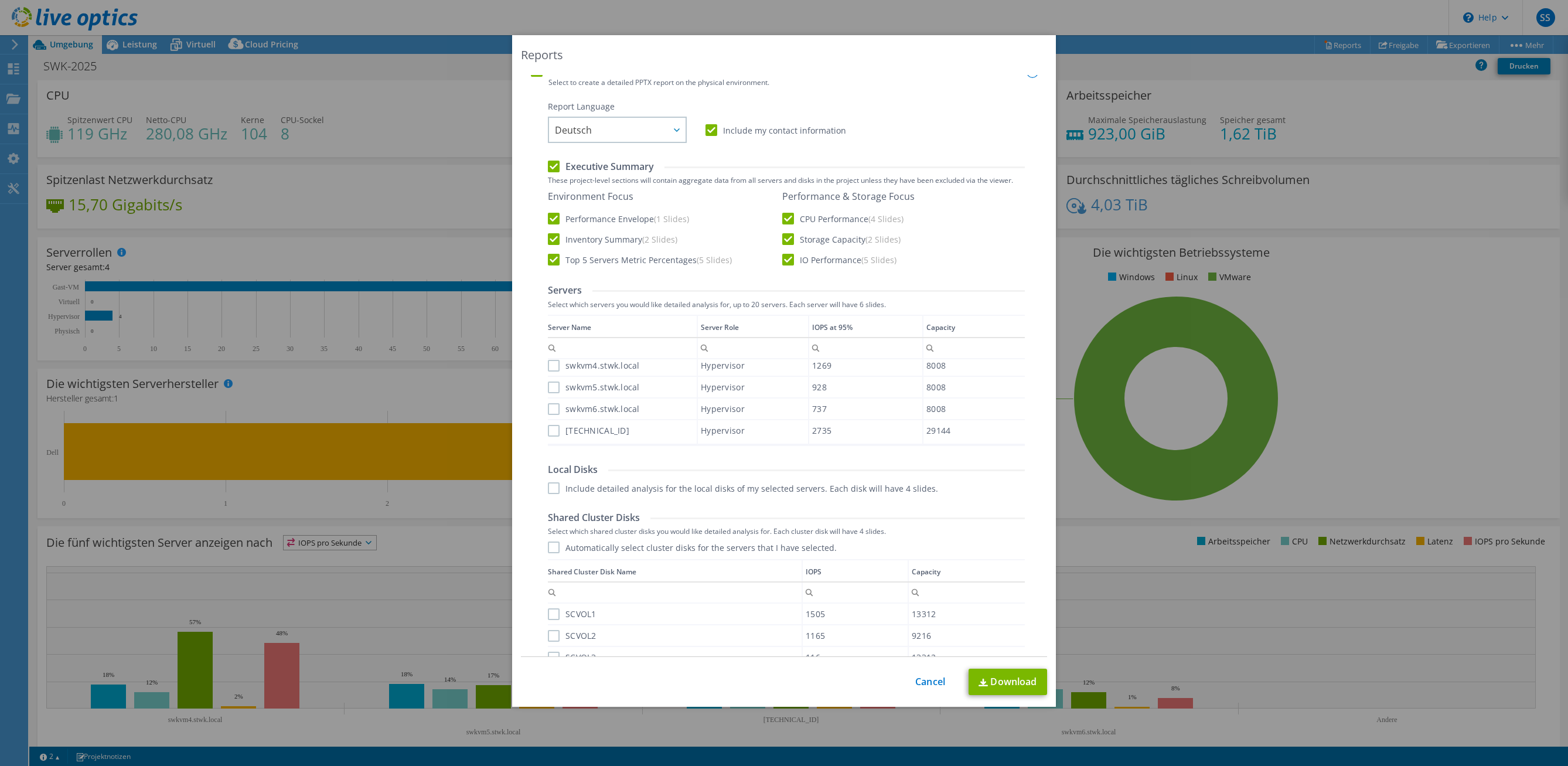
scroll to position [197, 0]
click at [549, 365] on label "swkvm4.stwk.local" at bounding box center [594, 362] width 92 height 12
click at [0, 0] on input "swkvm4.stwk.local" at bounding box center [0, 0] width 0 height 0
click at [552, 384] on label "swkvm5.stwk.local" at bounding box center [594, 384] width 92 height 12
click at [0, 0] on input "swkvm5.stwk.local" at bounding box center [0, 0] width 0 height 0
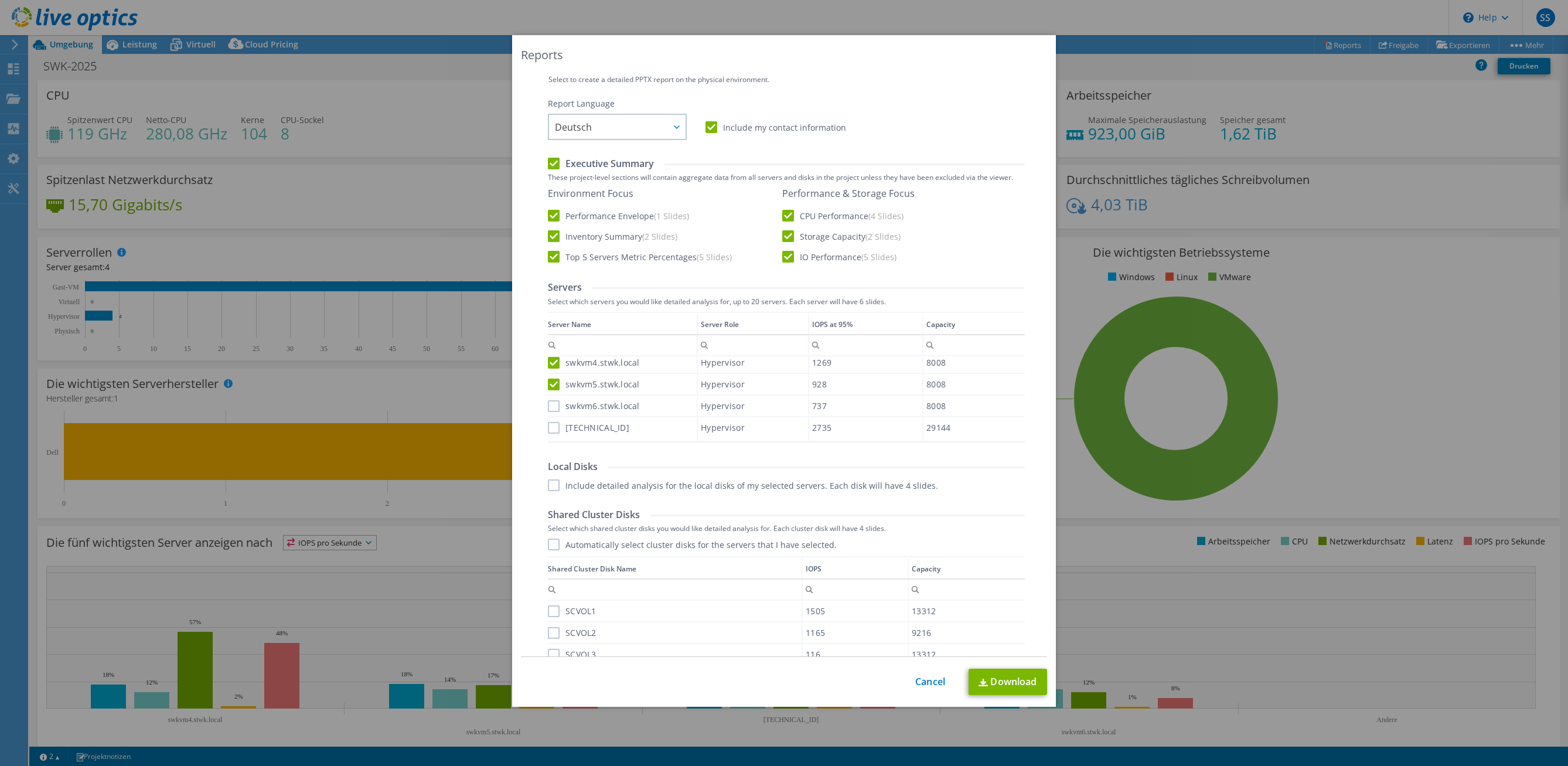
click at [552, 406] on label "swkvm6.stwk.local" at bounding box center [594, 406] width 92 height 12
click at [0, 0] on input "swkvm6.stwk.local" at bounding box center [0, 0] width 0 height 0
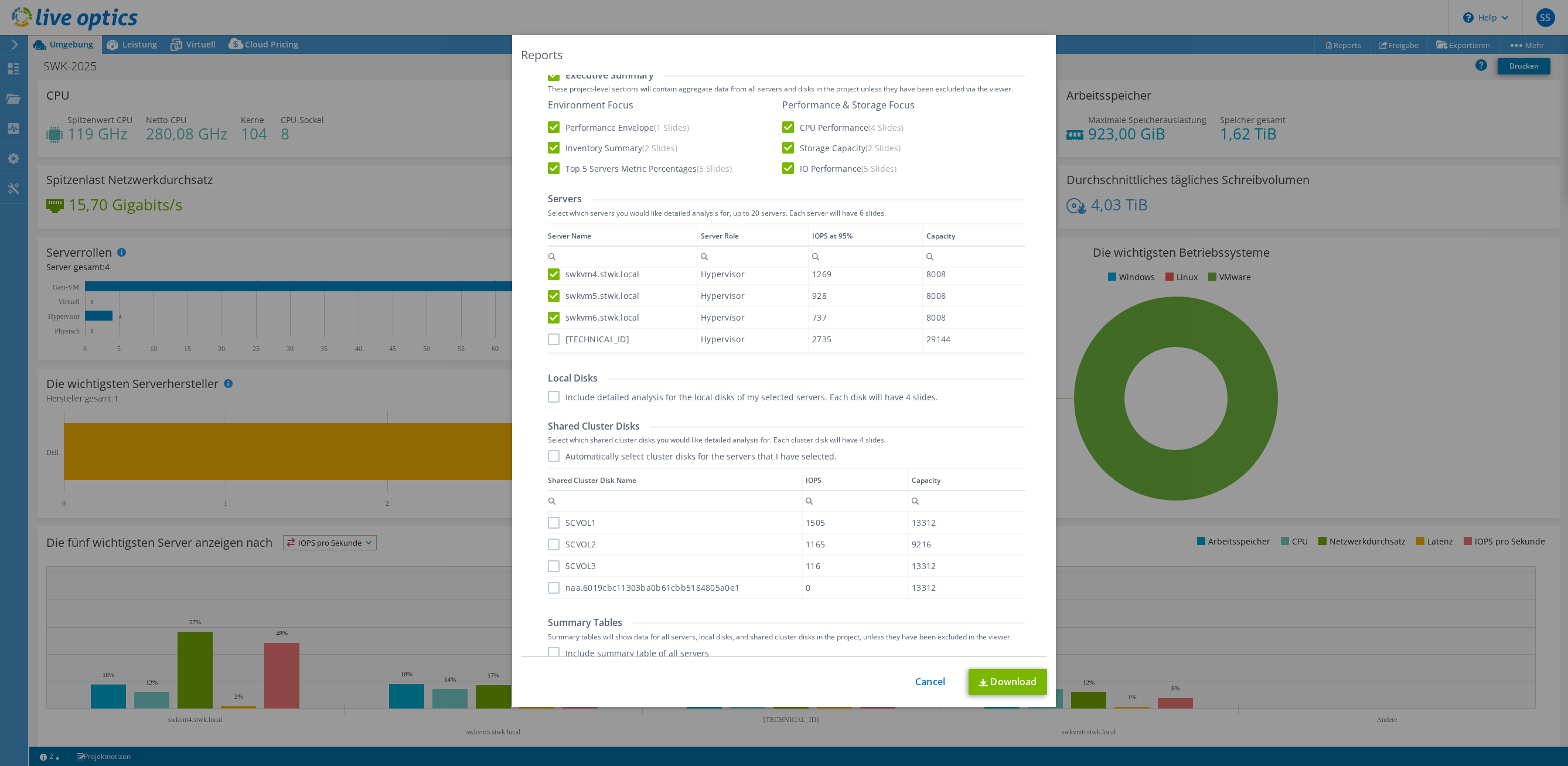
scroll to position [293, 0]
click at [549, 518] on label "SCVOL1" at bounding box center [572, 515] width 48 height 12
click at [0, 0] on input "SCVOL1" at bounding box center [0, 0] width 0 height 0
click at [549, 530] on div "SCVOL2" at bounding box center [674, 536] width 254 height 20
click at [555, 543] on label "SCVOL2" at bounding box center [572, 536] width 48 height 12
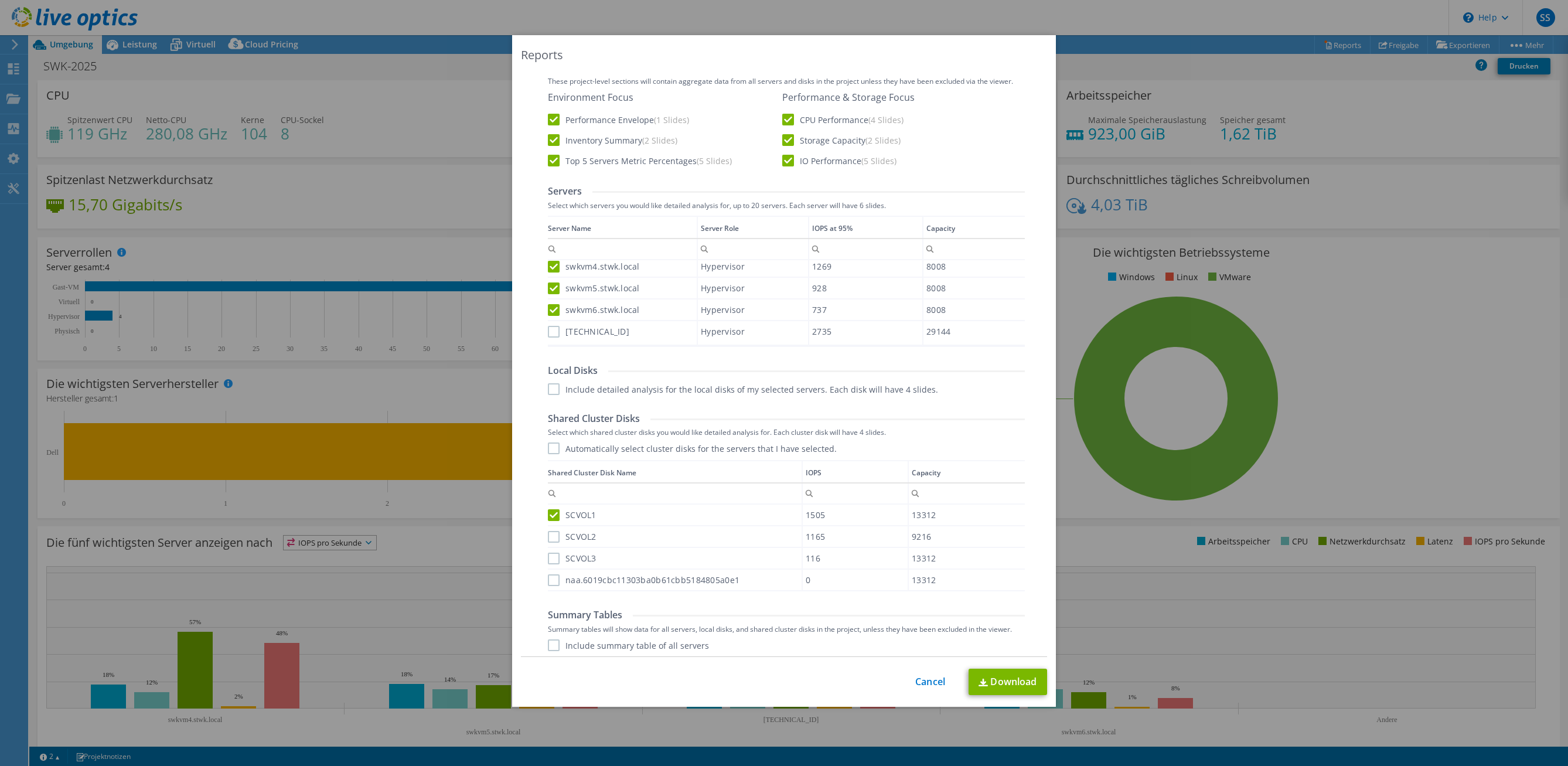
click at [0, 0] on input "SCVOL2" at bounding box center [0, 0] width 0 height 0
click at [551, 554] on label "SCVOL3" at bounding box center [572, 558] width 48 height 12
click at [0, 0] on input "SCVOL3" at bounding box center [0, 0] width 0 height 0
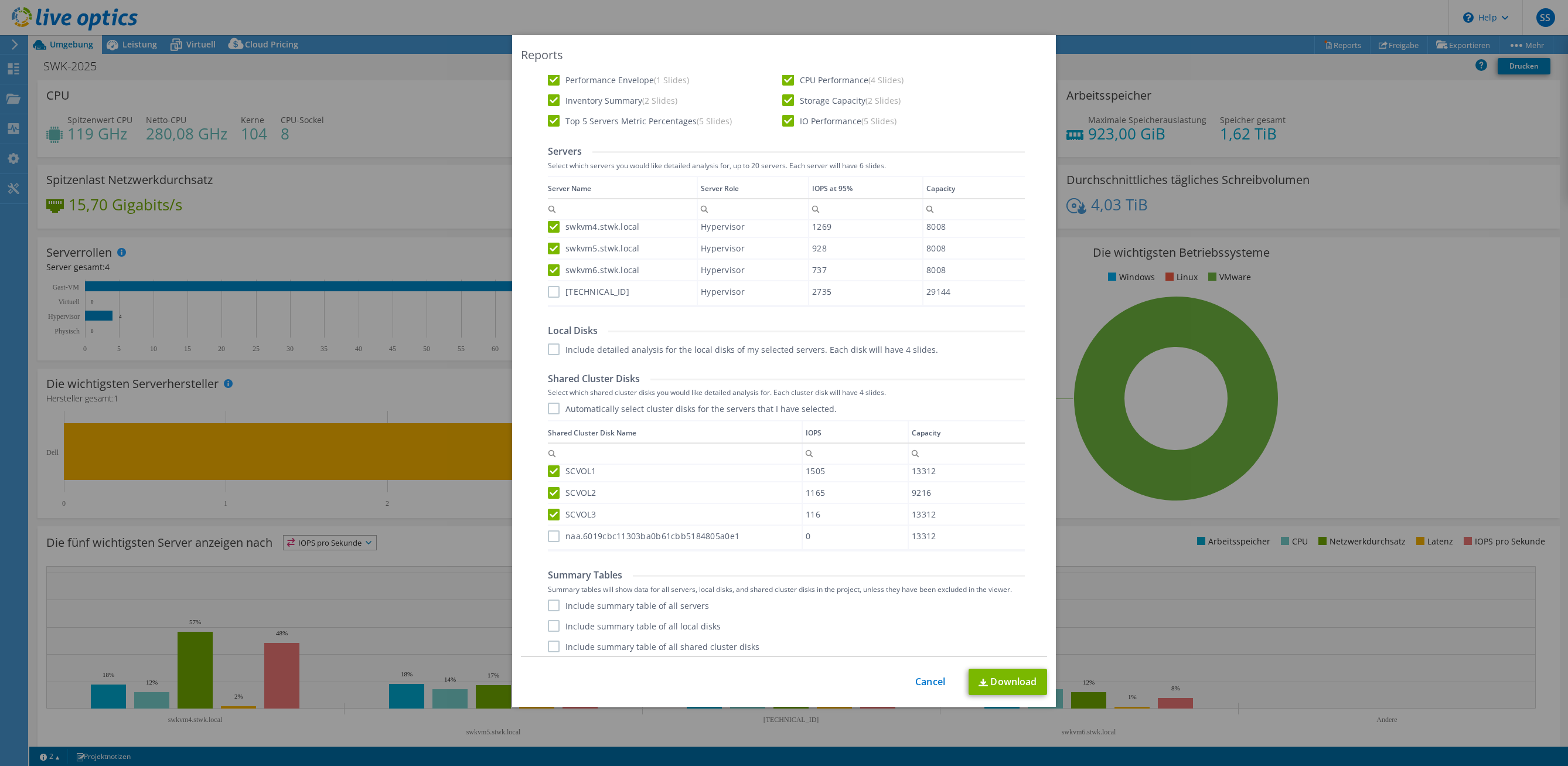
scroll to position [337, 0]
click at [548, 602] on label "Include summary table of all servers" at bounding box center [628, 600] width 161 height 12
click at [0, 0] on input "Include summary table of all servers" at bounding box center [0, 0] width 0 height 0
click at [551, 626] on label "Include summary table of all local disks" at bounding box center [634, 621] width 172 height 12
click at [0, 0] on input "Include summary table of all local disks" at bounding box center [0, 0] width 0 height 0
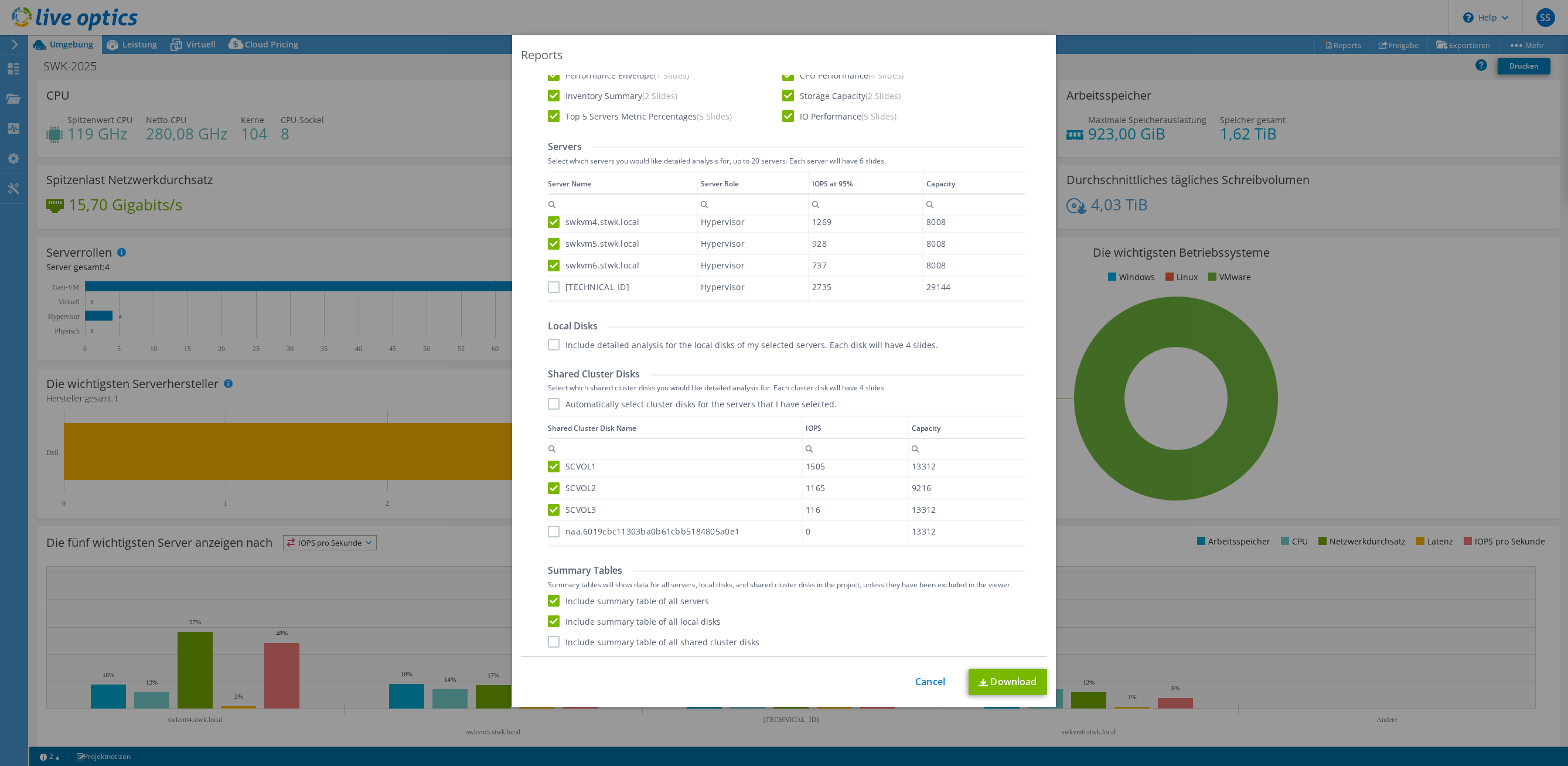
click at [553, 642] on label "Include summary table of all shared cluster disks" at bounding box center [653, 641] width 212 height 12
click at [0, 0] on input "Include summary table of all shared cluster disks" at bounding box center [0, 0] width 0 height 0
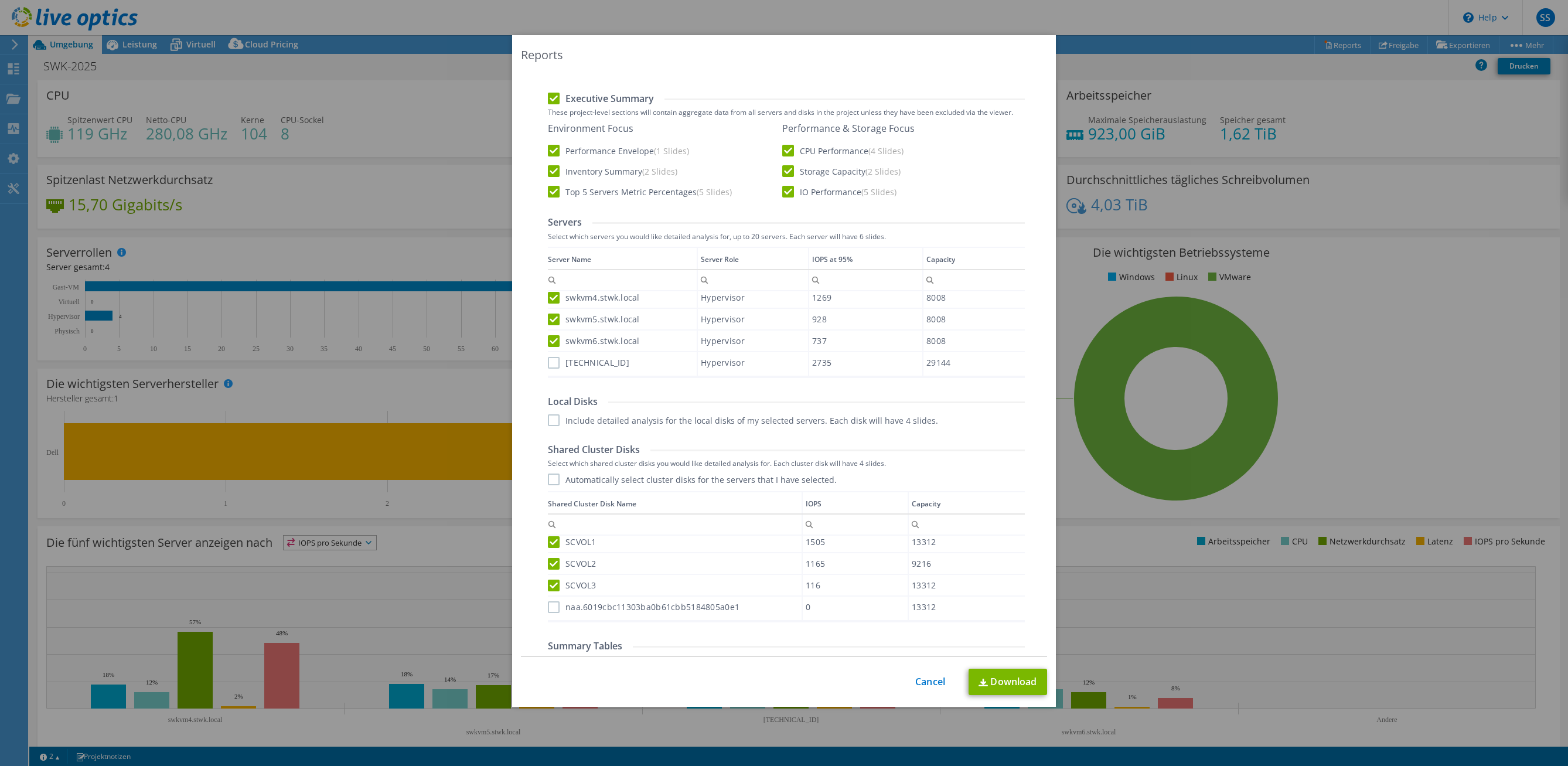
scroll to position [255, 0]
click at [549, 615] on label "naa.6019cbc11303ba0b61cbb5184805a0e1" at bounding box center [643, 614] width 191 height 12
click at [0, 0] on input "naa.6019cbc11303ba0b61cbb5184805a0e1" at bounding box center [0, 0] width 0 height 0
click at [542, 477] on div "Performance .PPTX Select to create a detailed PPTX report on the physical envir…" at bounding box center [784, 371] width 507 height 735
click at [550, 483] on label "Automatically select cluster disks for the servers that I have selected." at bounding box center [692, 486] width 289 height 12
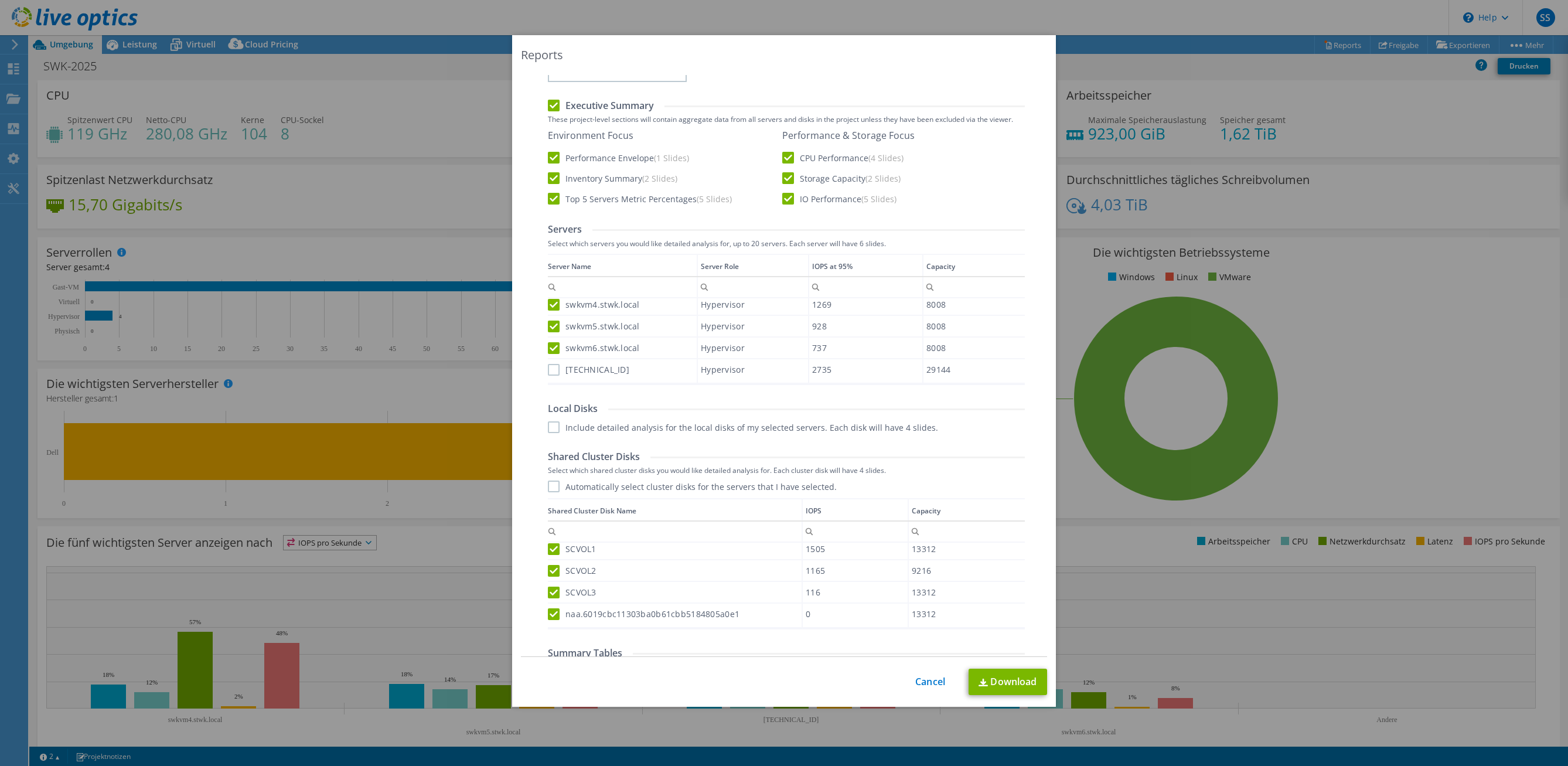
click at [0, 0] on input "Automatically select cluster disks for the servers that I have selected." at bounding box center [0, 0] width 0 height 0
click at [549, 427] on label "Include detailed analysis for the local disks of my selected servers. Each disk…" at bounding box center [743, 427] width 390 height 12
click at [0, 0] on input "Include detailed analysis for the local disks of my selected servers. Each disk…" at bounding box center [0, 0] width 0 height 0
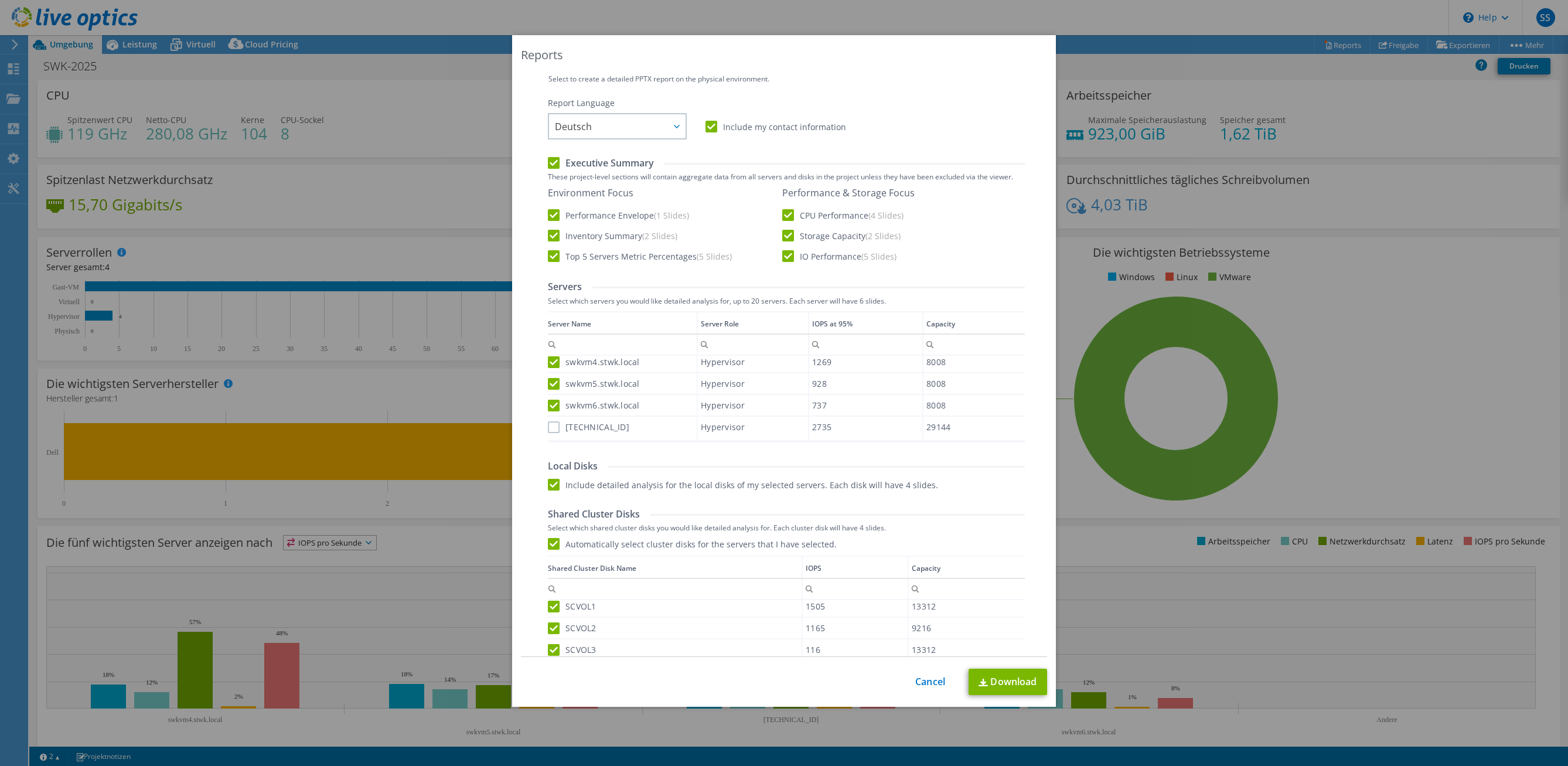
scroll to position [194, 0]
click at [549, 427] on label "[TECHNICAL_ID]" at bounding box center [588, 429] width 81 height 12
click at [0, 0] on input "[TECHNICAL_ID]" at bounding box center [0, 0] width 0 height 0
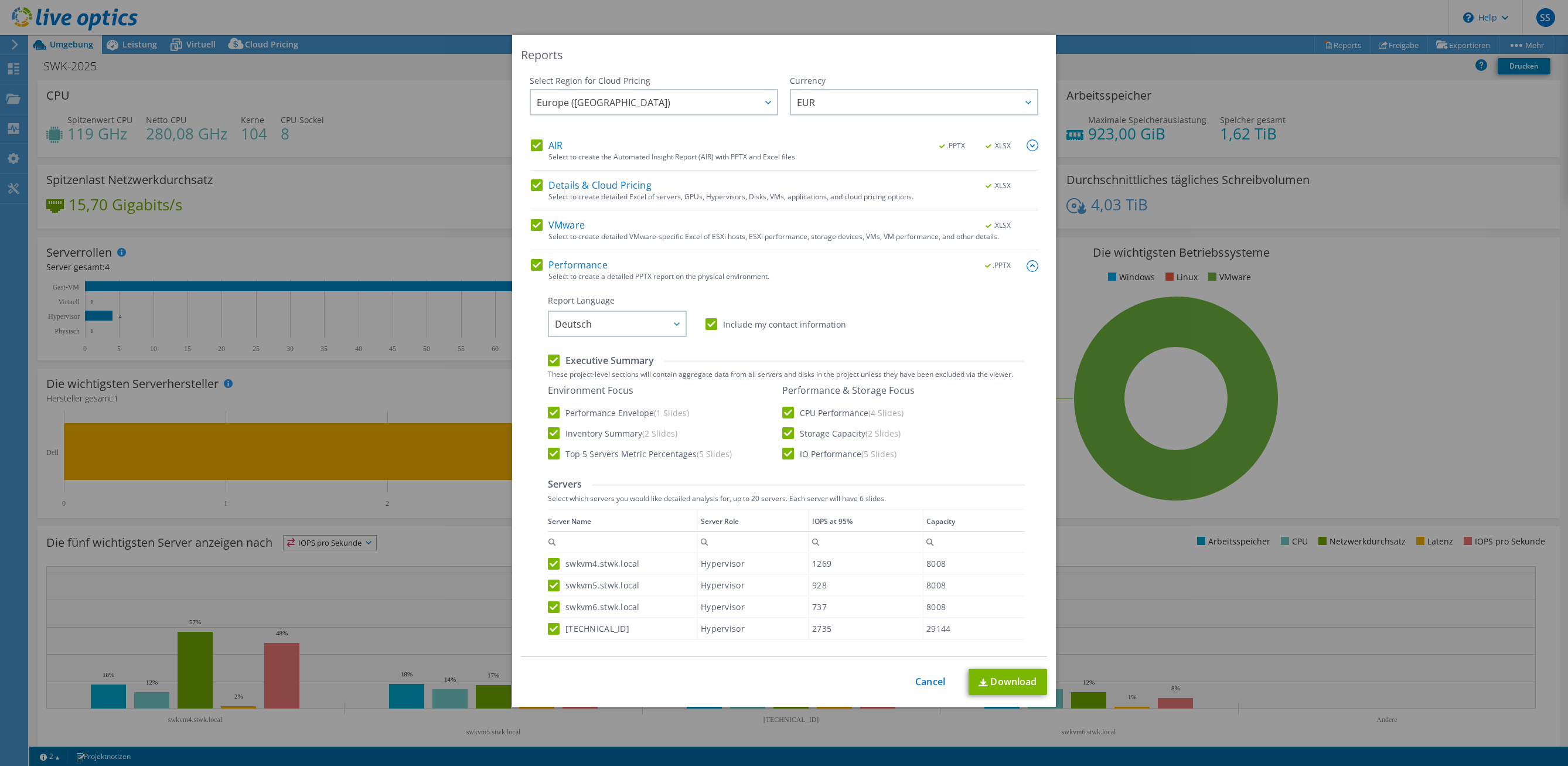
scroll to position [337, 0]
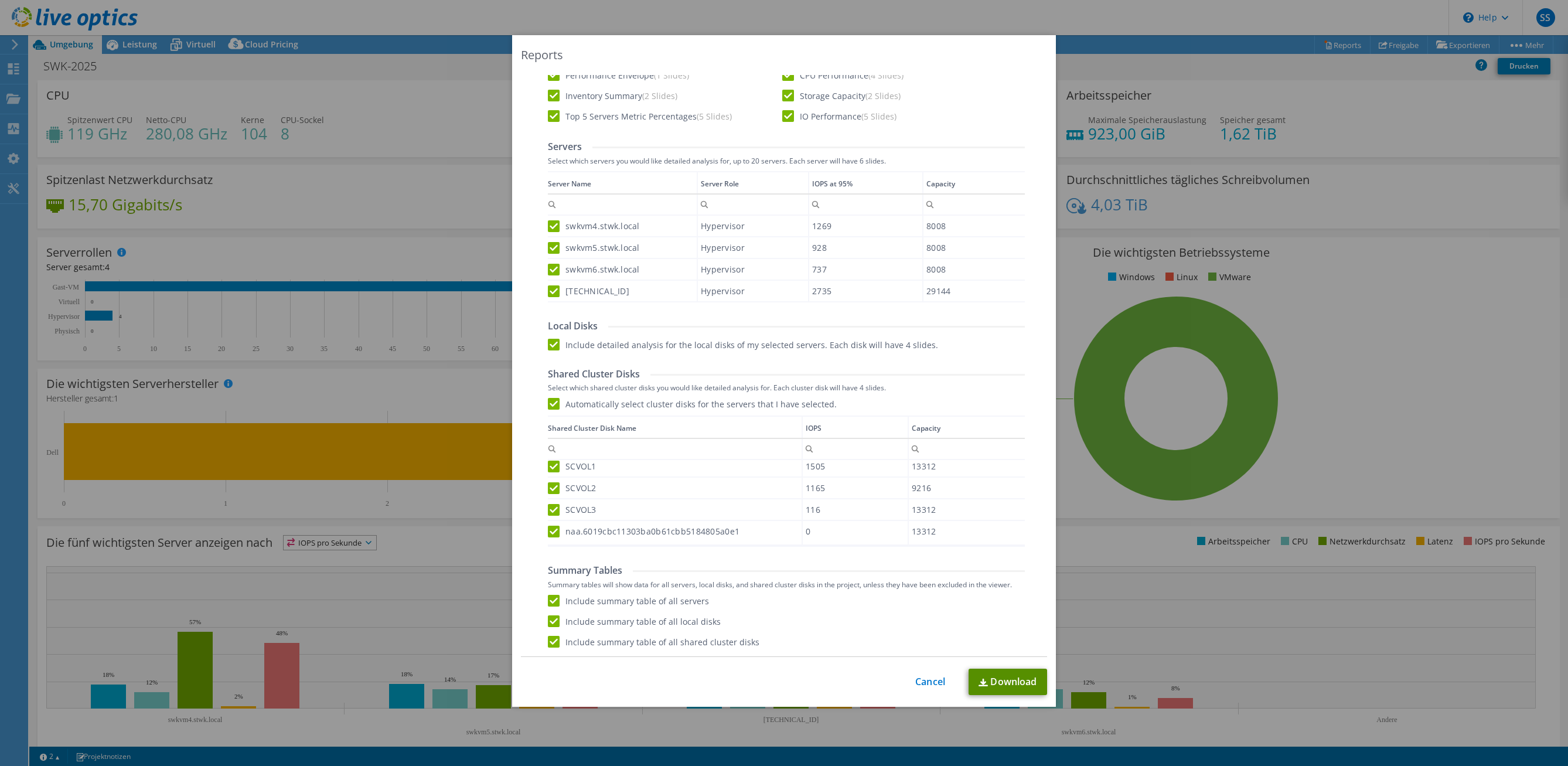
click at [996, 694] on link "Download" at bounding box center [1008, 682] width 79 height 27
